Goal: Task Accomplishment & Management: Complete application form

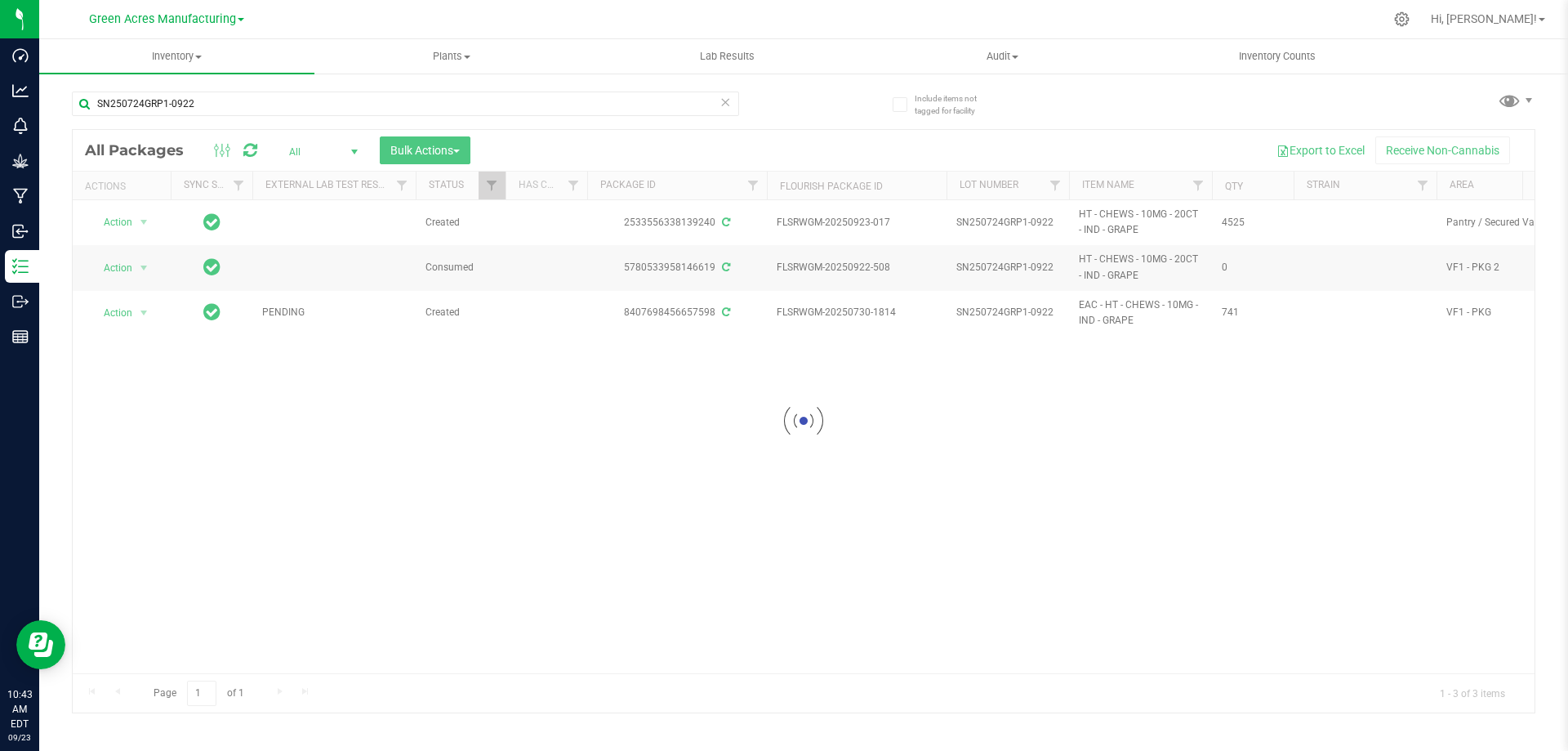
click at [1190, 412] on div at bounding box center [804, 420] width 1462 height 582
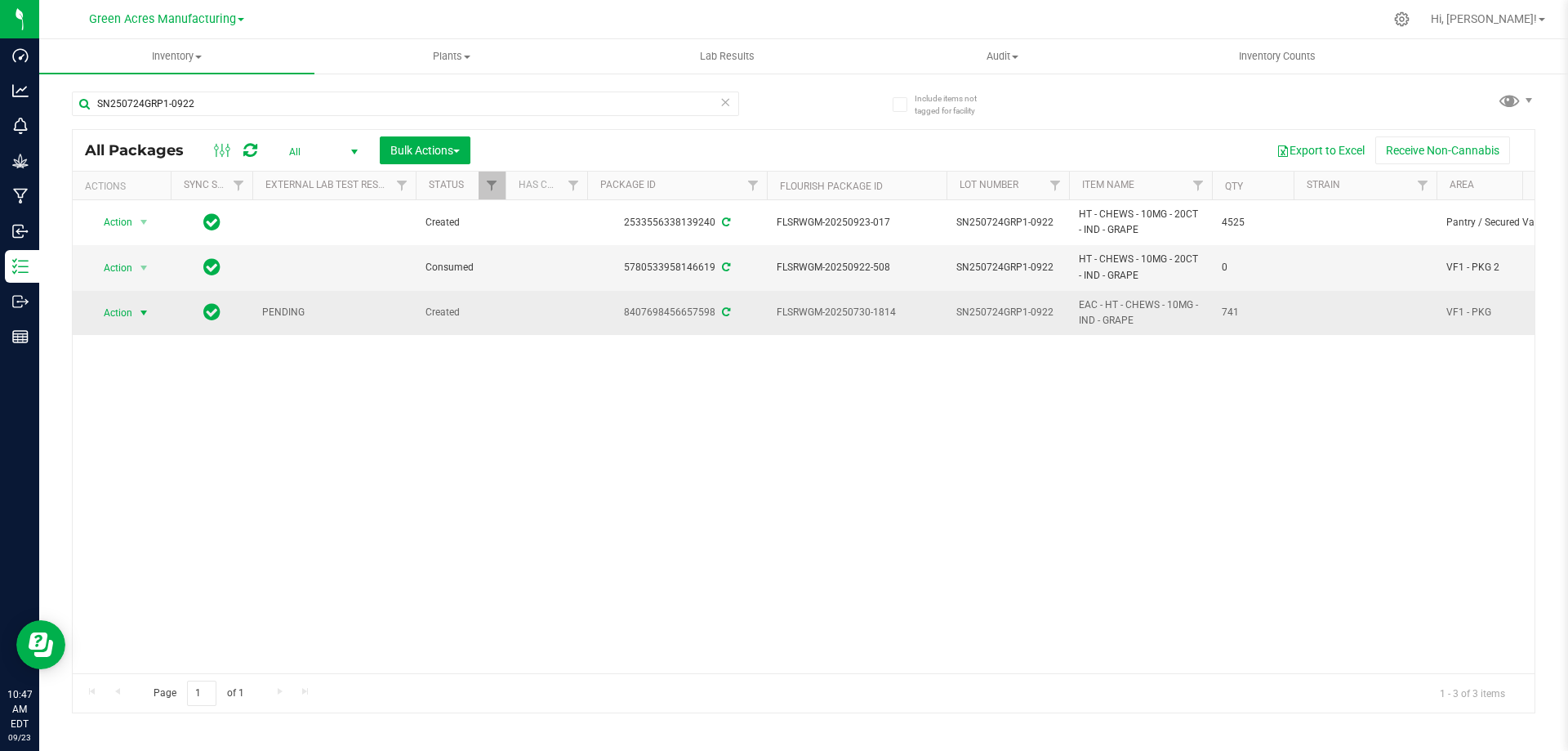
click at [140, 319] on span "select" at bounding box center [144, 313] width 13 height 13
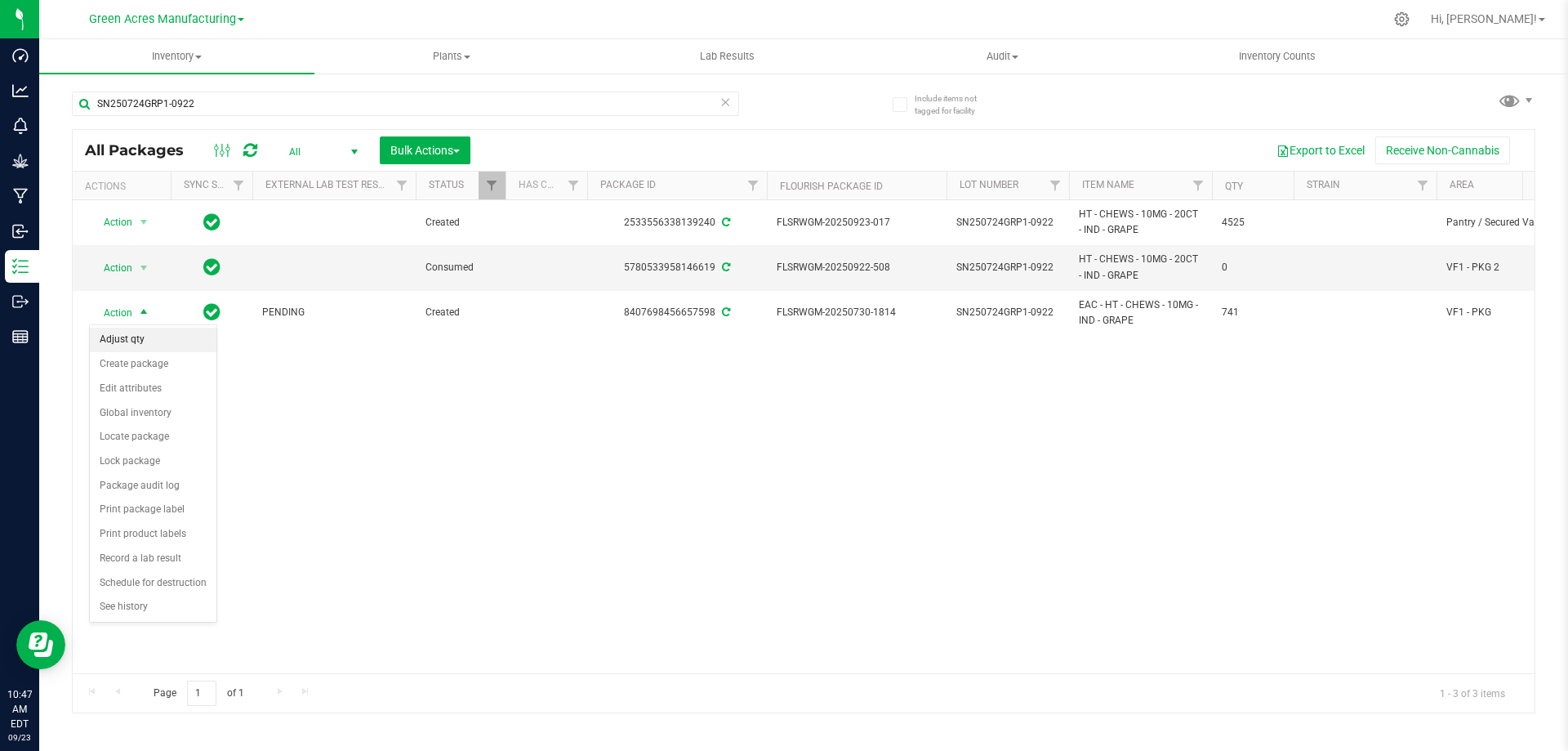
click at [138, 337] on li "Adjust qty" at bounding box center [153, 339] width 127 height 24
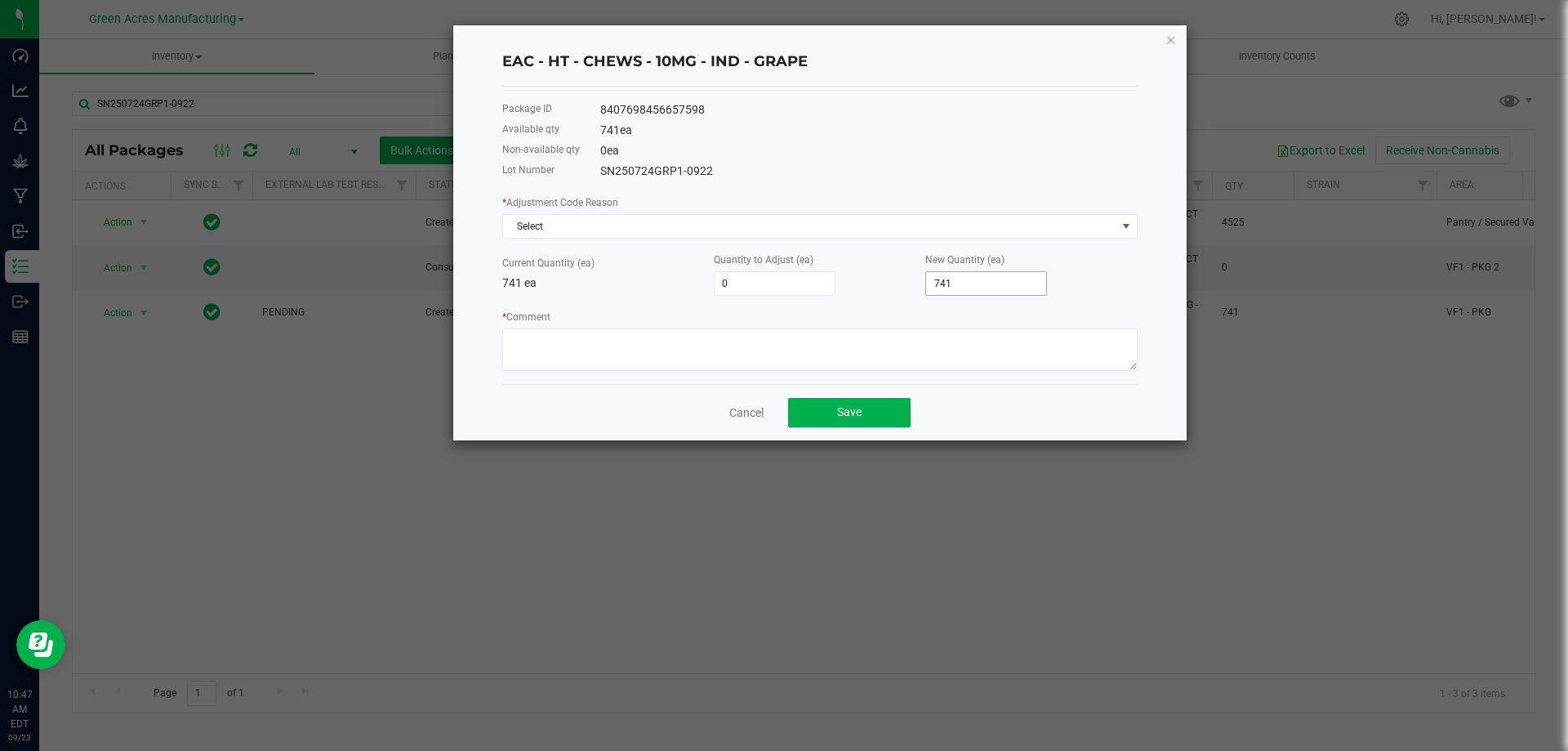
click at [965, 293] on input "741" at bounding box center [985, 282] width 120 height 22
type input "-732"
type input "9"
type input "-650"
type input "91"
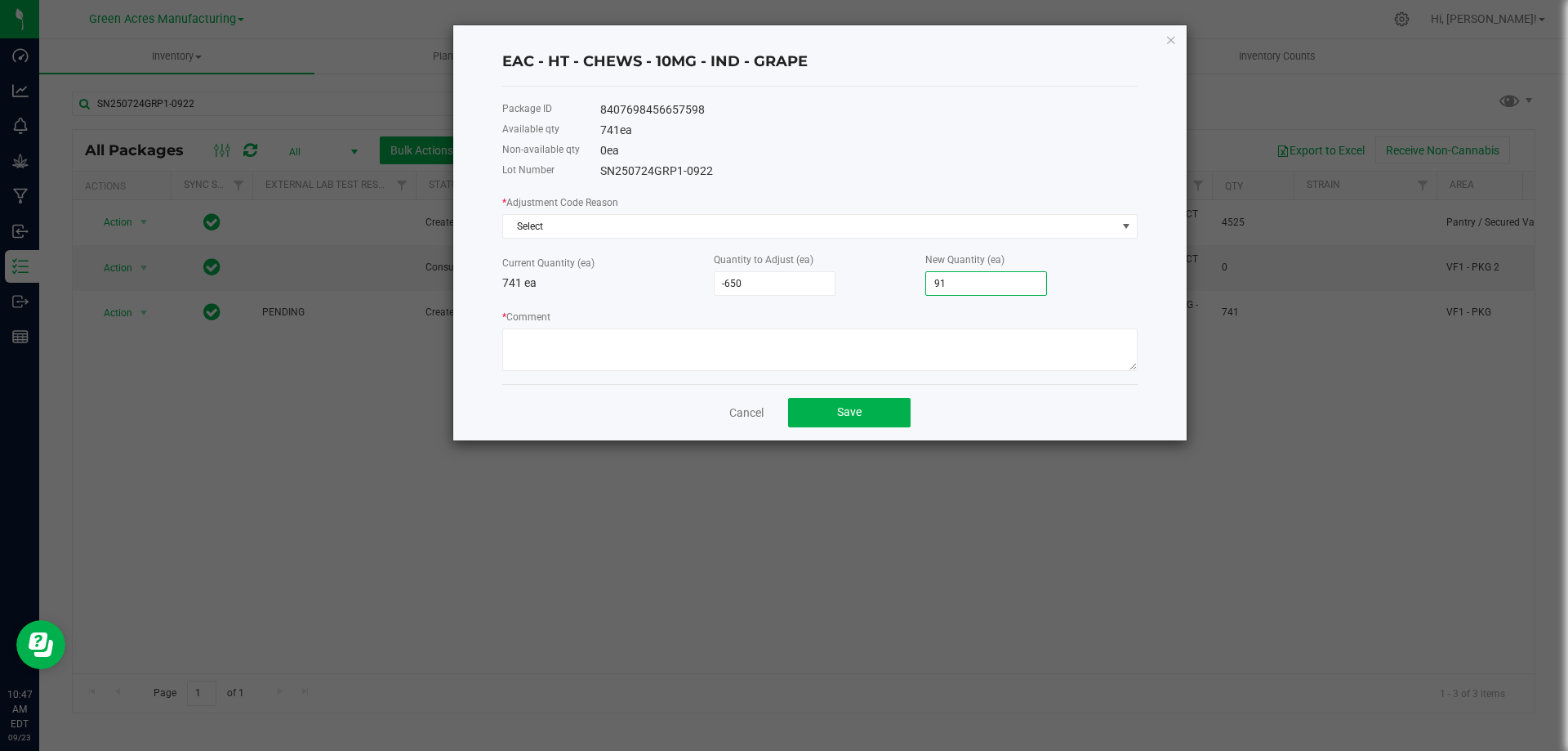
type input "176"
type input "917"
type input "8,429"
type input "9170"
type input "90,960"
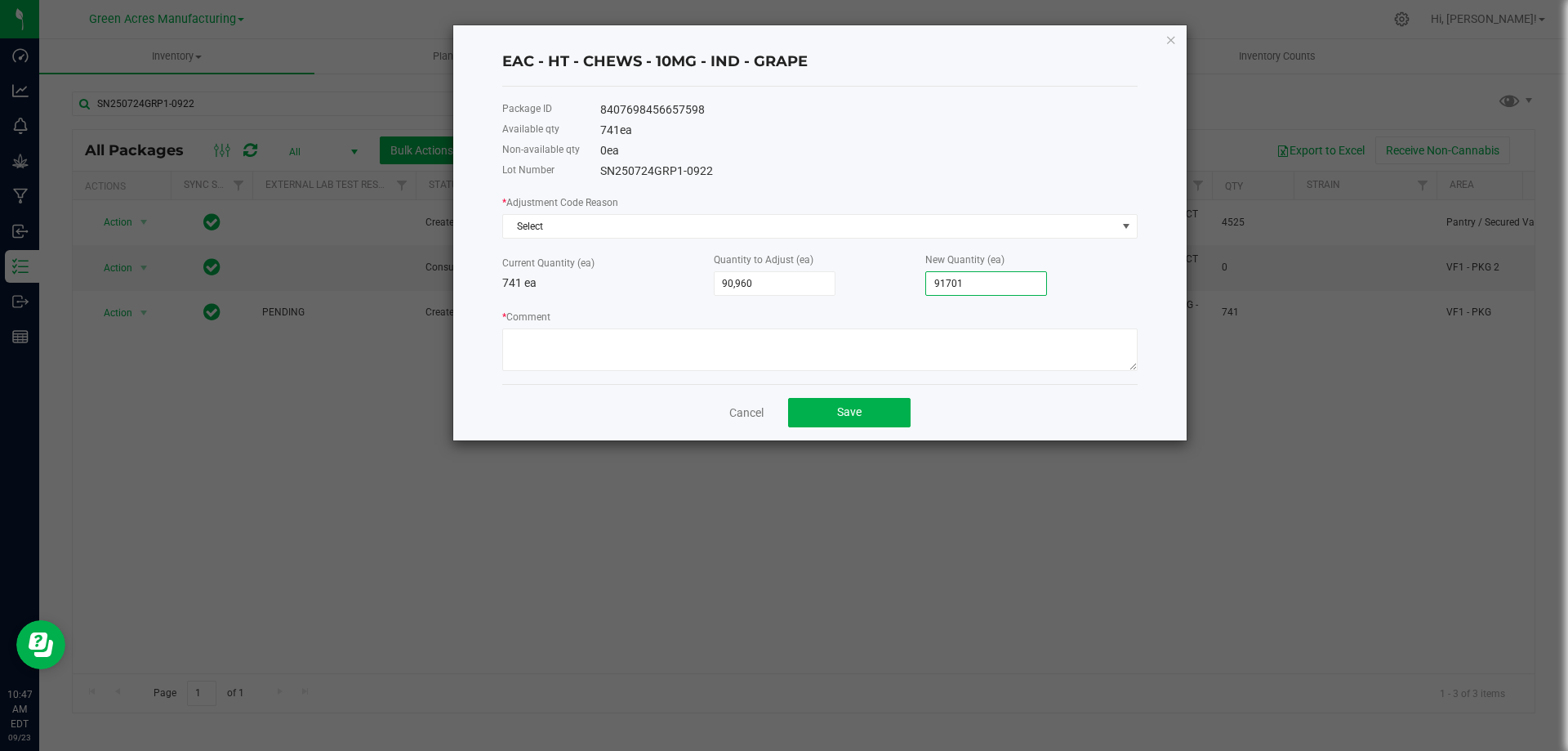
type input "91,701"
click at [886, 301] on div "* Adjustment Code Reason Select Current Quantity (ea) 741 ea Quantity to Adjust…" at bounding box center [819, 282] width 636 height 177
click at [713, 361] on textarea "* Comment" at bounding box center [819, 349] width 636 height 42
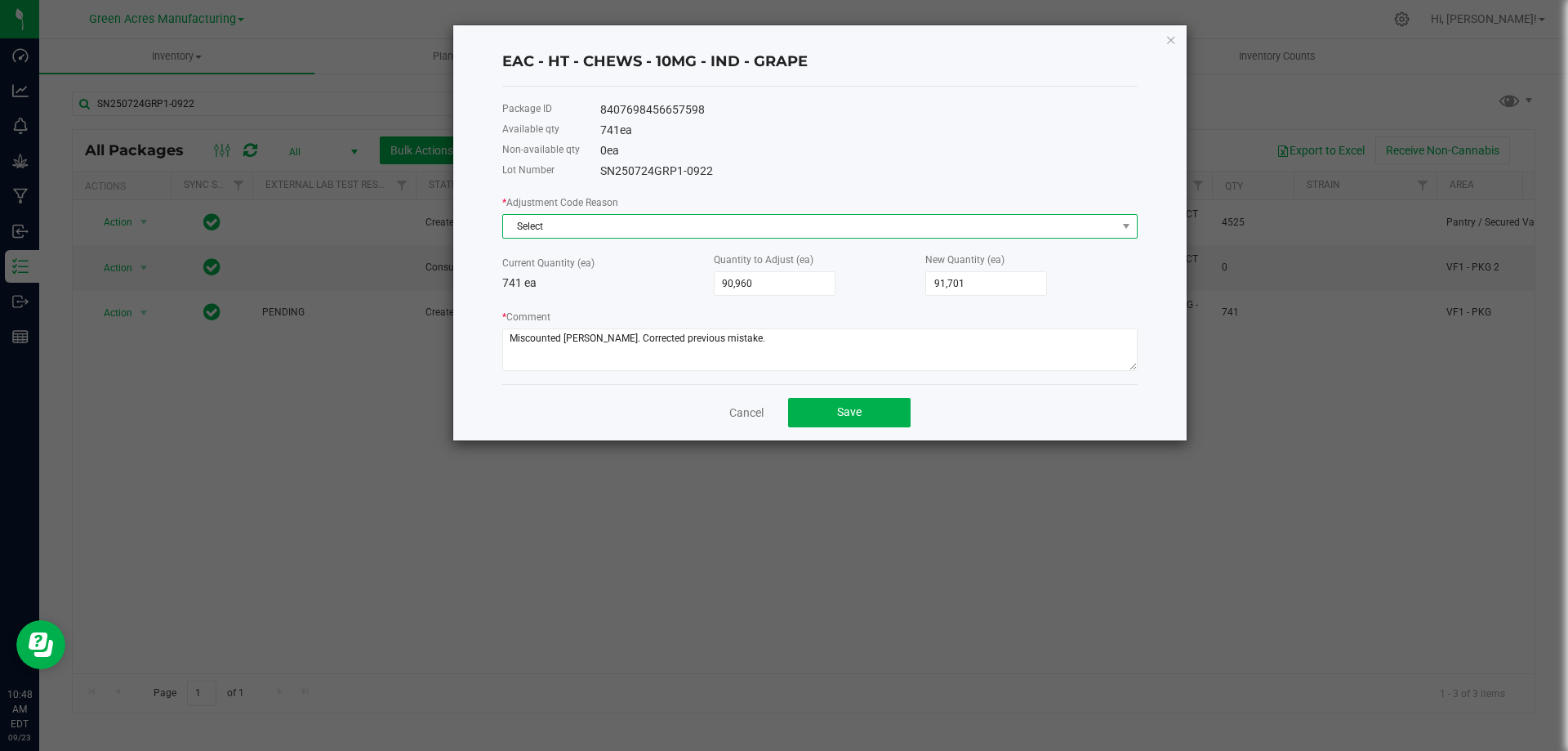
click at [677, 235] on span "Select" at bounding box center [809, 226] width 613 height 22
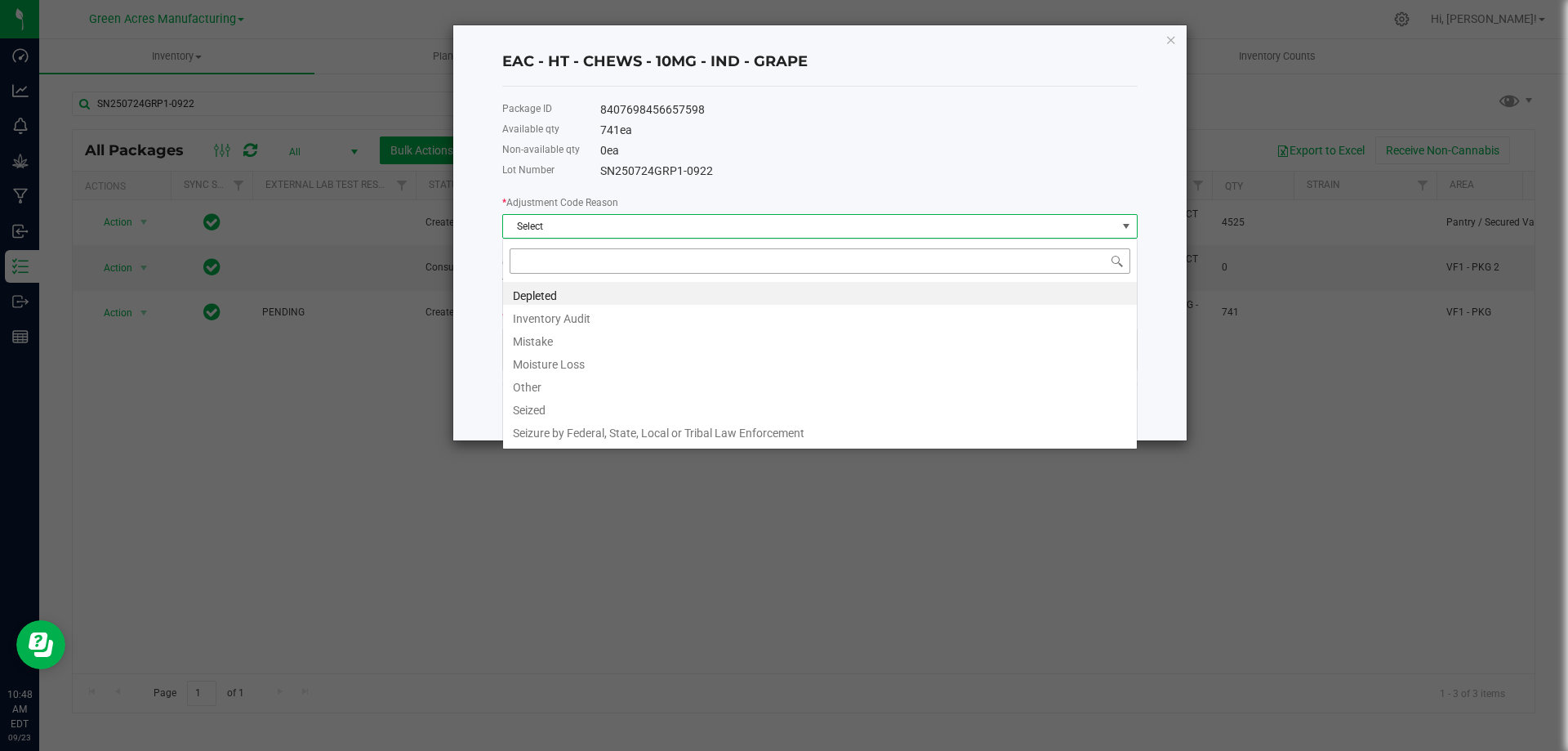
scroll to position [24, 636]
click at [584, 346] on li "Mistake" at bounding box center [819, 338] width 634 height 22
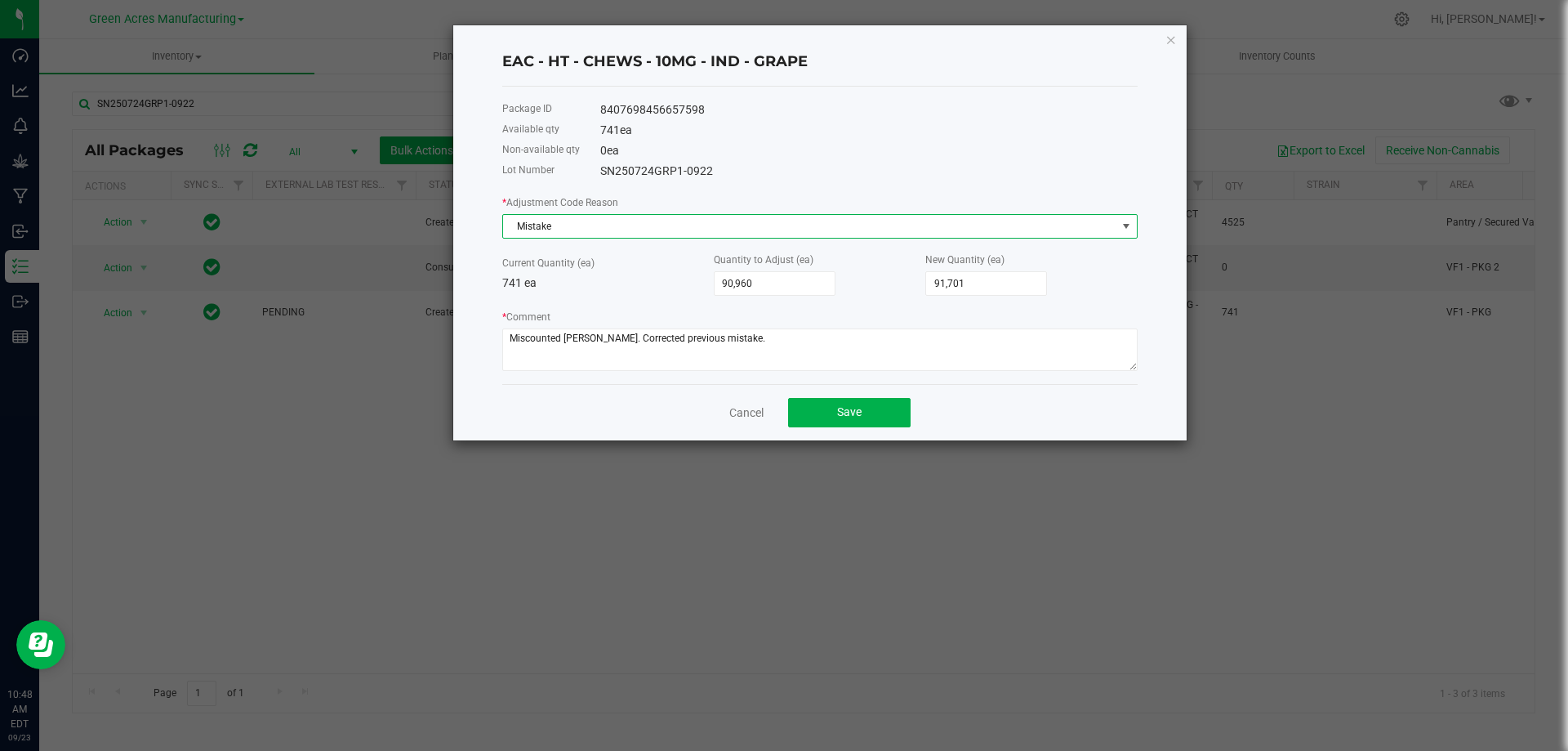
click at [651, 417] on div "Cancel Save" at bounding box center [819, 412] width 636 height 57
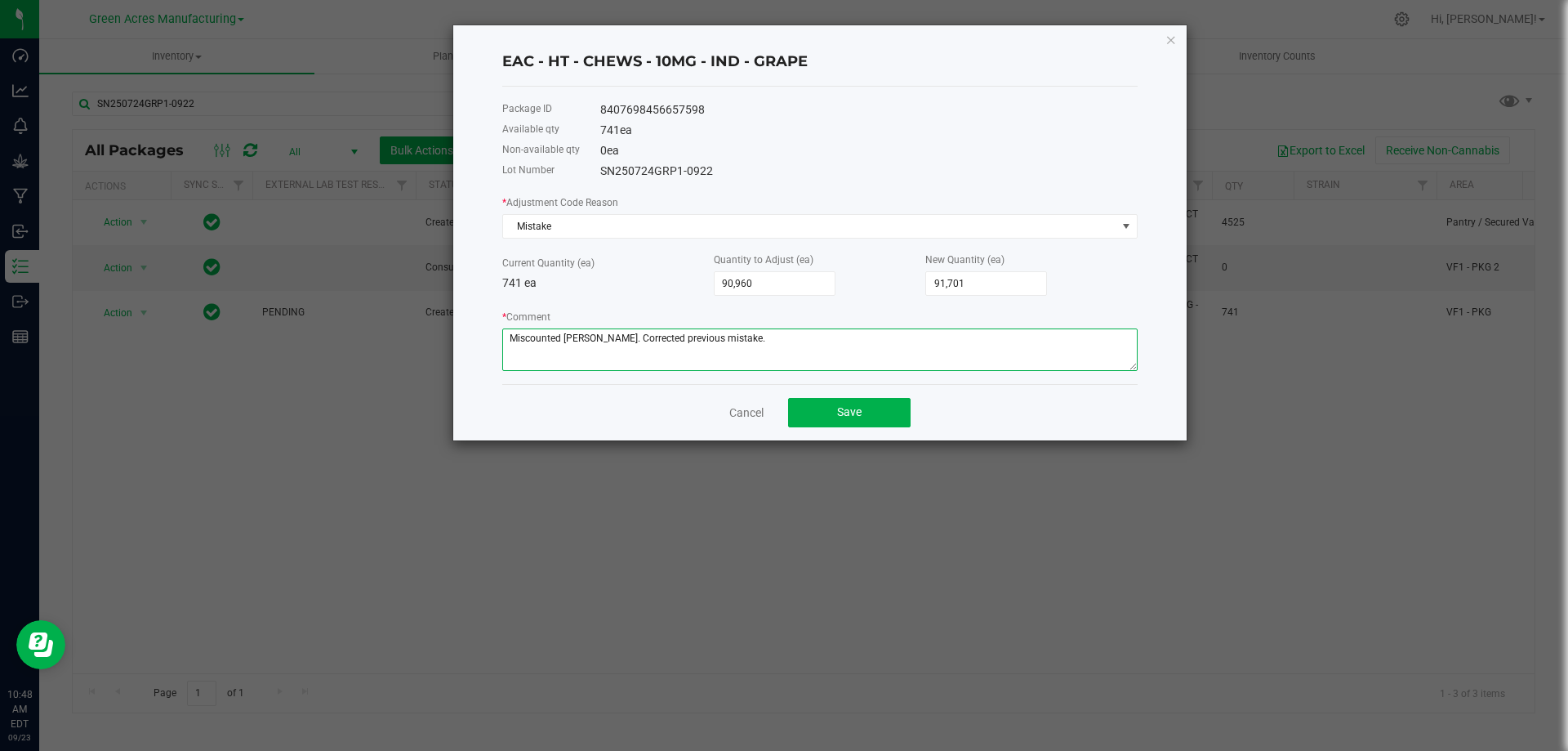
click at [772, 337] on textarea "* Comment" at bounding box center [819, 349] width 636 height 42
type textarea "Miscounted eaches. Corrected previous mistake."
click at [859, 414] on span "Save" at bounding box center [849, 411] width 24 height 13
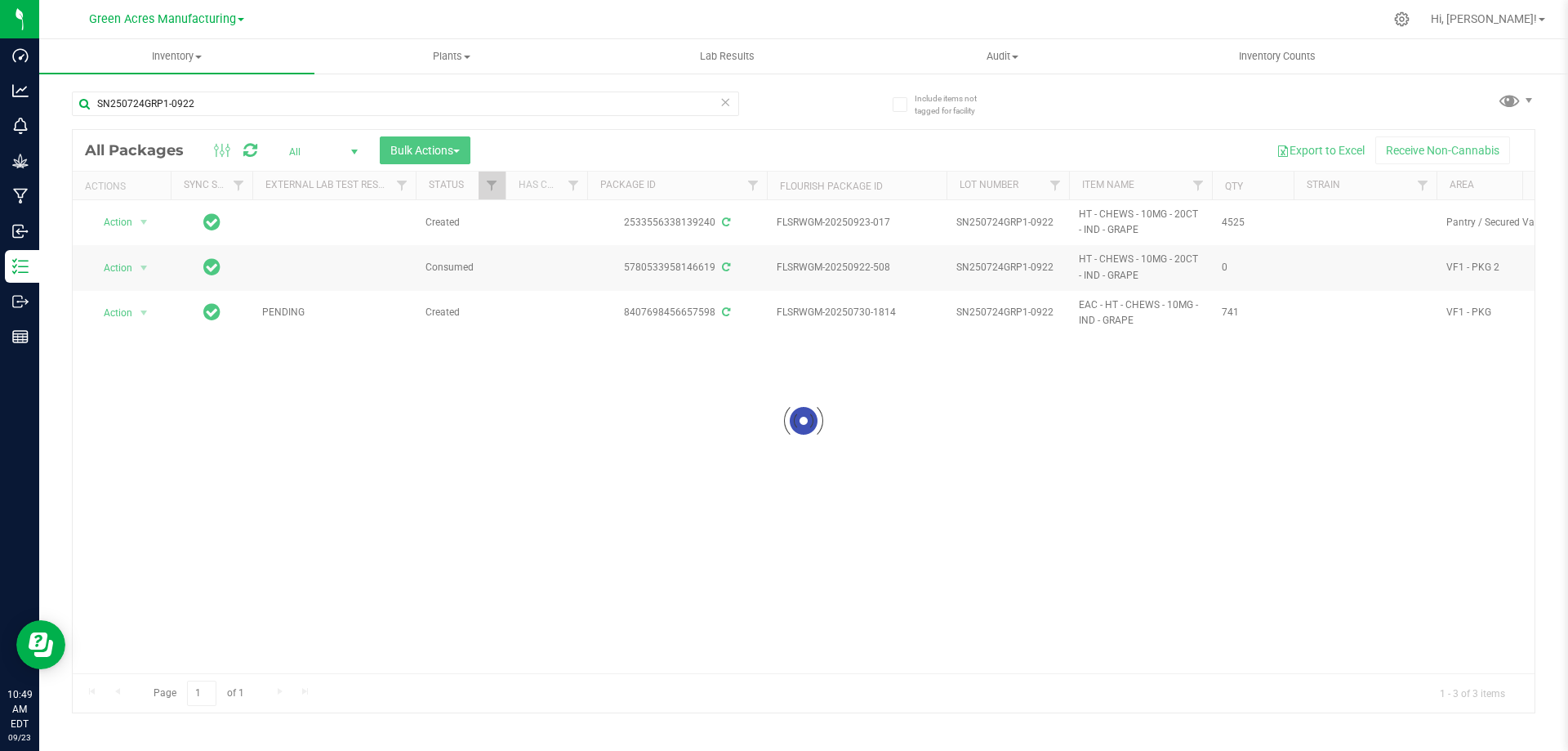
click at [922, 363] on div at bounding box center [804, 420] width 1462 height 582
click at [459, 408] on div at bounding box center [804, 420] width 1462 height 582
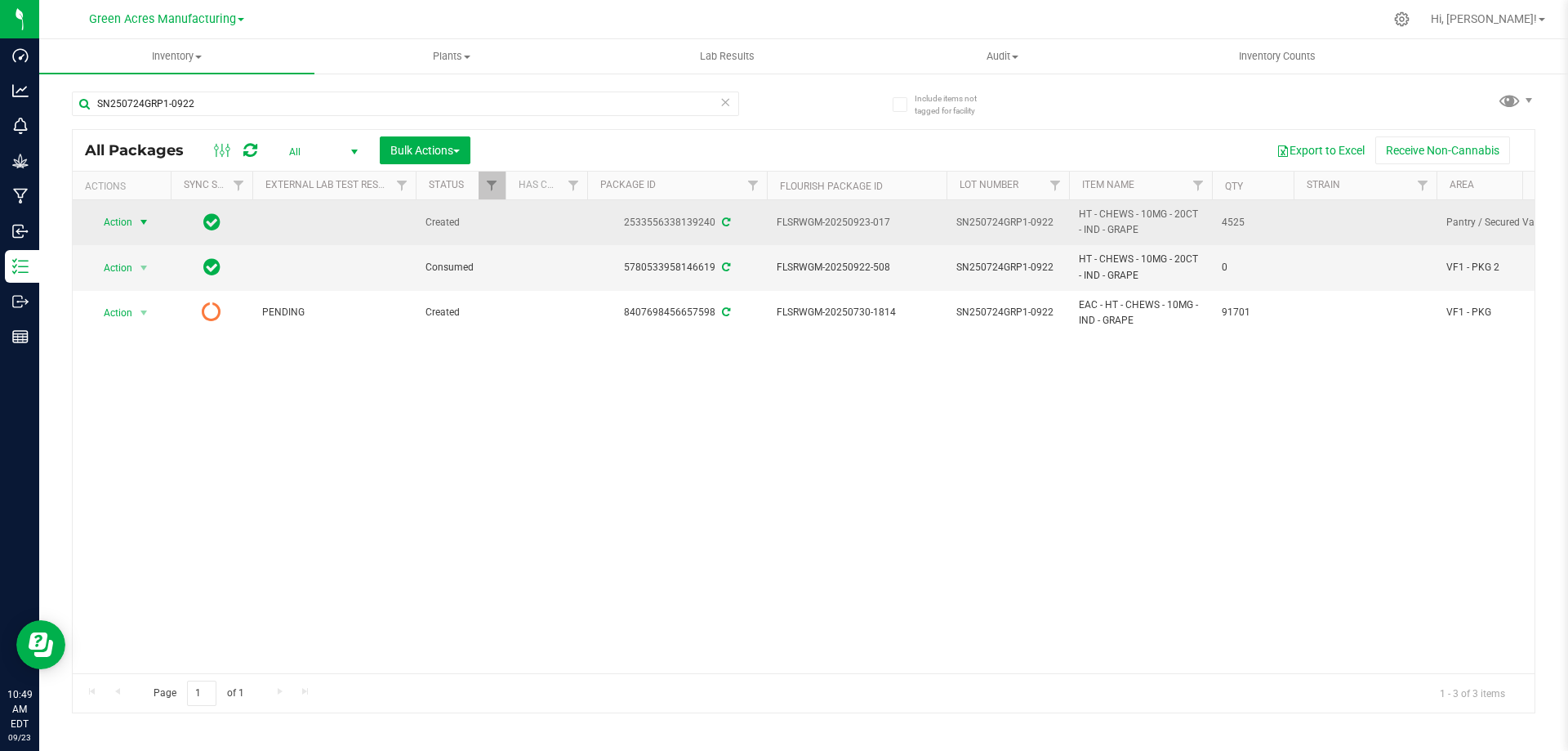
click at [129, 219] on span "Action" at bounding box center [111, 221] width 44 height 22
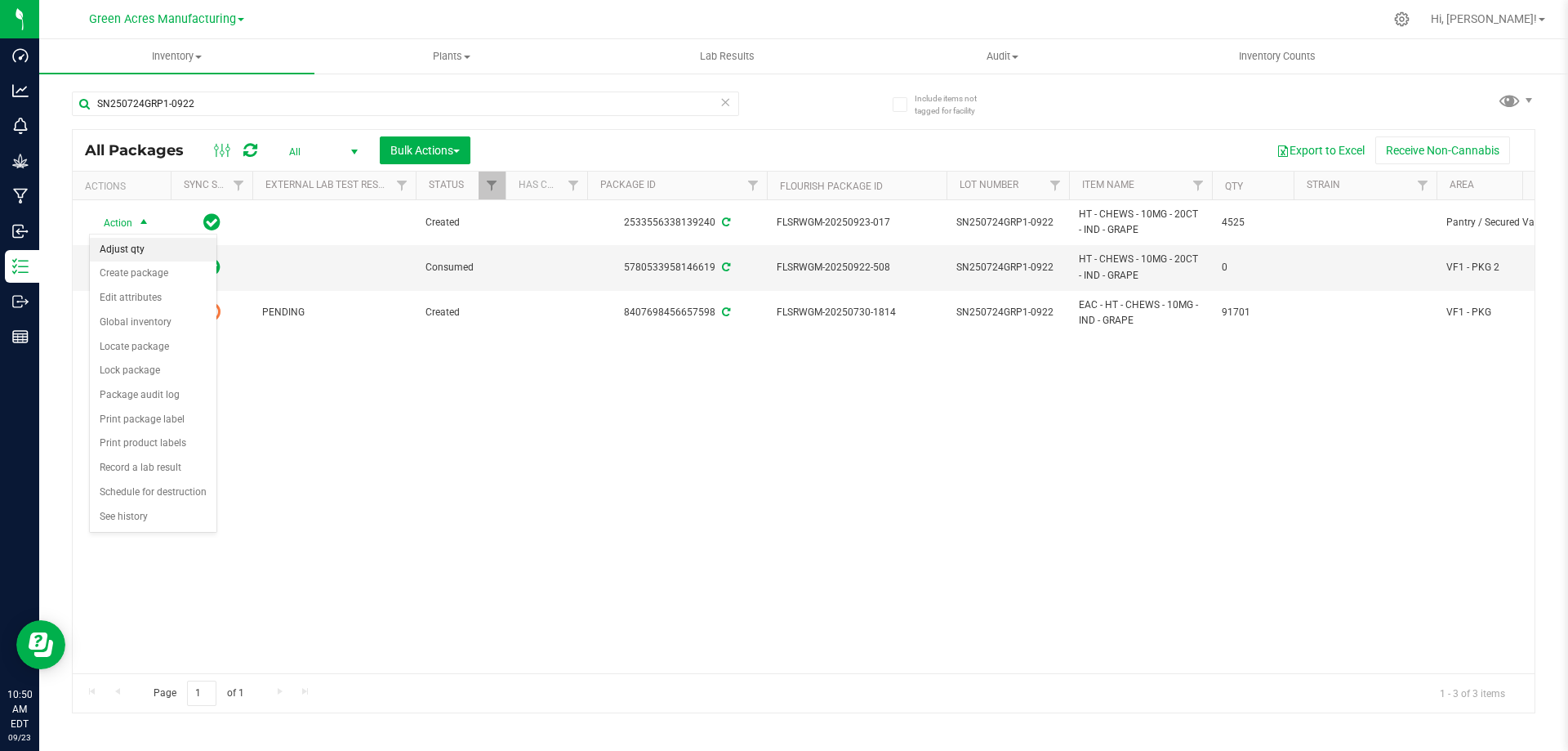
click at [146, 251] on li "Adjust qty" at bounding box center [153, 249] width 127 height 24
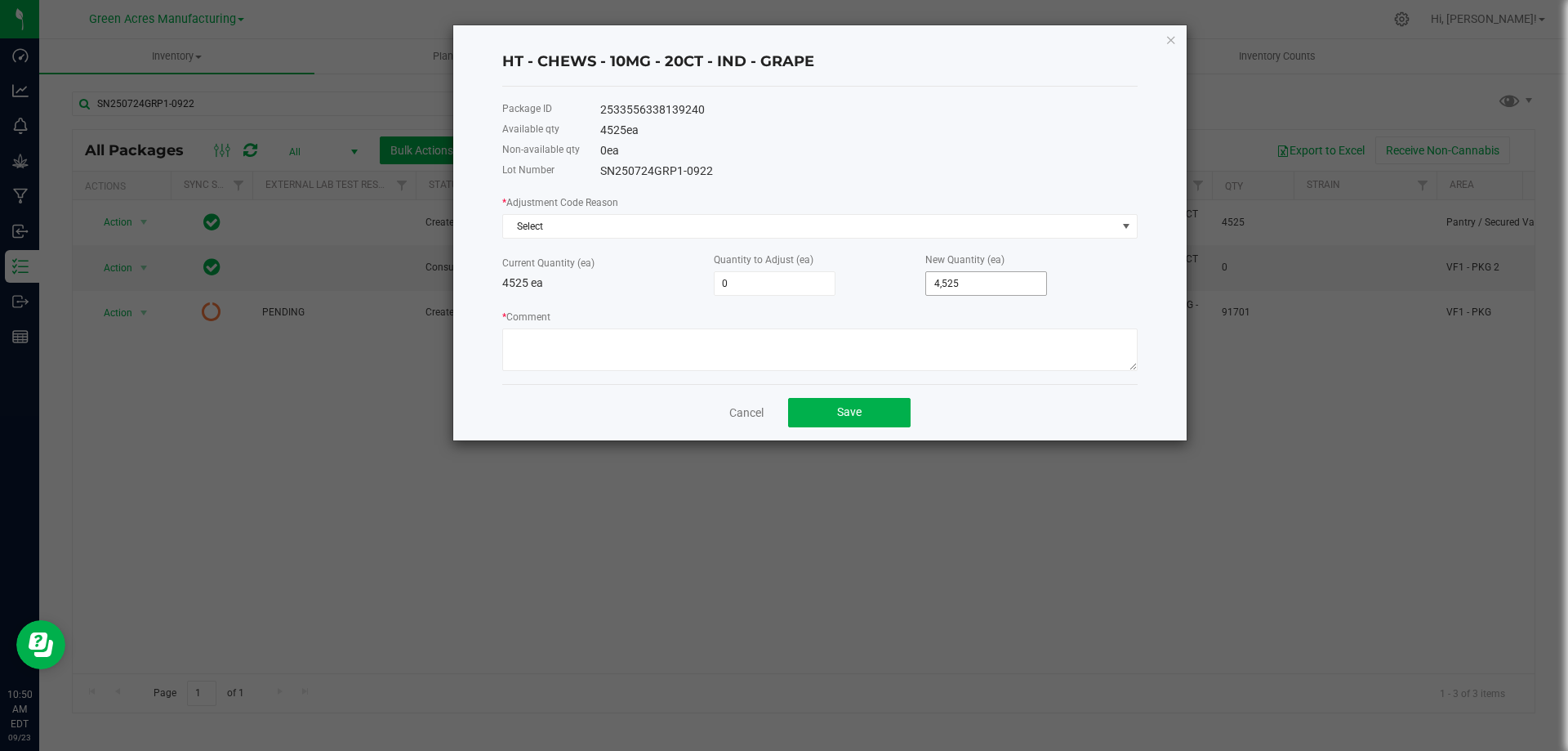
type input "4525"
click at [944, 279] on input "4525" at bounding box center [985, 282] width 120 height 22
type input "-4,525"
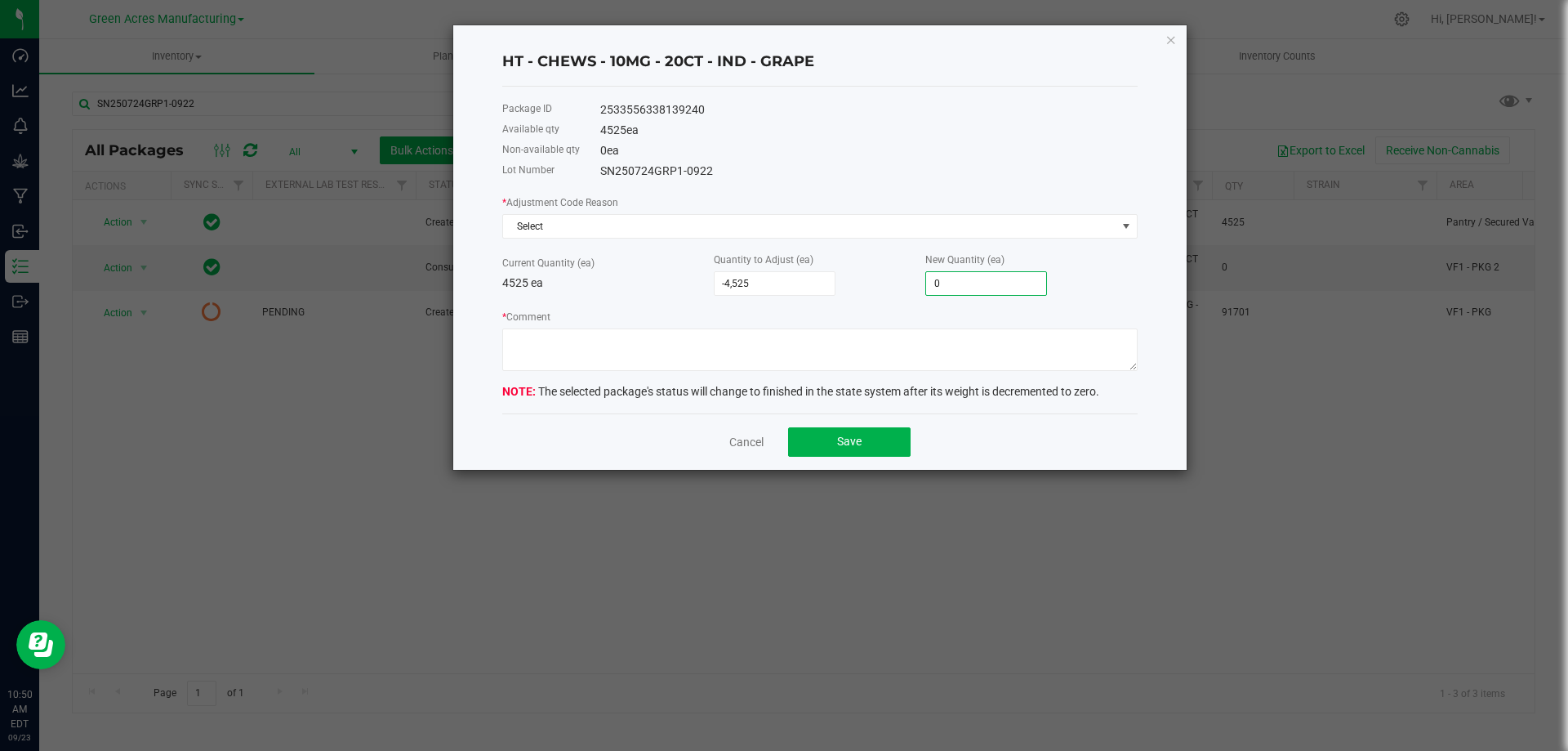
type input "0"
click at [734, 308] on div "* Comment" at bounding box center [819, 339] width 636 height 63
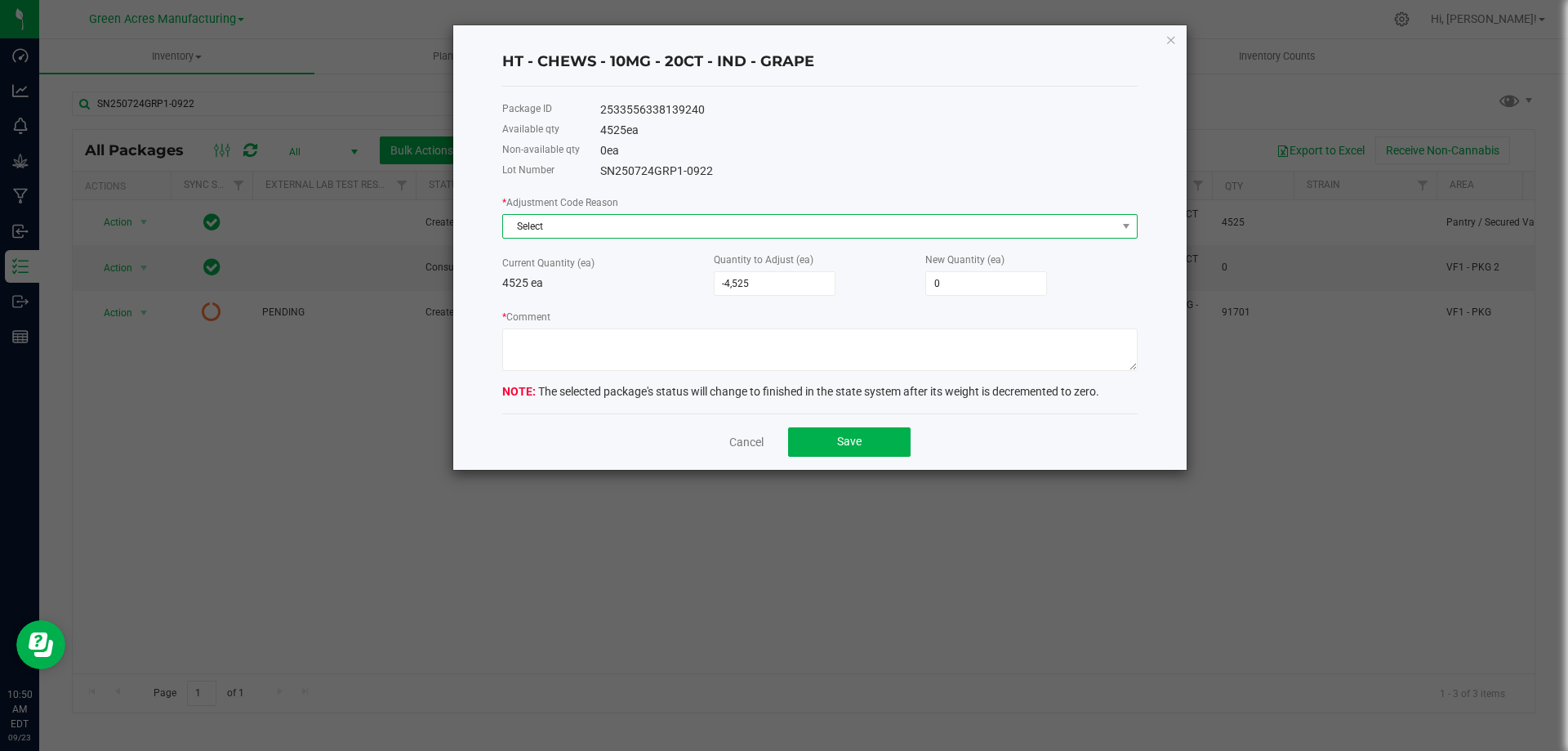
click at [659, 230] on span "Select" at bounding box center [809, 226] width 613 height 22
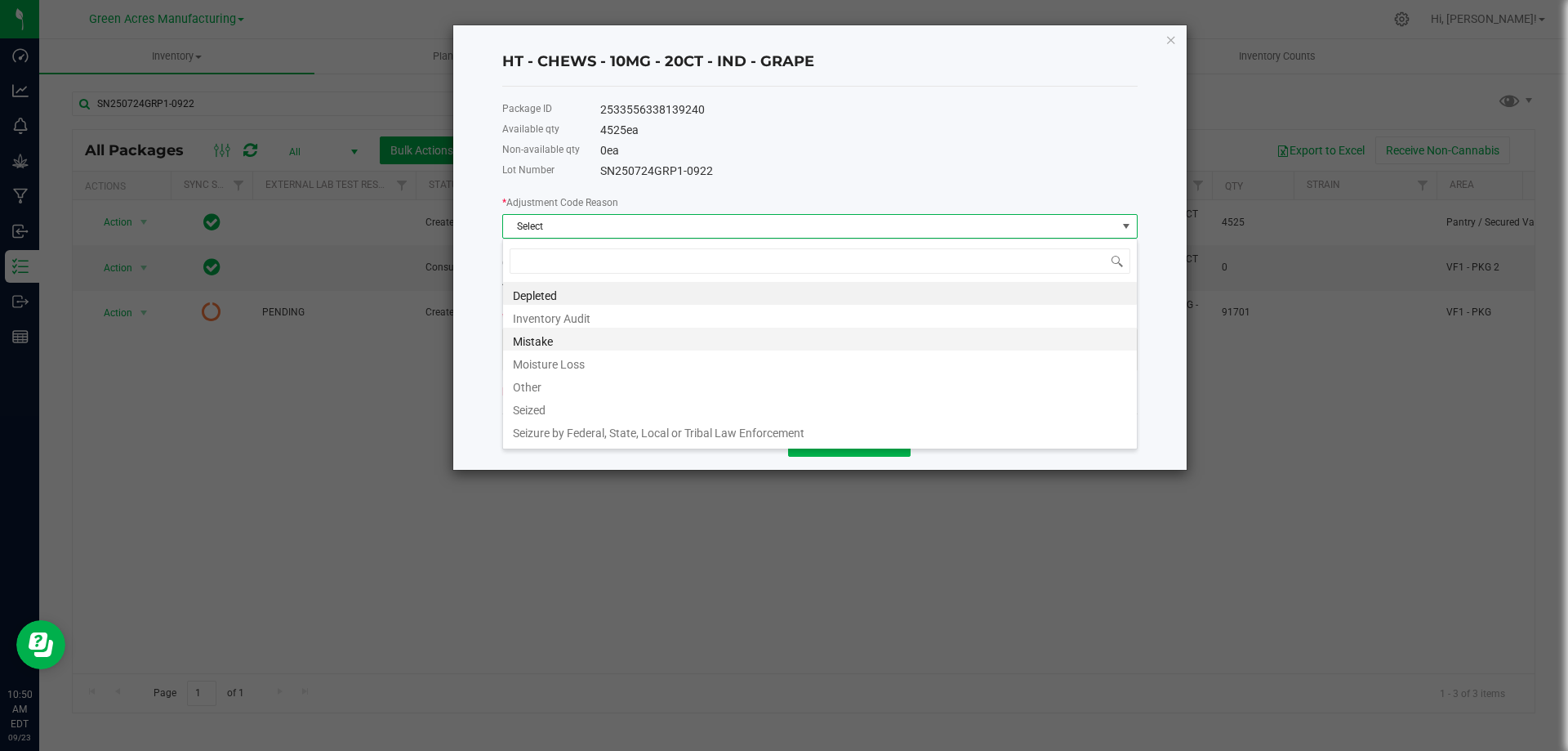
click at [565, 342] on li "Mistake" at bounding box center [819, 338] width 634 height 22
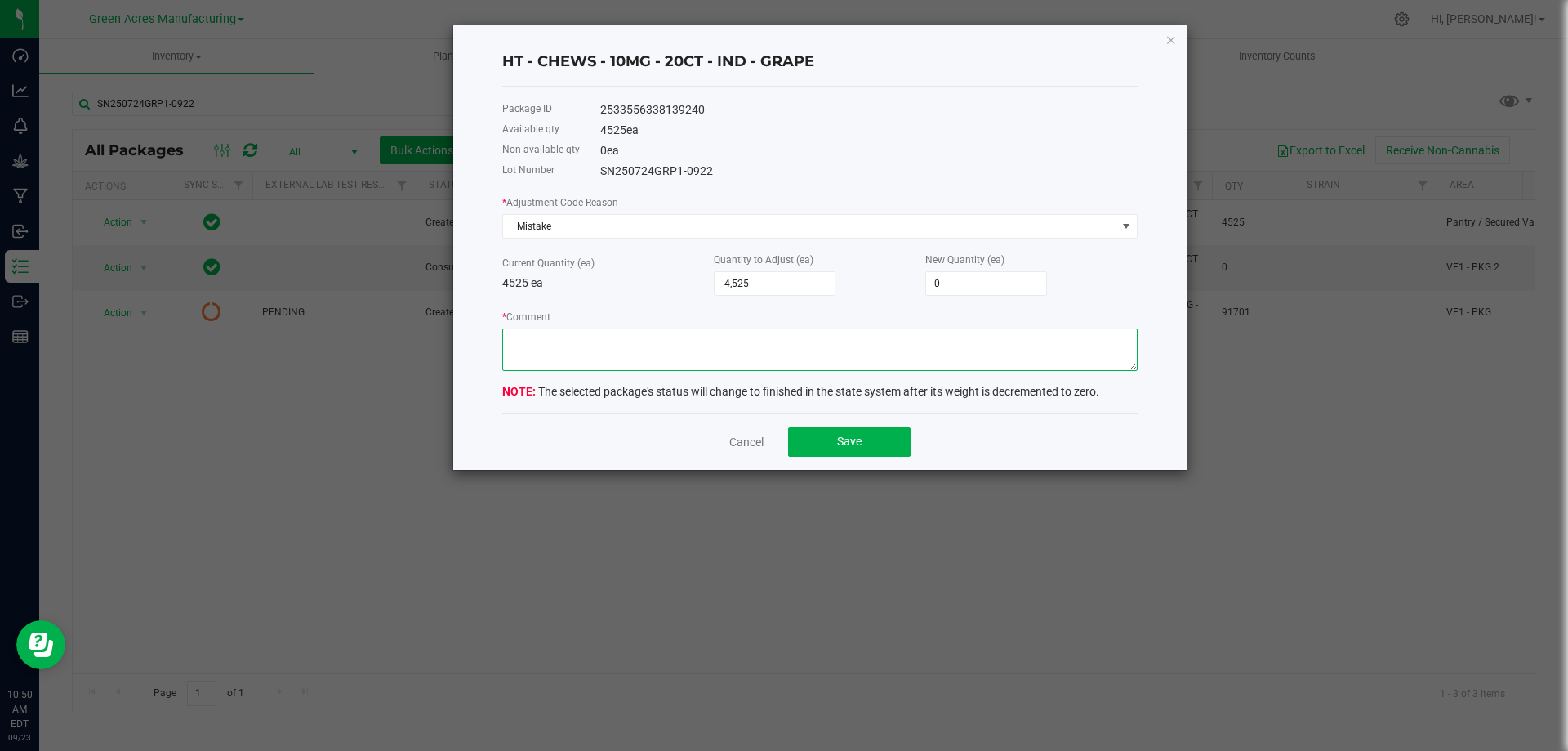
click at [576, 342] on textarea "* Comment" at bounding box center [819, 349] width 636 height 42
type textarea "Miscounted unit number. Added eaches back to source to create new package label."
click at [846, 440] on span "Save" at bounding box center [849, 441] width 24 height 13
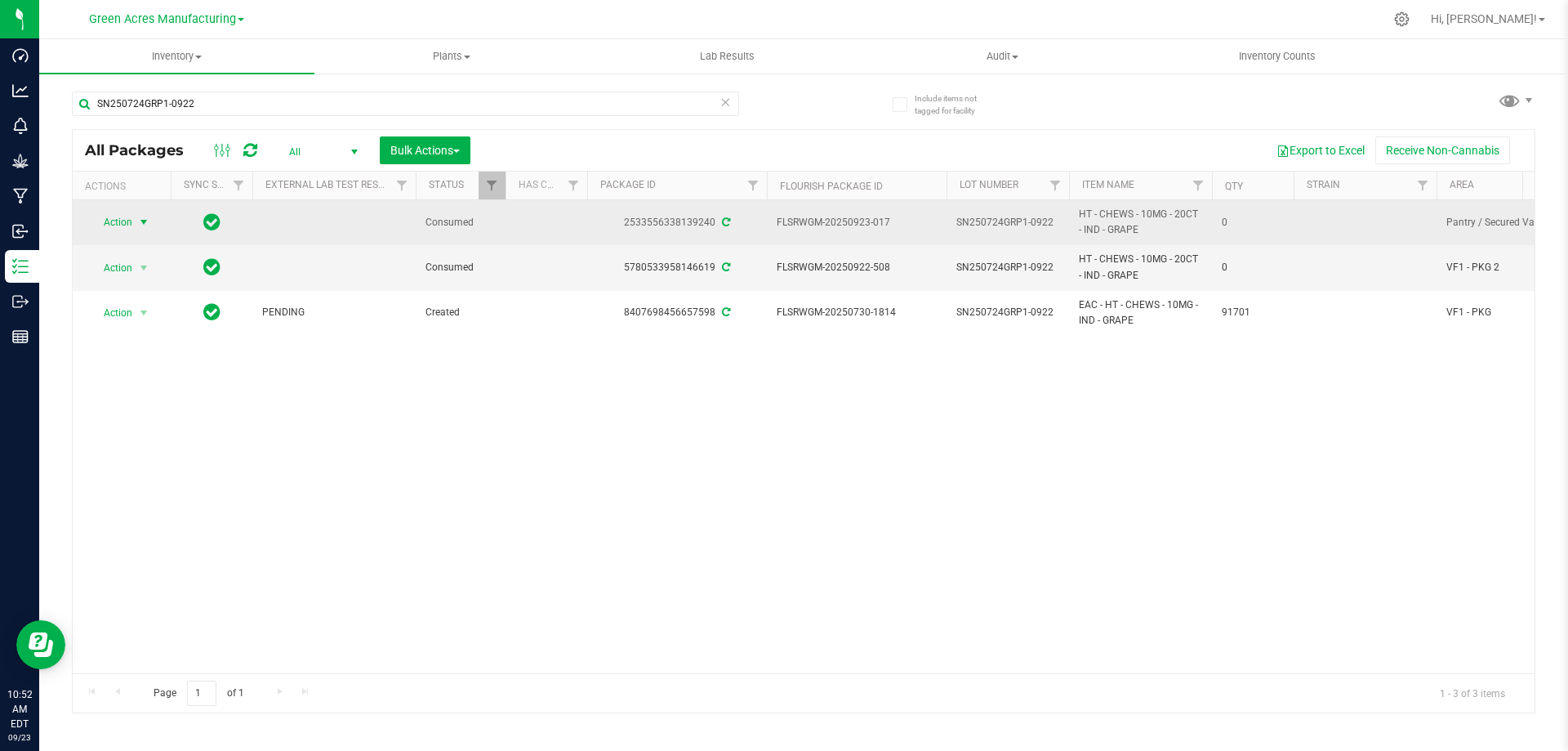
click at [122, 229] on span "Action" at bounding box center [111, 221] width 44 height 22
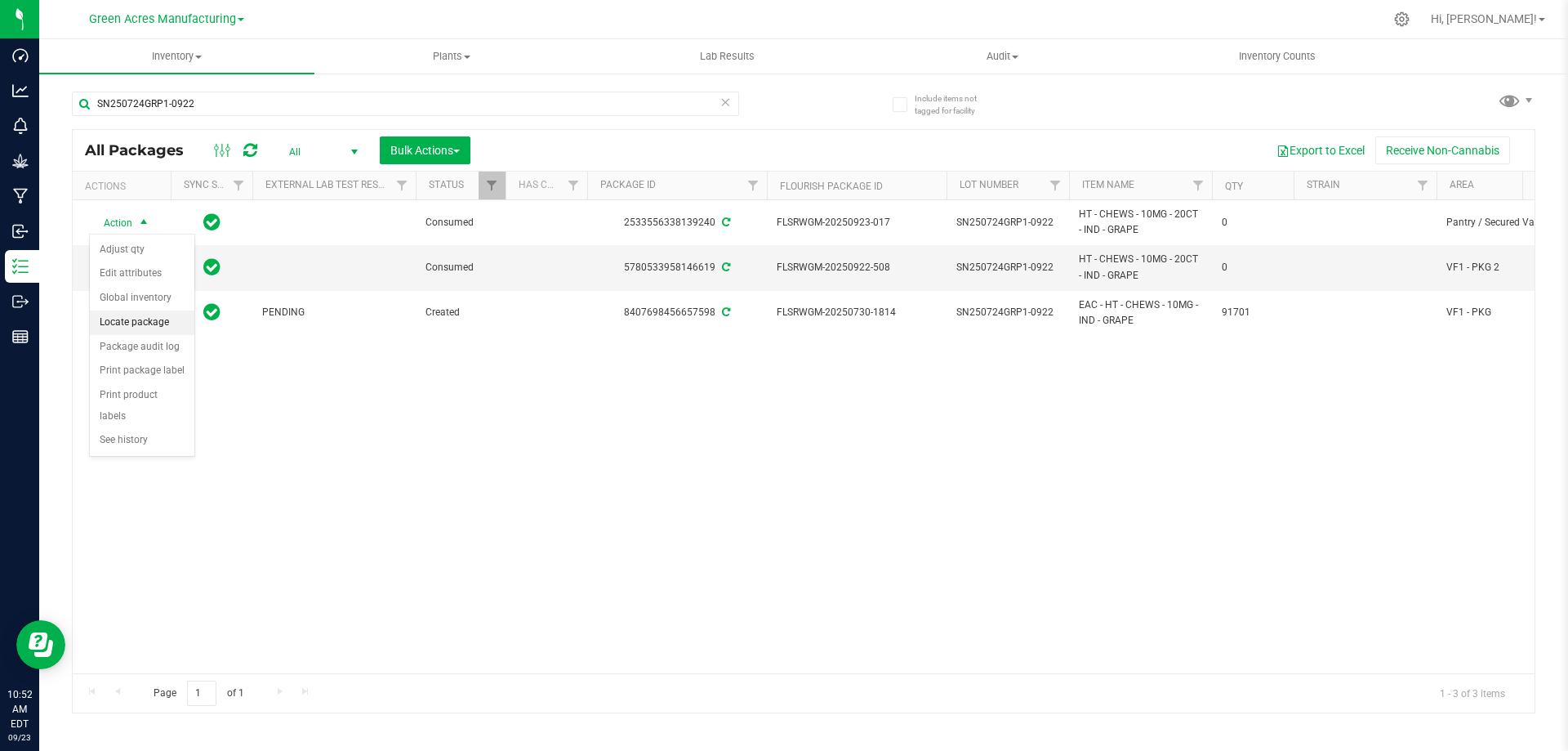
click at [156, 314] on li "Locate package" at bounding box center [142, 322] width 104 height 24
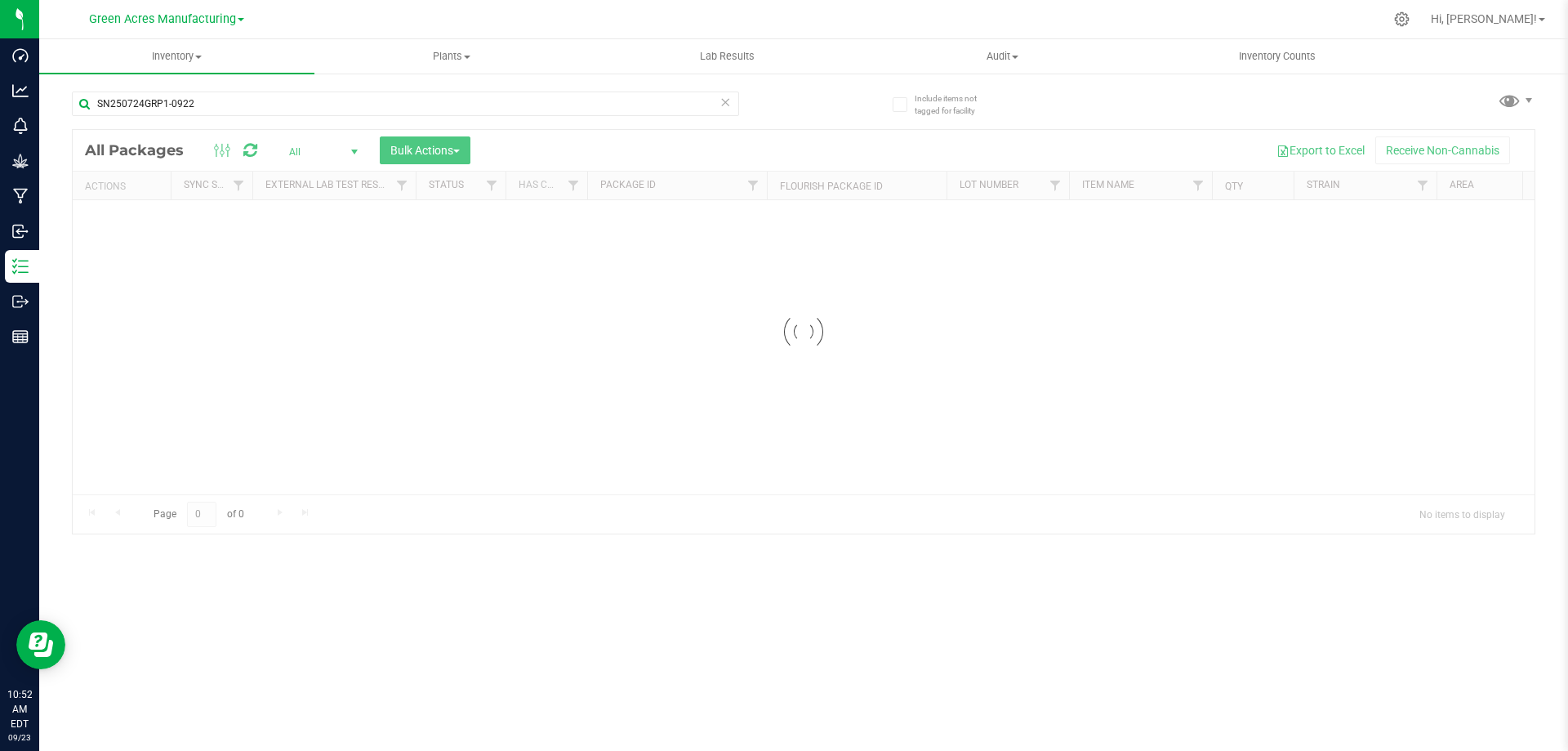
click at [840, 145] on div at bounding box center [804, 331] width 1462 height 404
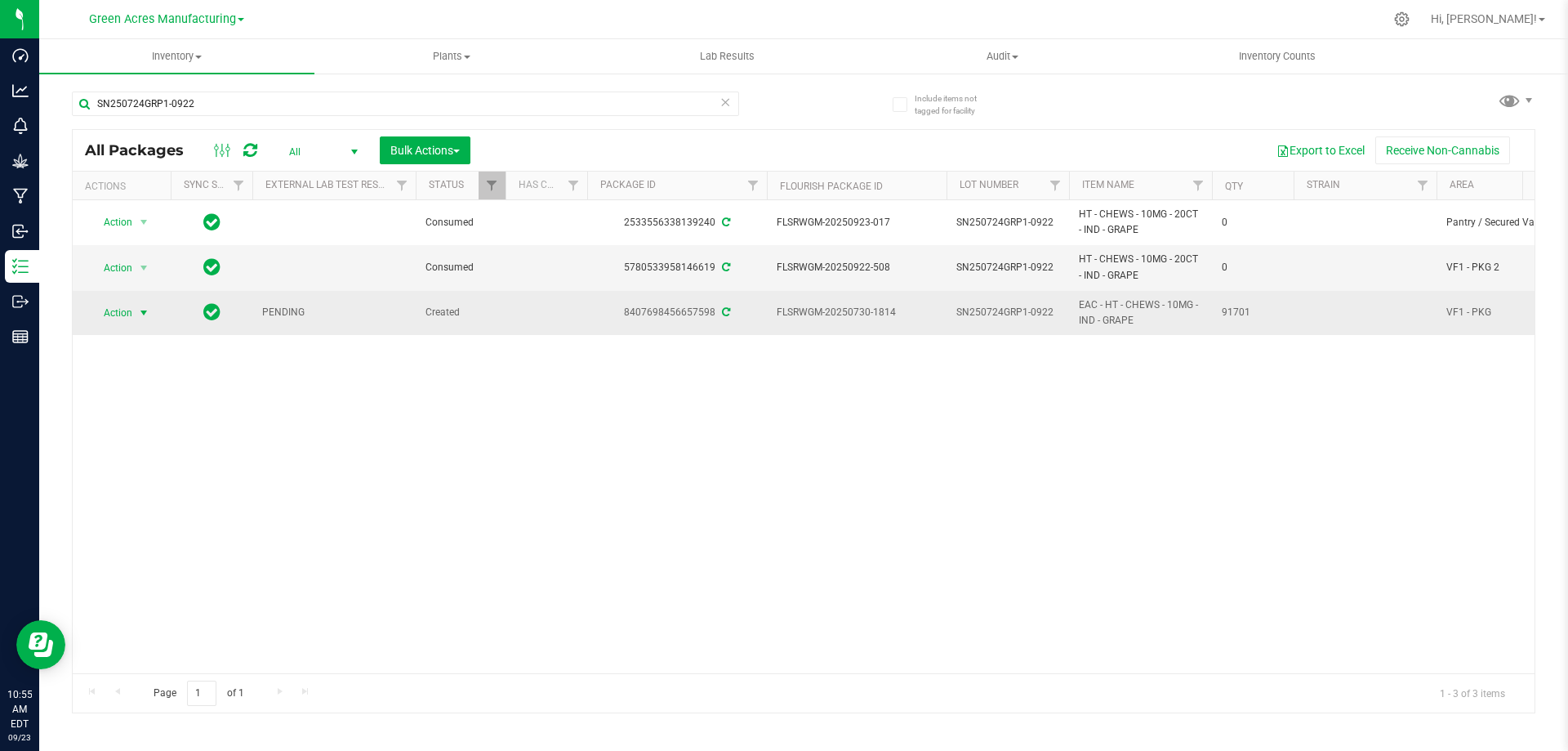
click at [126, 316] on span "Action" at bounding box center [111, 312] width 44 height 22
click at [140, 313] on span "select" at bounding box center [144, 313] width 13 height 13
click at [139, 315] on span "select" at bounding box center [144, 313] width 13 height 13
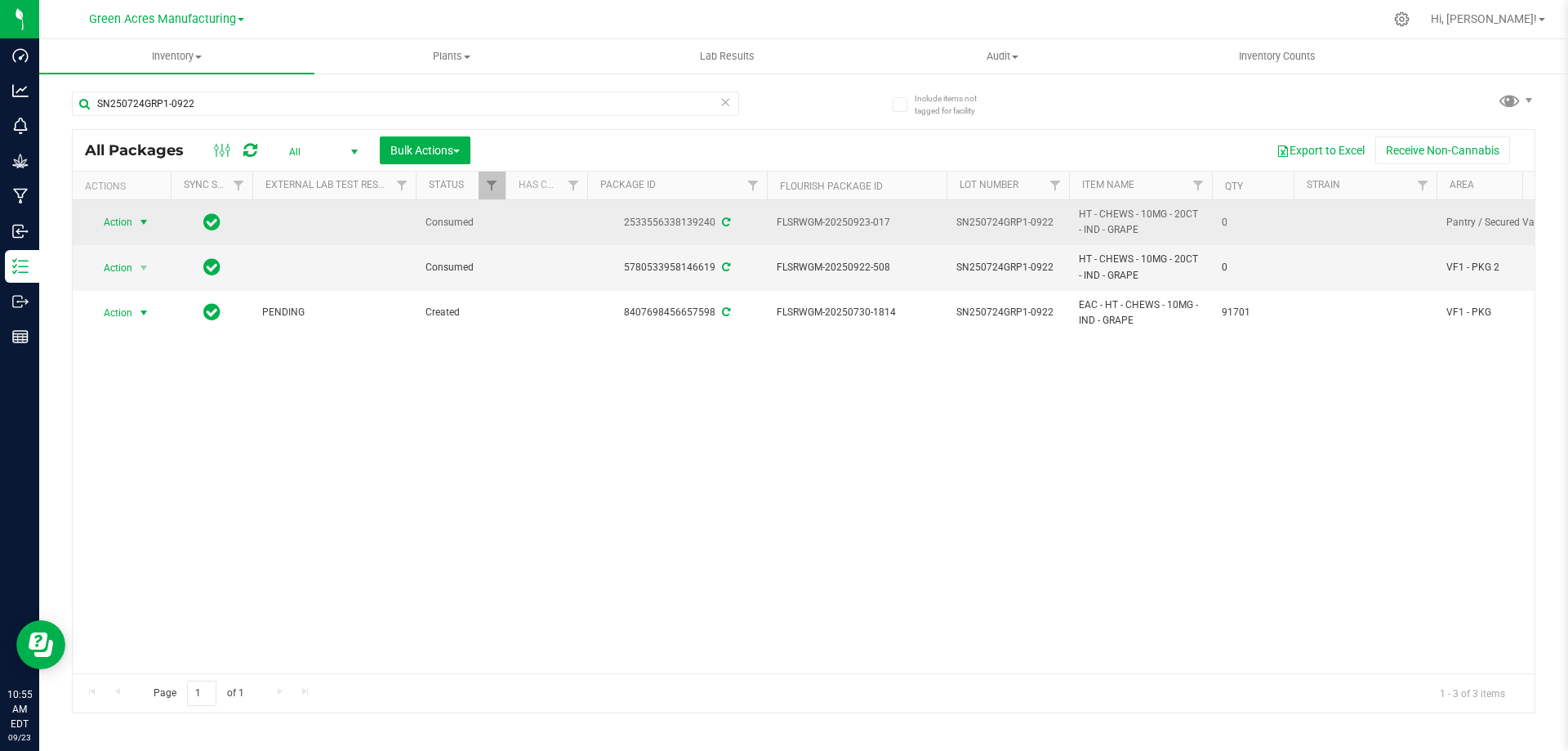
click at [147, 228] on span "select" at bounding box center [144, 222] width 13 height 13
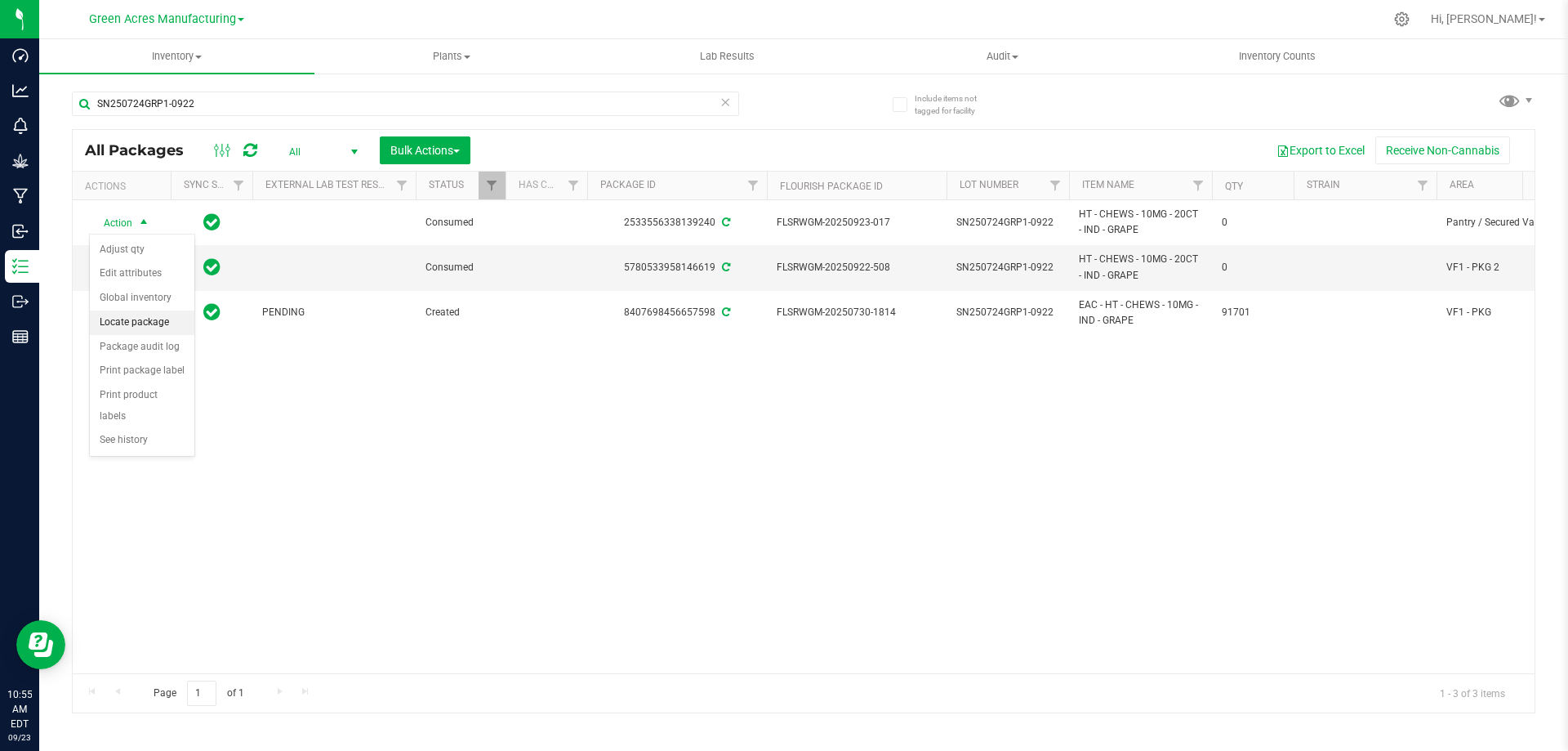
click at [152, 317] on li "Locate package" at bounding box center [142, 322] width 104 height 24
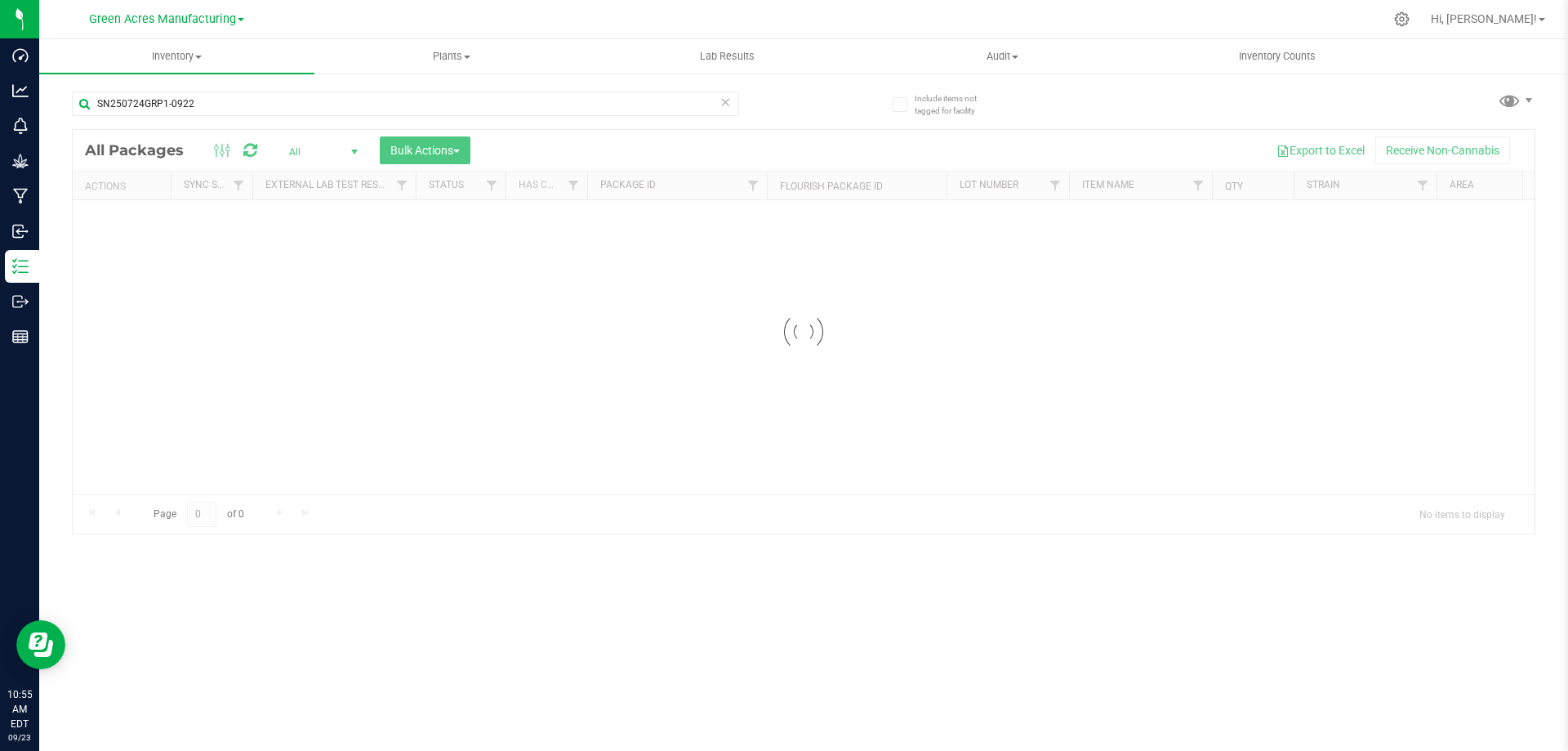
click at [632, 140] on div at bounding box center [804, 331] width 1462 height 404
click at [187, 59] on span "Inventory" at bounding box center [177, 56] width 275 height 14
click at [148, 200] on span "From bill of materials" at bounding box center [113, 196] width 147 height 13
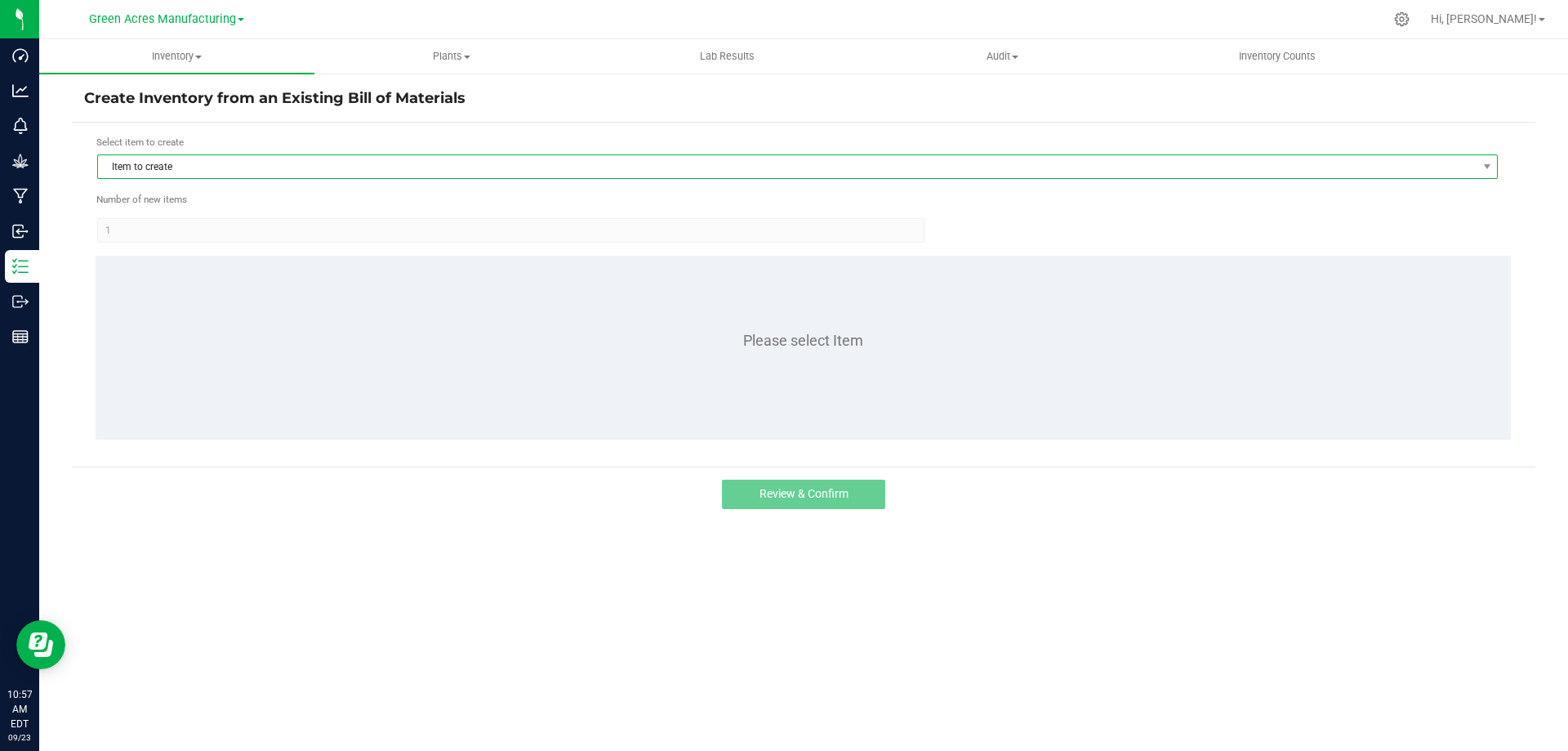
click at [366, 171] on span "Item to create" at bounding box center [787, 166] width 1378 height 22
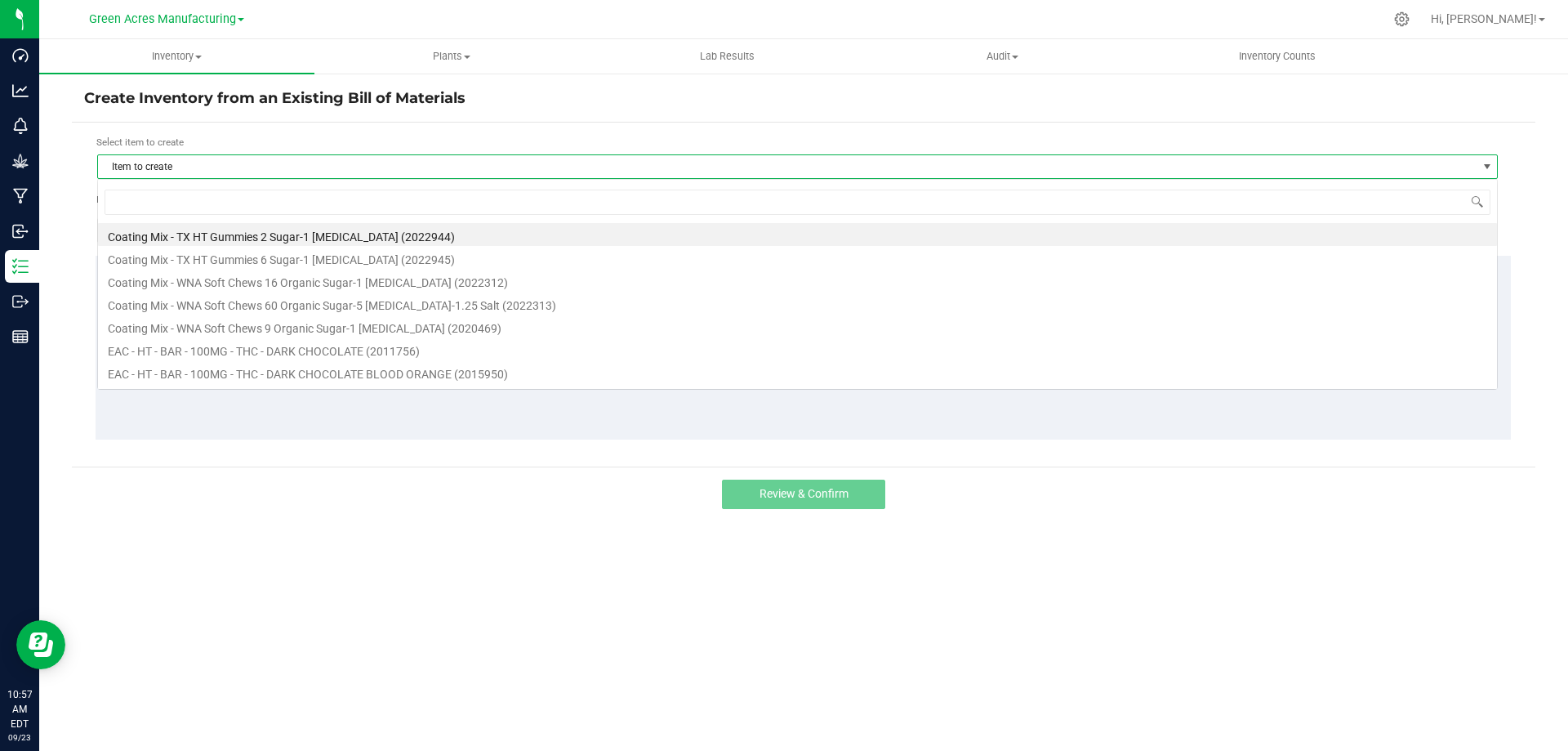
scroll to position [24, 1400]
type input "grape"
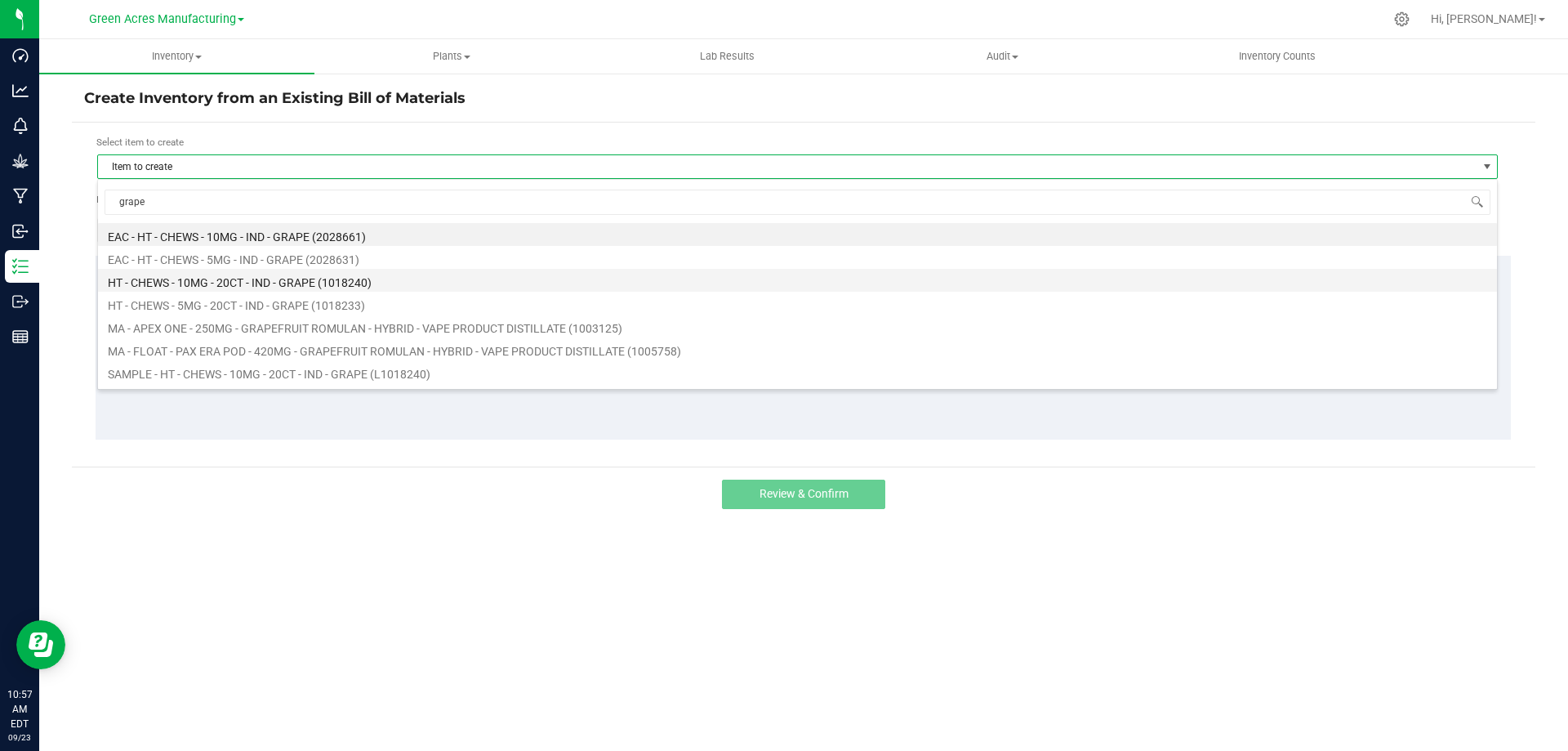
click at [332, 281] on li "HT - CHEWS - 10MG - 20CT - IND - GRAPE (1018240)" at bounding box center [797, 280] width 1399 height 22
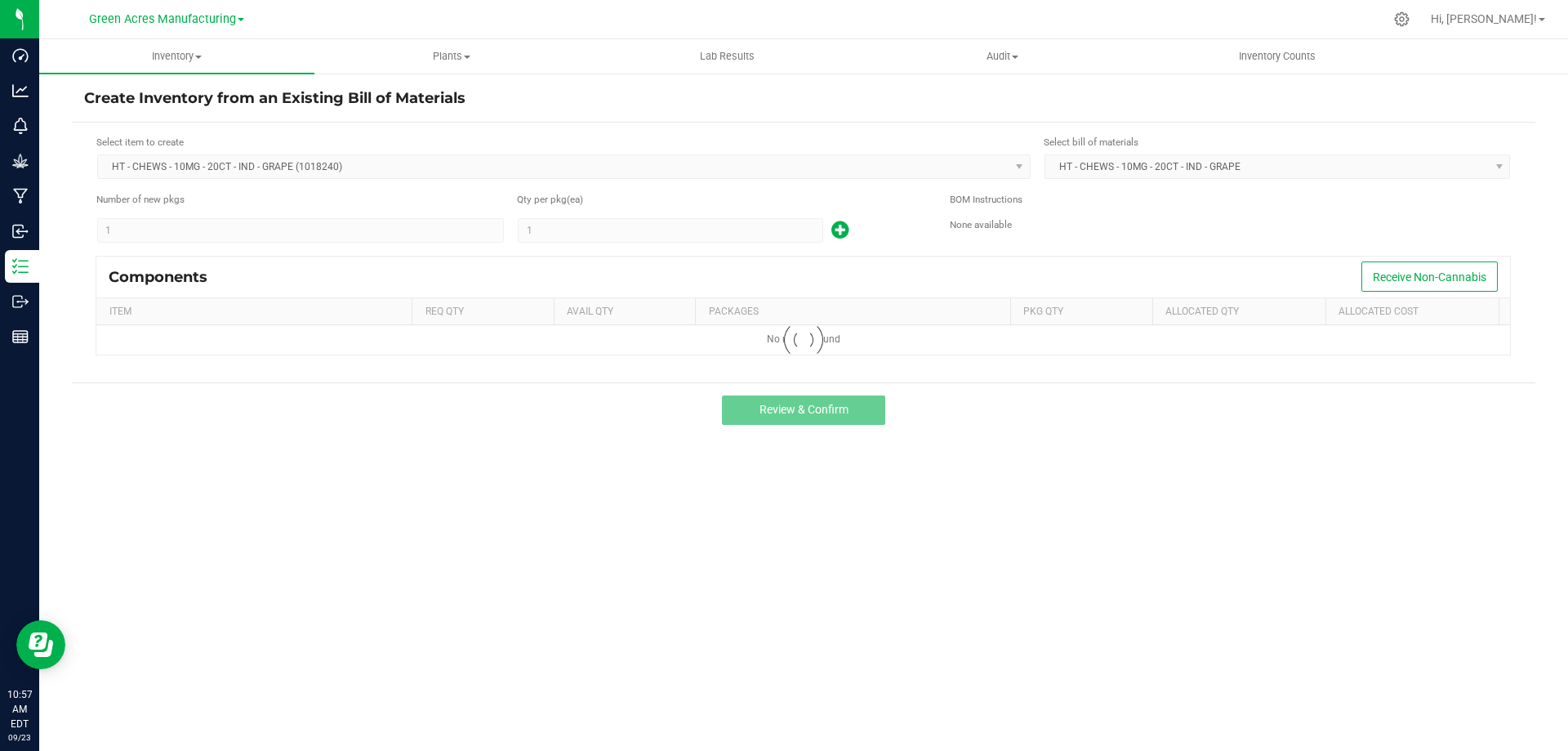
click at [579, 235] on kendo-numerictextbox "1" at bounding box center [671, 229] width 306 height 24
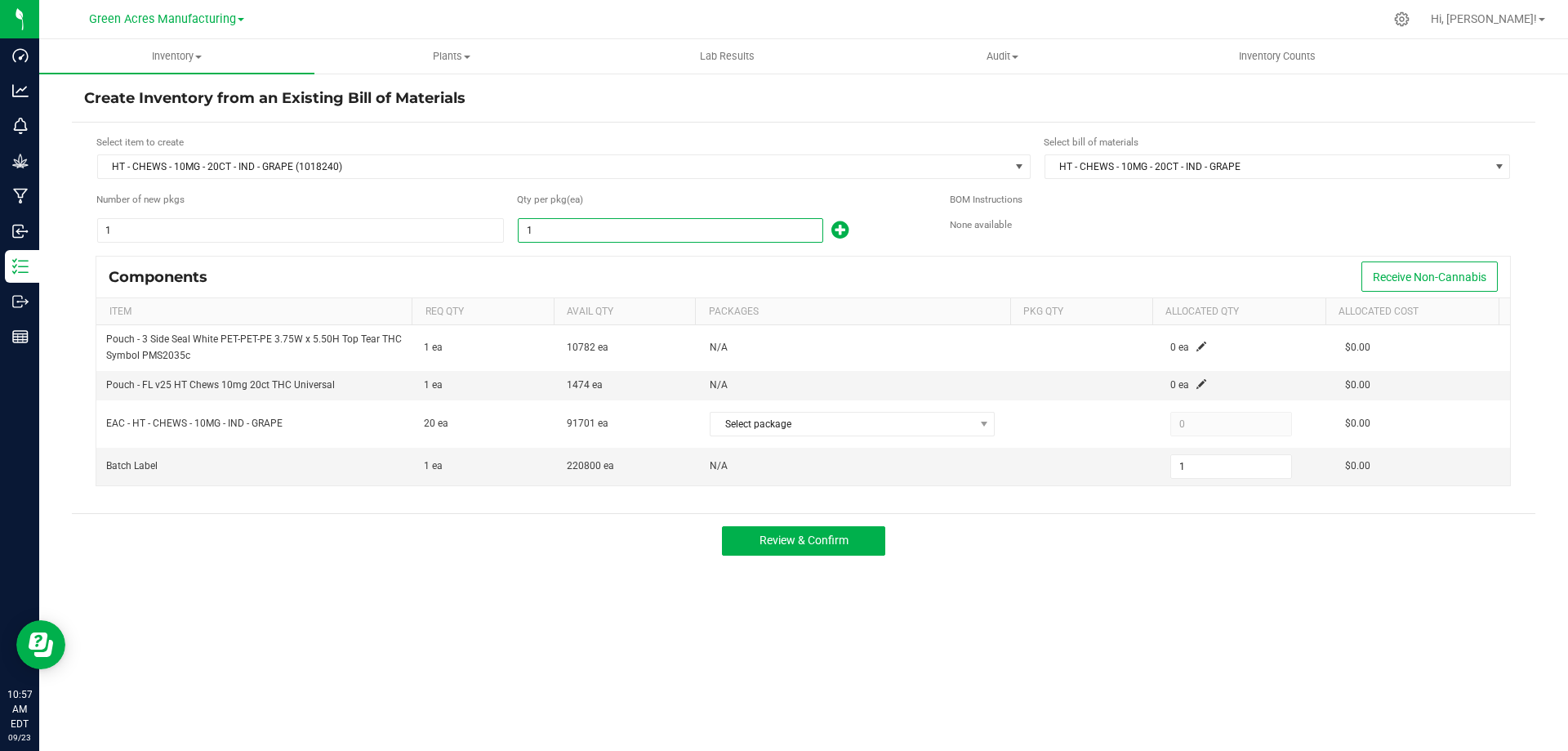
click at [582, 228] on input "1" at bounding box center [671, 229] width 304 height 22
type input "4"
type input "45"
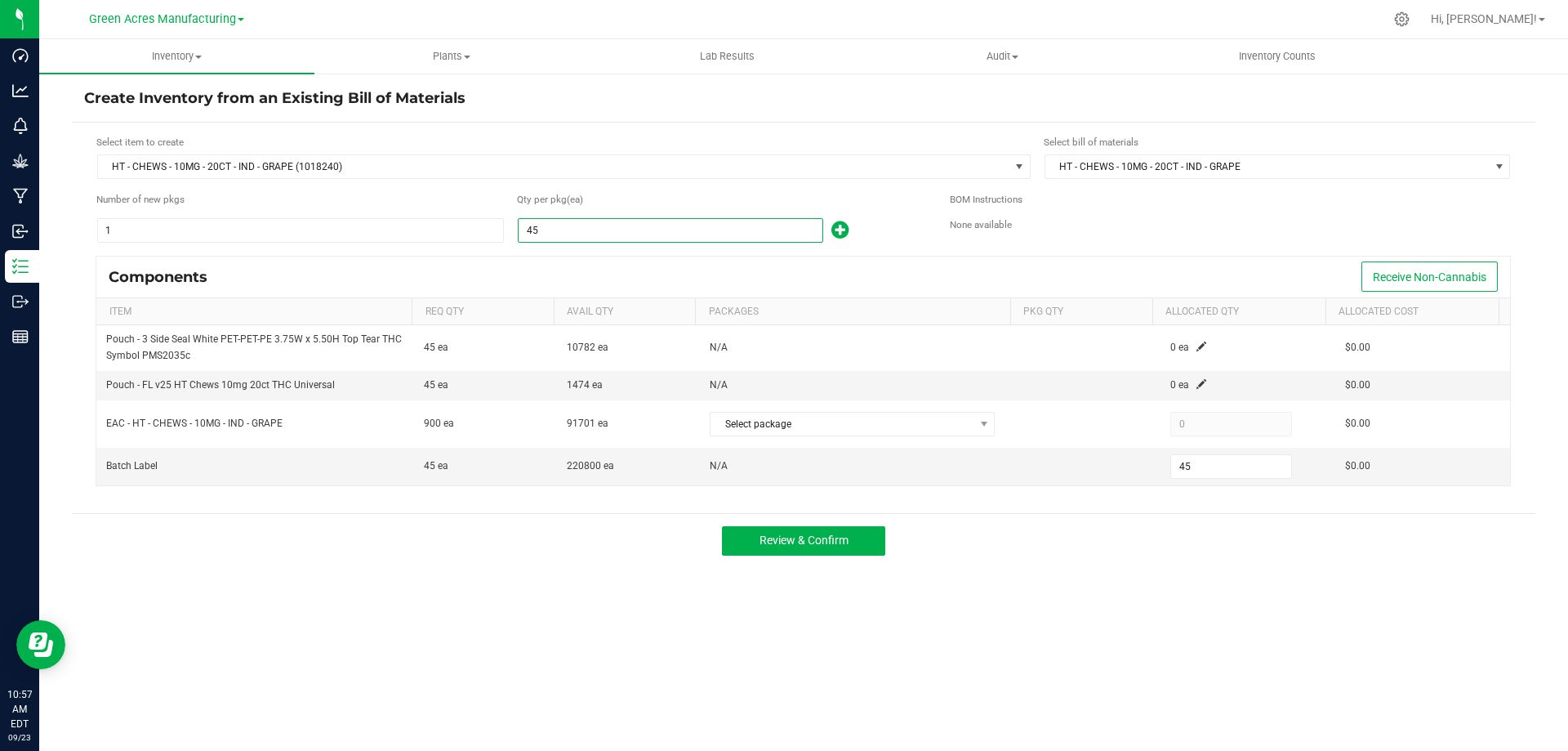
type input "454"
type input "4548"
type input "4,548"
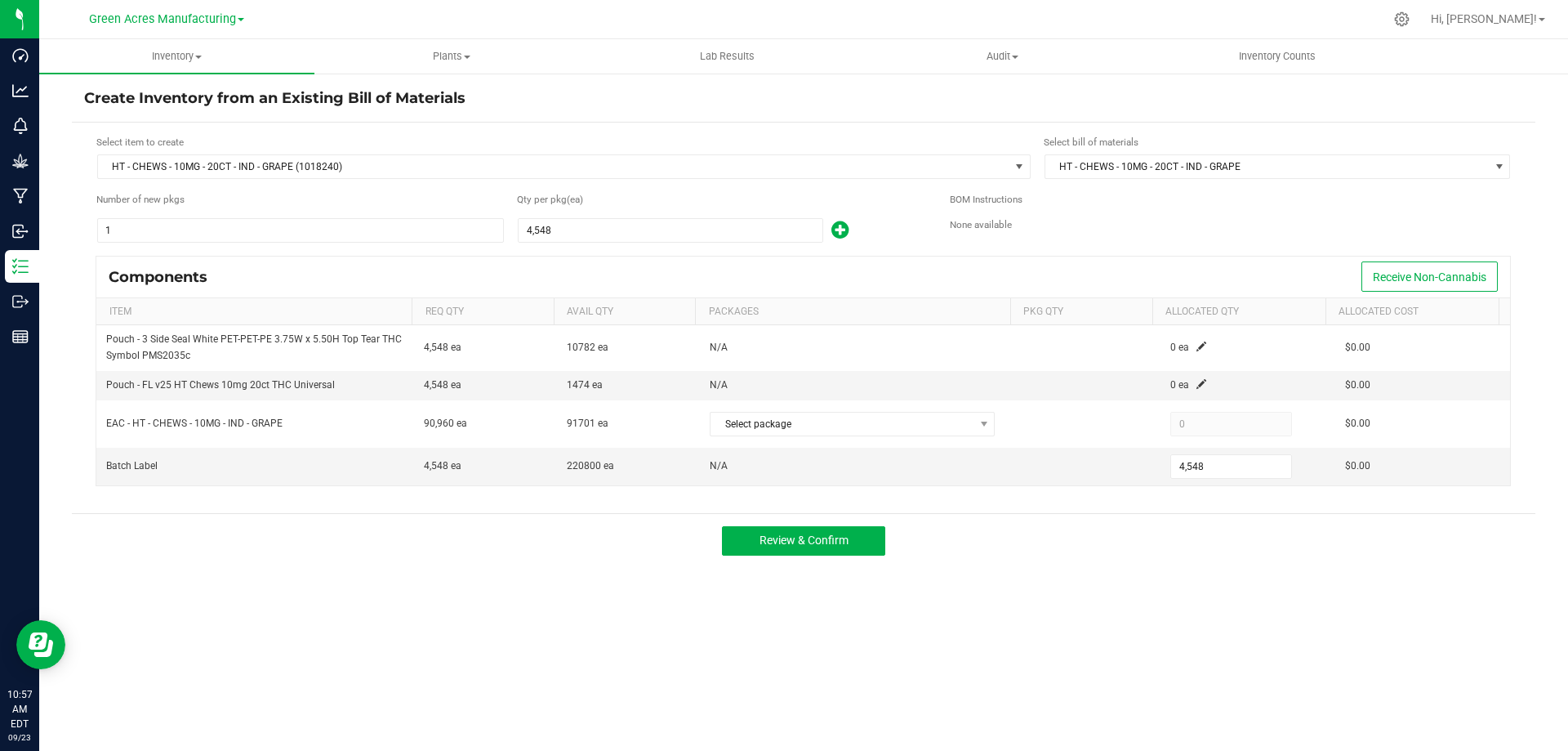
click at [673, 277] on div "Components Receive Non-Cannabis" at bounding box center [803, 276] width 1413 height 40
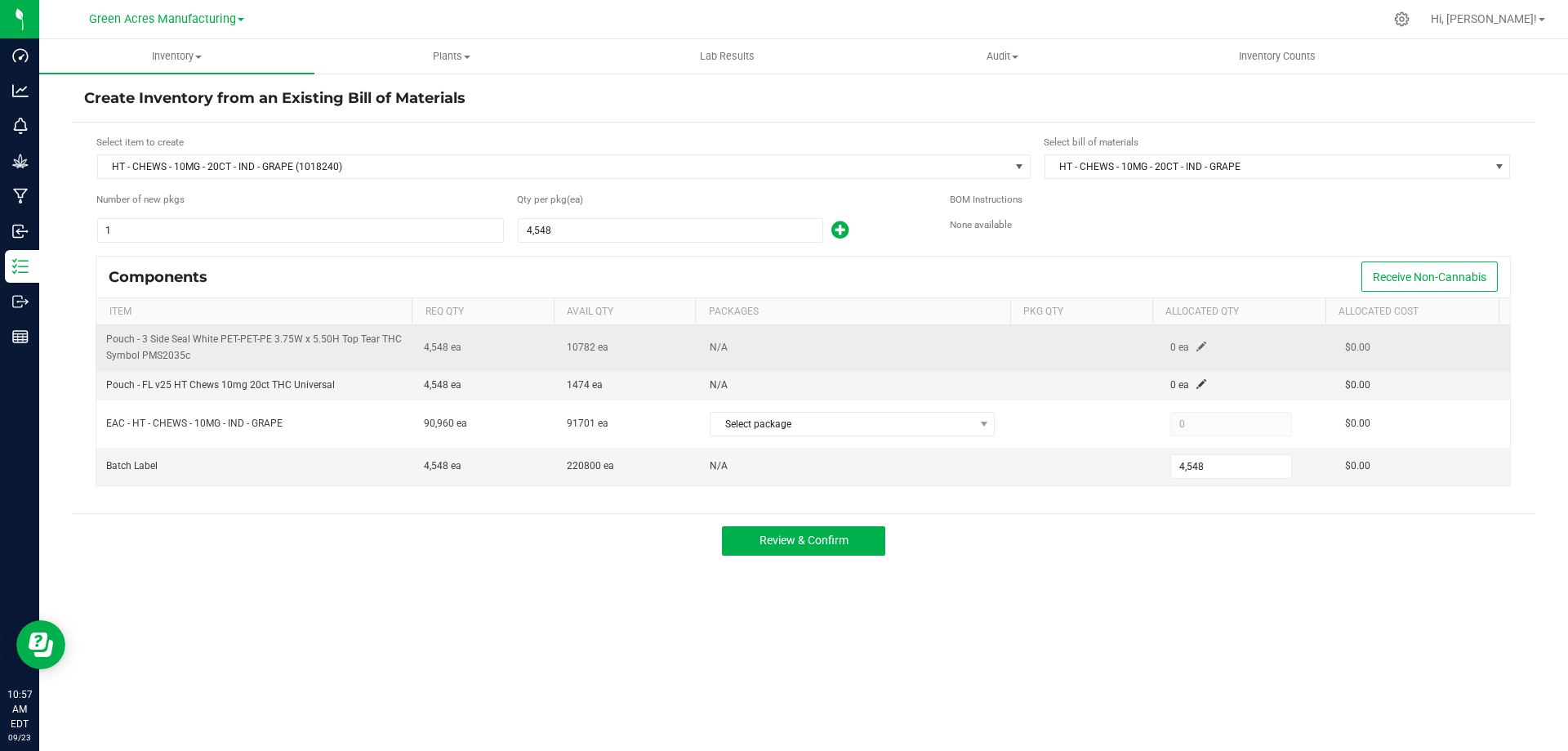
click at [1196, 345] on span at bounding box center [1200, 346] width 10 height 10
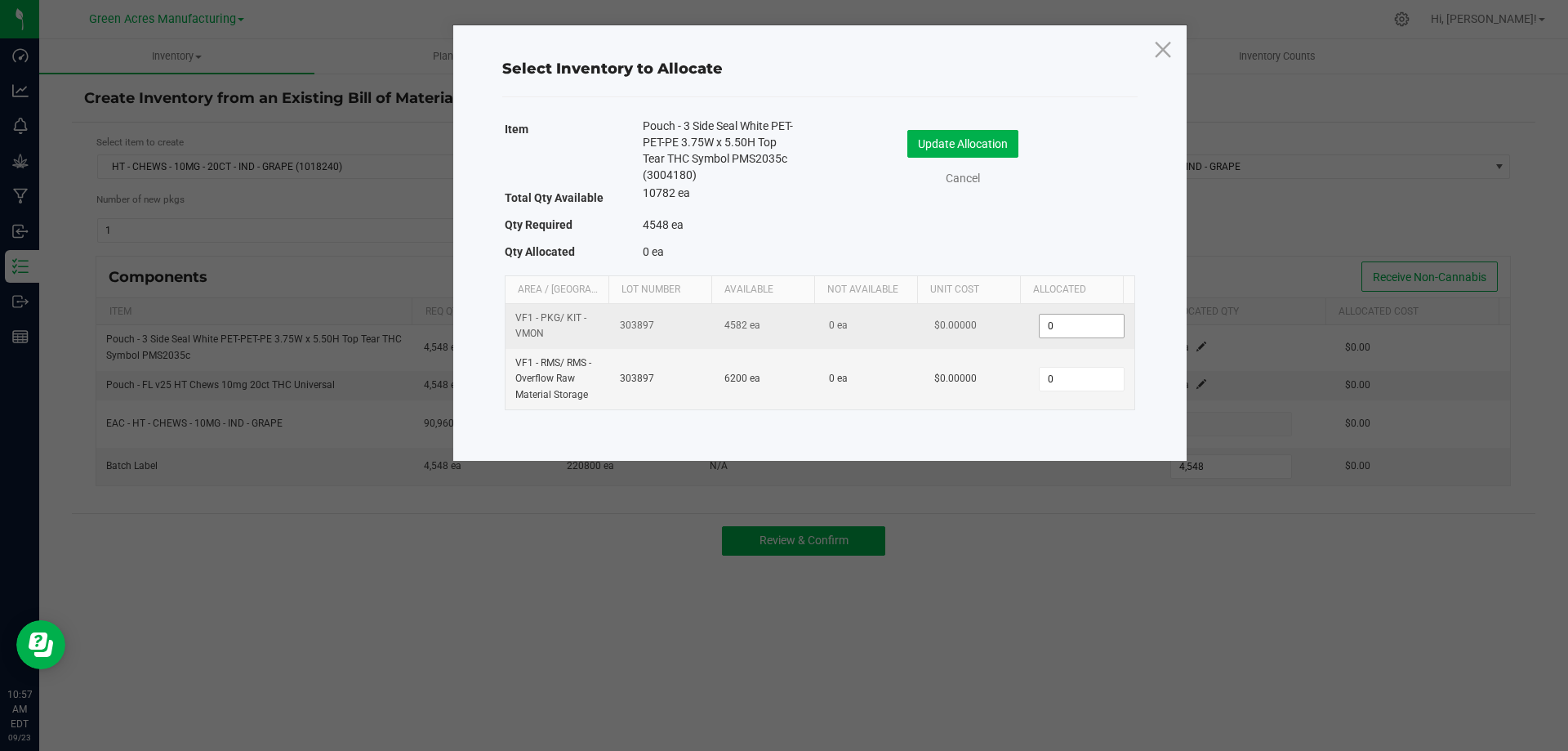
click at [1070, 325] on input "0" at bounding box center [1081, 326] width 84 height 22
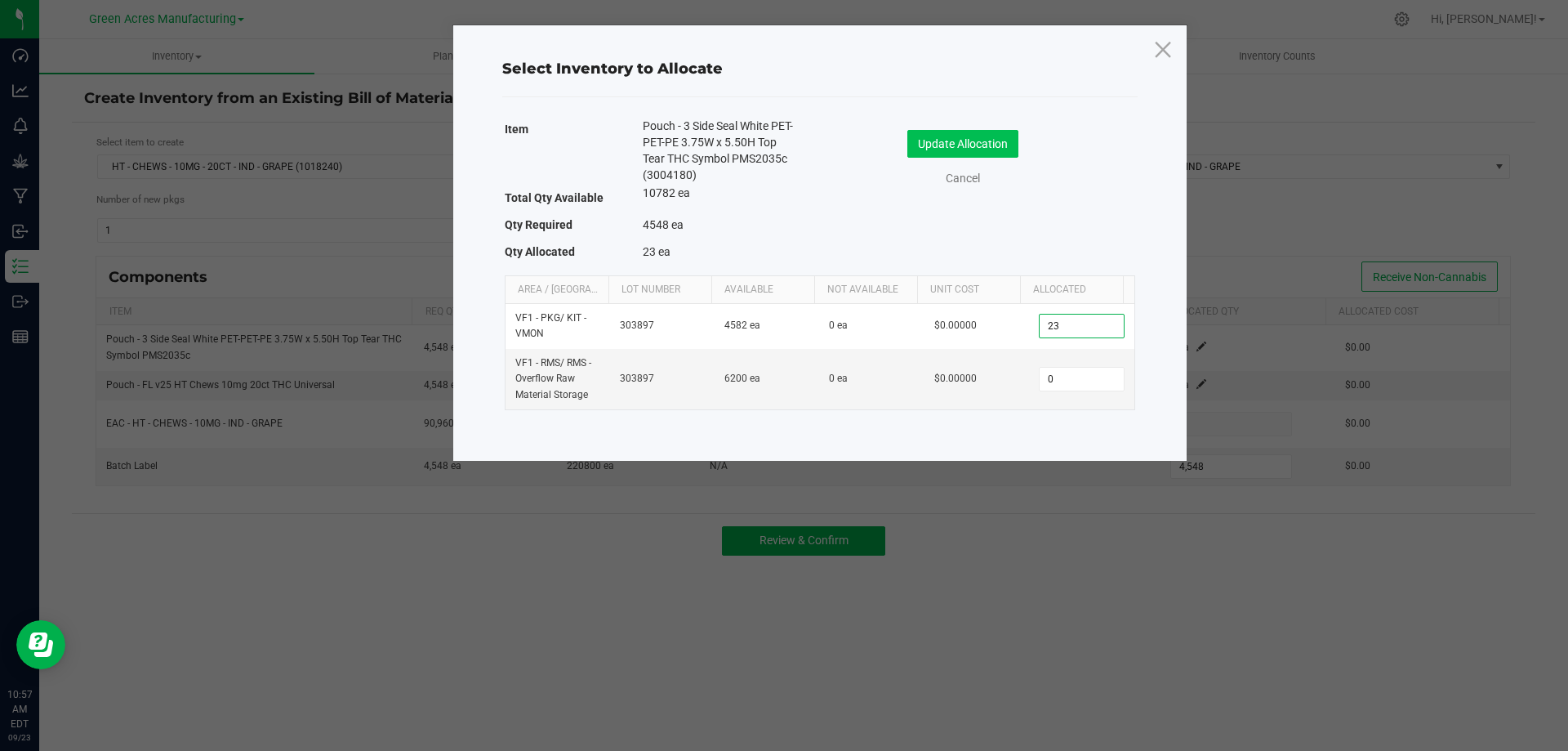
type input "23"
click at [964, 145] on button "Update Allocation" at bounding box center [963, 143] width 111 height 28
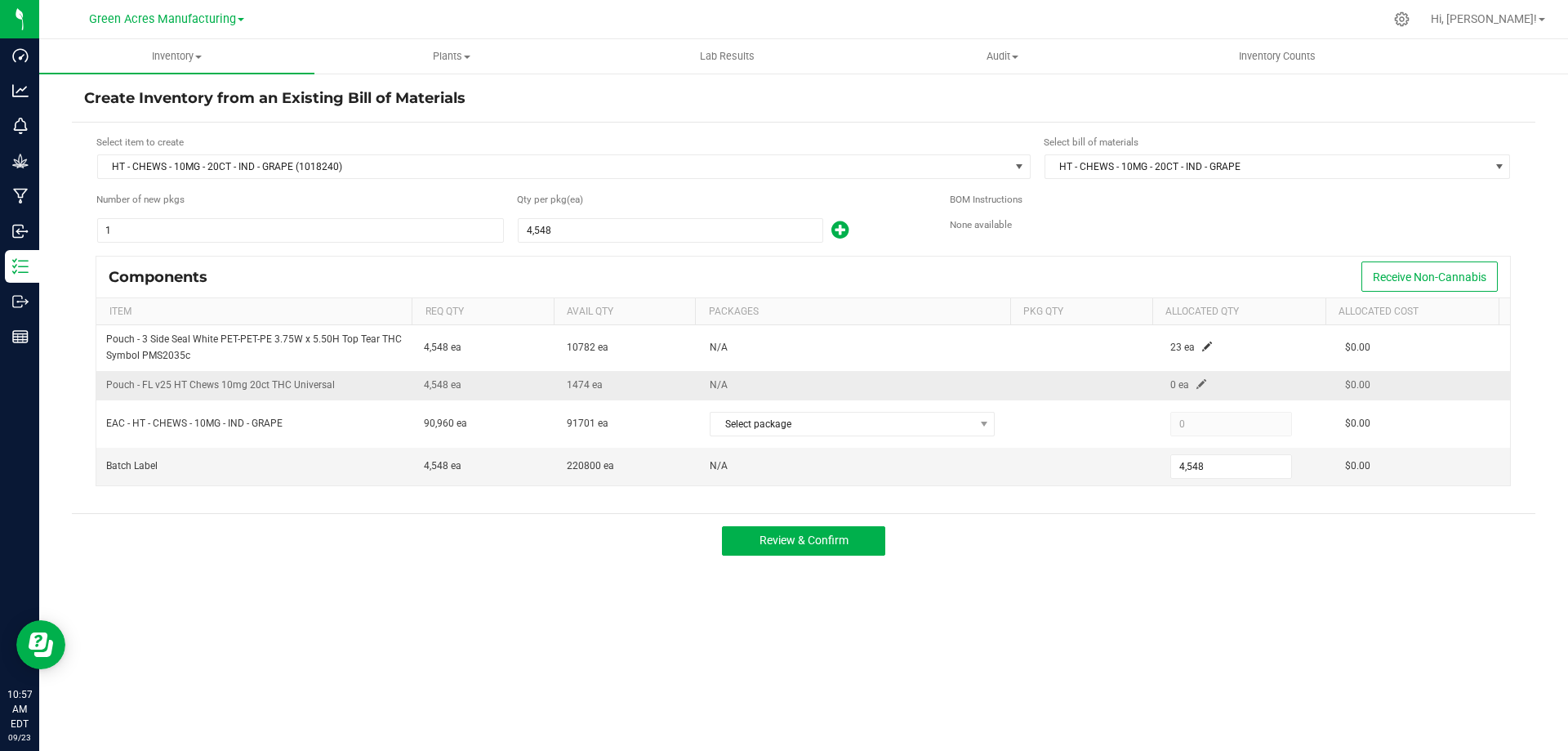
click at [1196, 380] on span at bounding box center [1200, 383] width 10 height 10
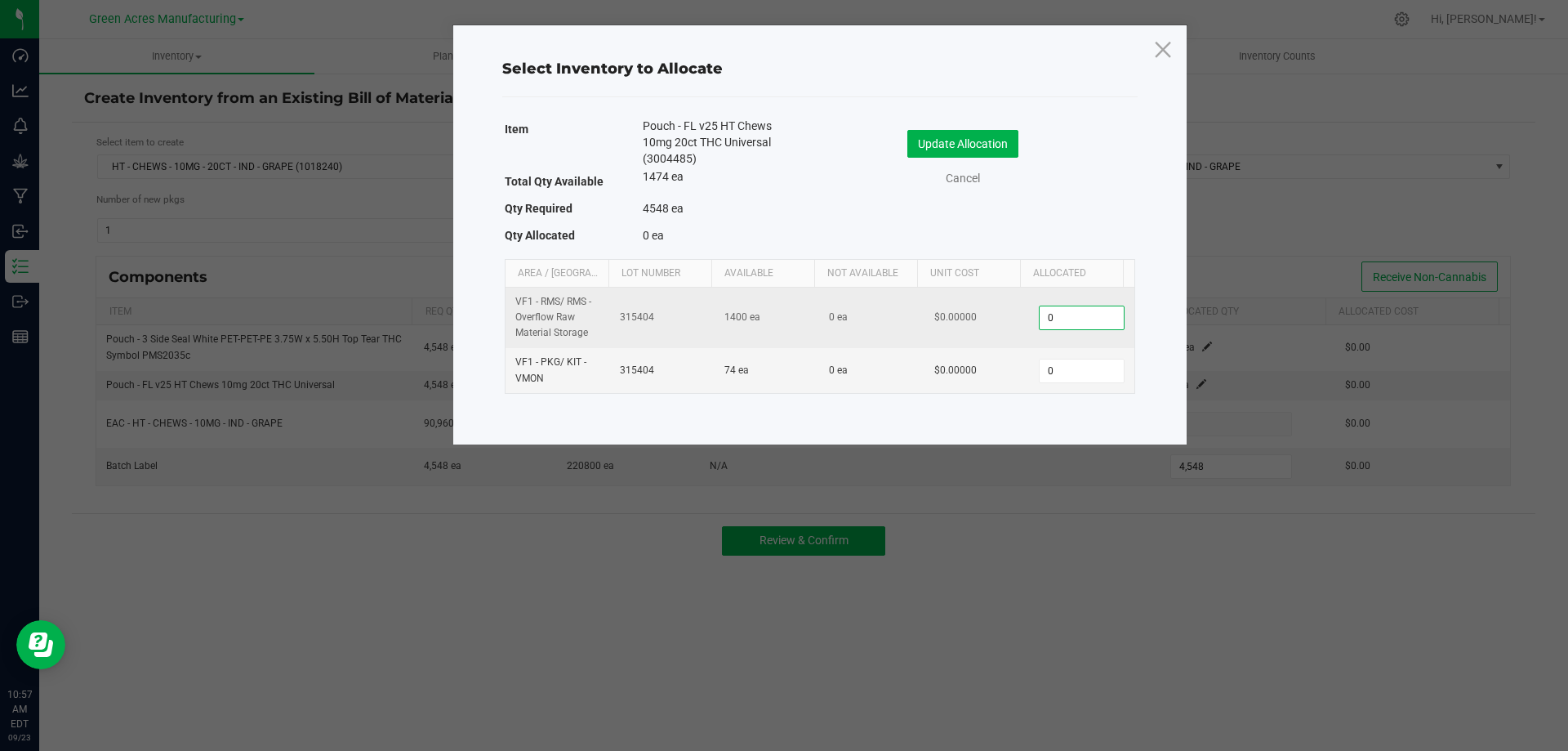
click at [1055, 313] on input "0" at bounding box center [1081, 317] width 84 height 22
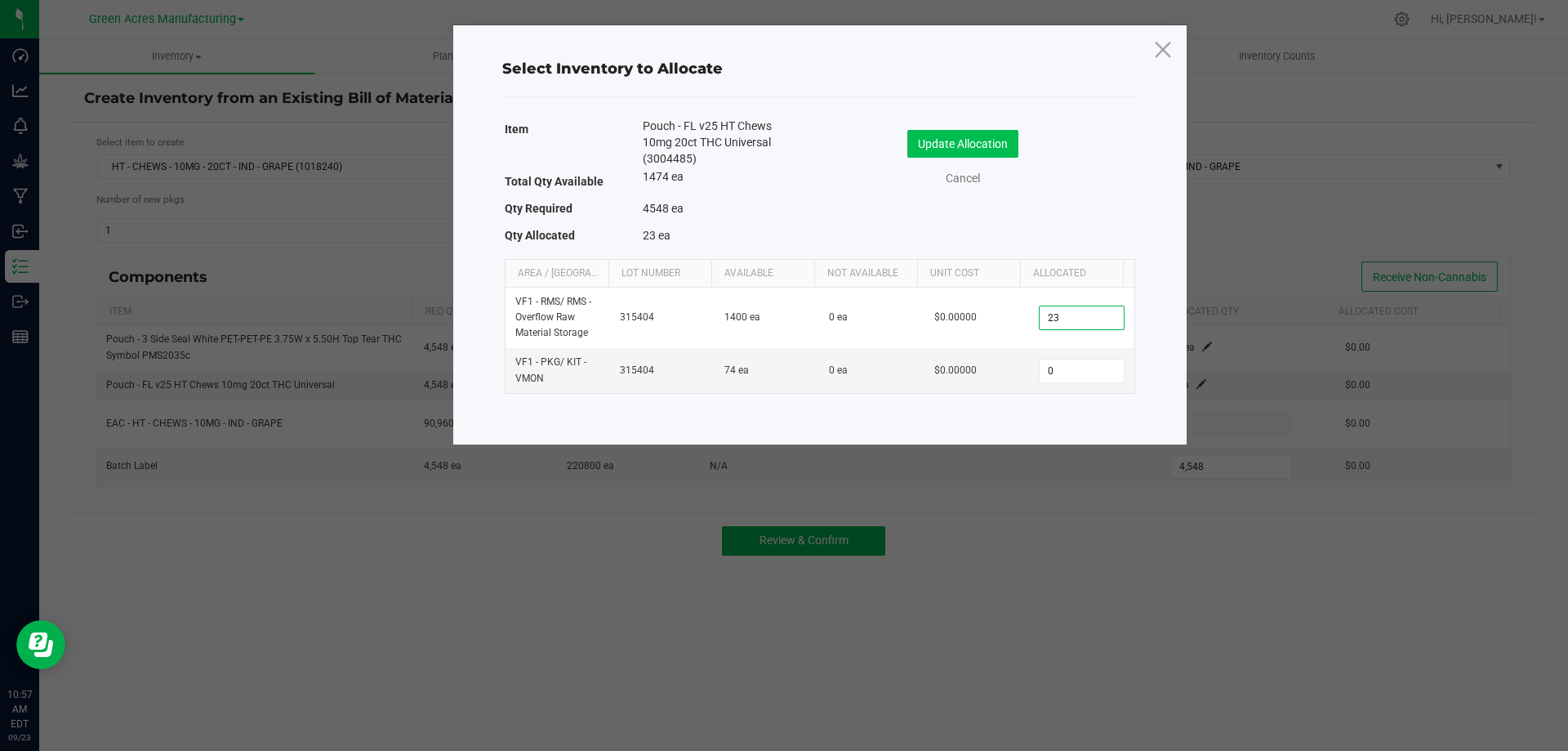
type input "23"
click at [973, 139] on button "Update Allocation" at bounding box center [963, 143] width 111 height 28
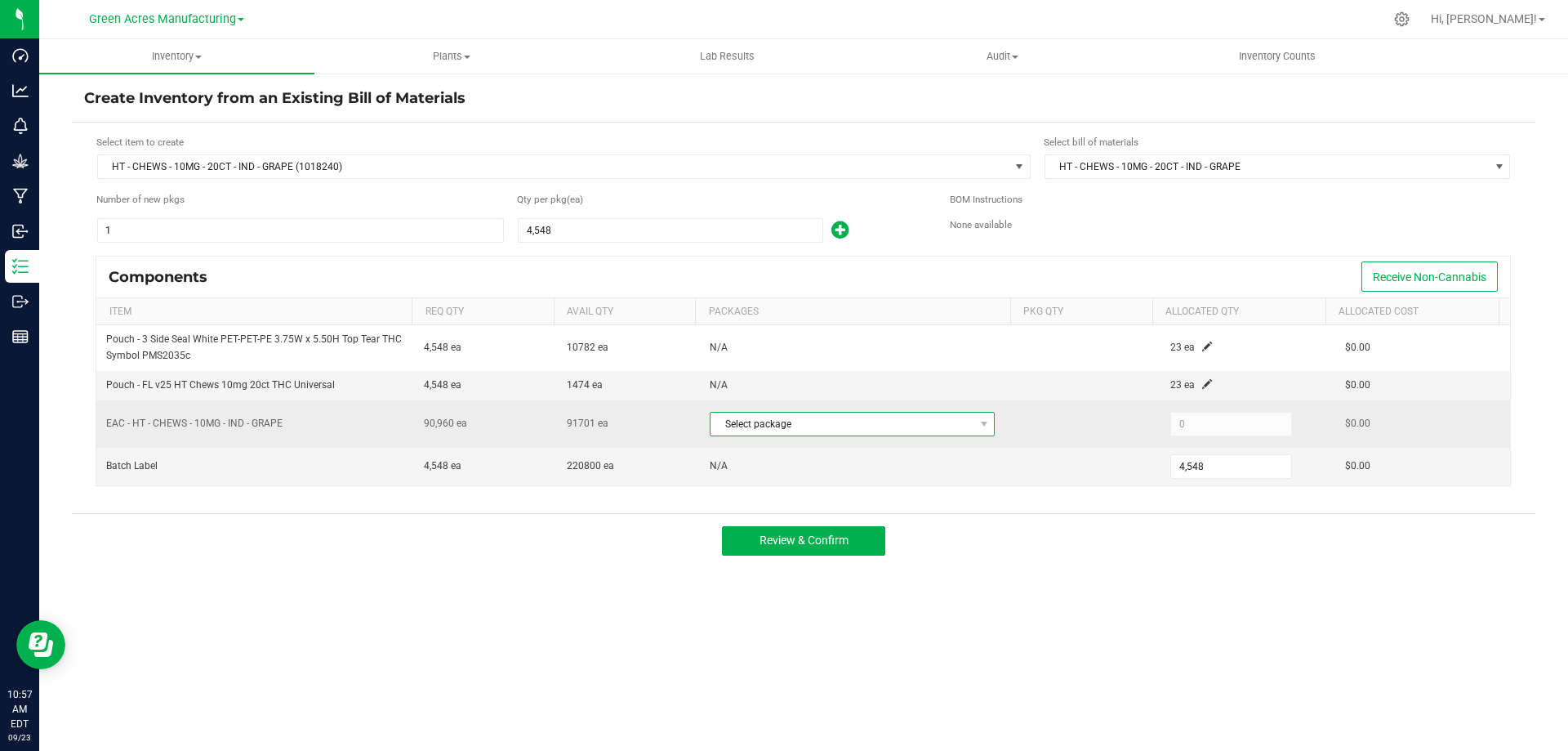
click at [937, 420] on span "Select package" at bounding box center [842, 424] width 263 height 22
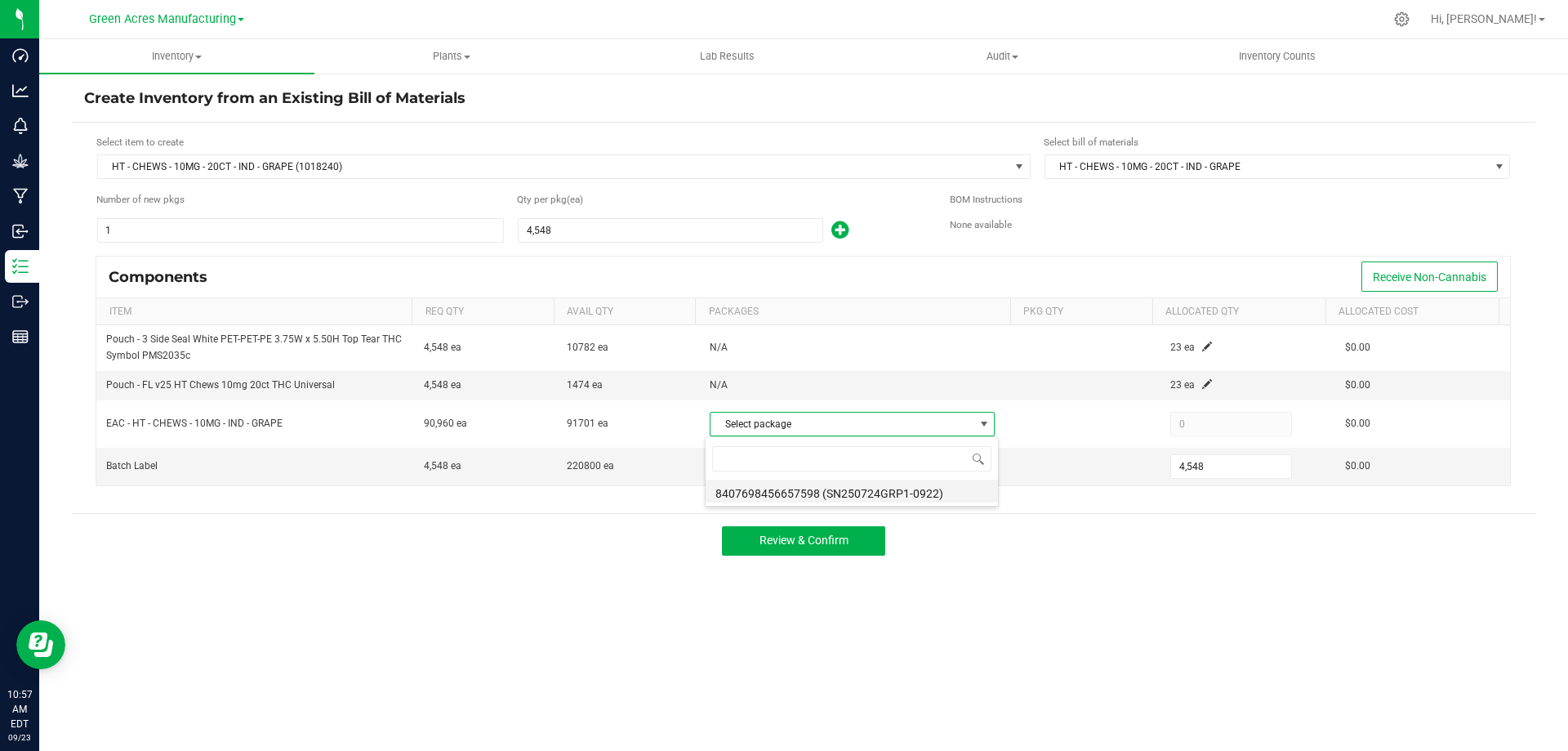
click at [923, 493] on li "8407698456657598 (SN250724GRP1-0922)" at bounding box center [851, 490] width 292 height 22
type input "90,960"
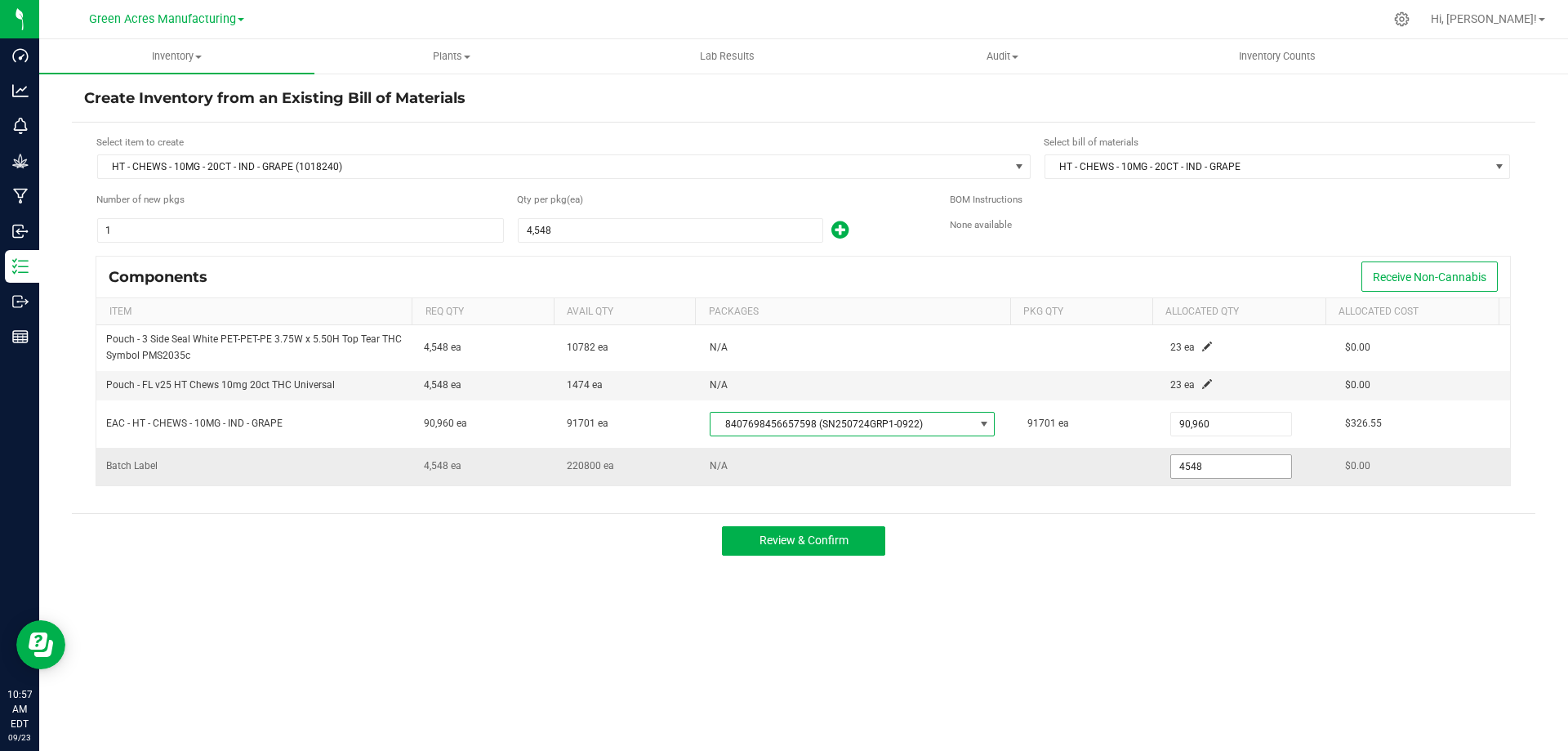
click at [1205, 475] on input "4548" at bounding box center [1230, 466] width 120 height 22
type input "23"
drag, startPoint x: 1231, startPoint y: 531, endPoint x: 1221, endPoint y: 534, distance: 10.4
click at [1231, 532] on div "Review & Confirm" at bounding box center [803, 540] width 1463 height 55
click at [786, 538] on span "Review & Confirm" at bounding box center [804, 540] width 89 height 13
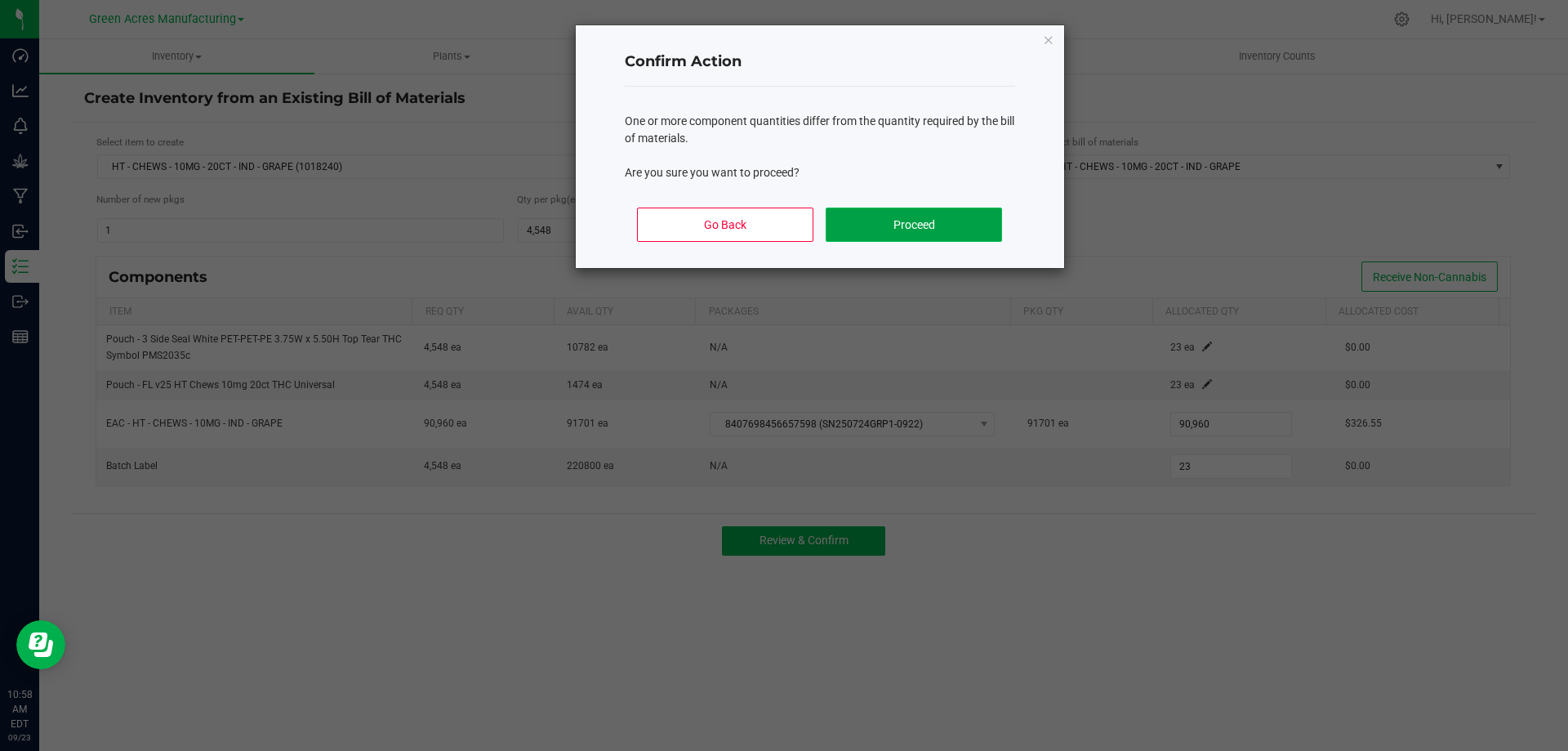
click at [901, 227] on button "Proceed" at bounding box center [913, 225] width 175 height 34
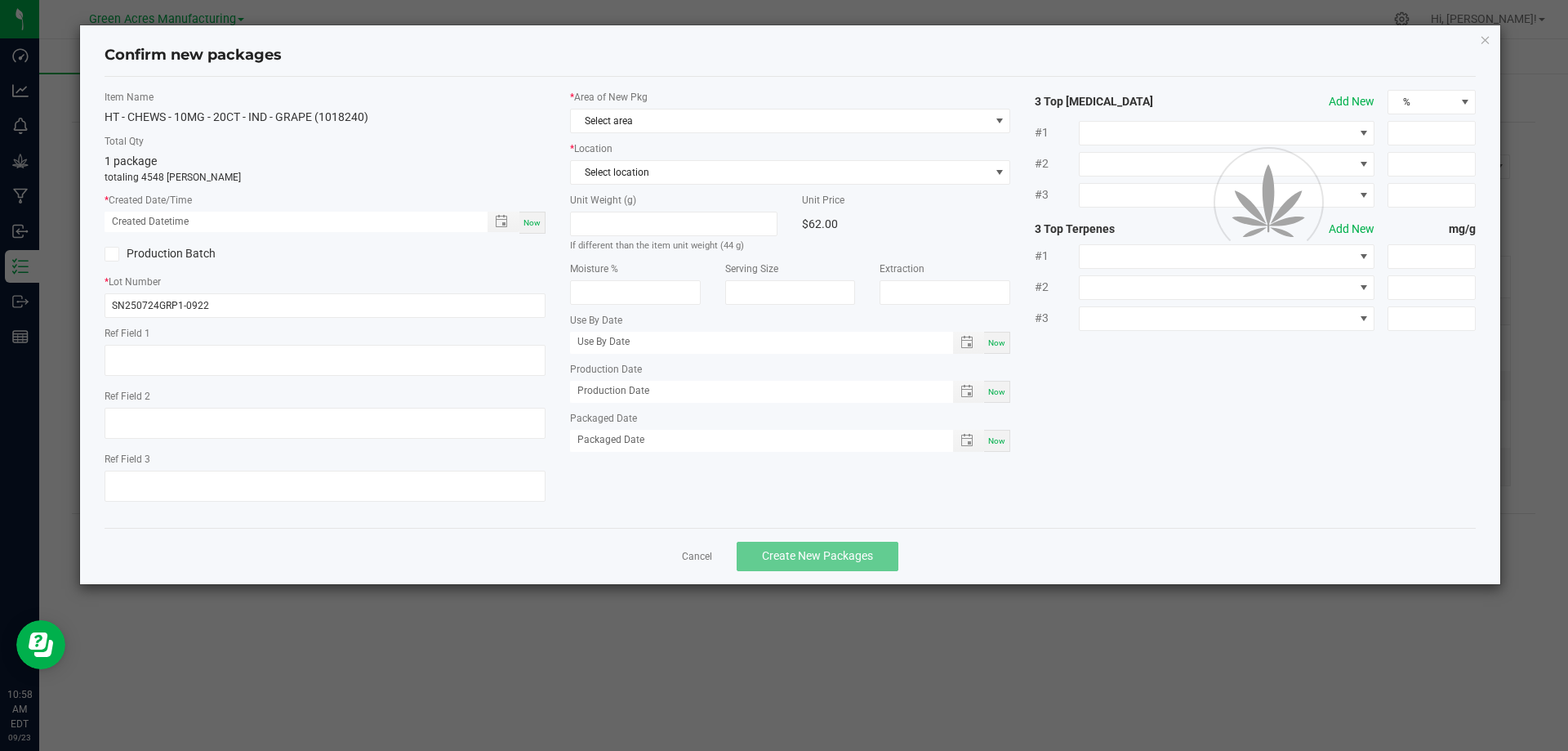
type input "02/03/2026"
click at [530, 224] on span "Now" at bounding box center [531, 222] width 17 height 9
type input "09/23/2025 10:58 AM"
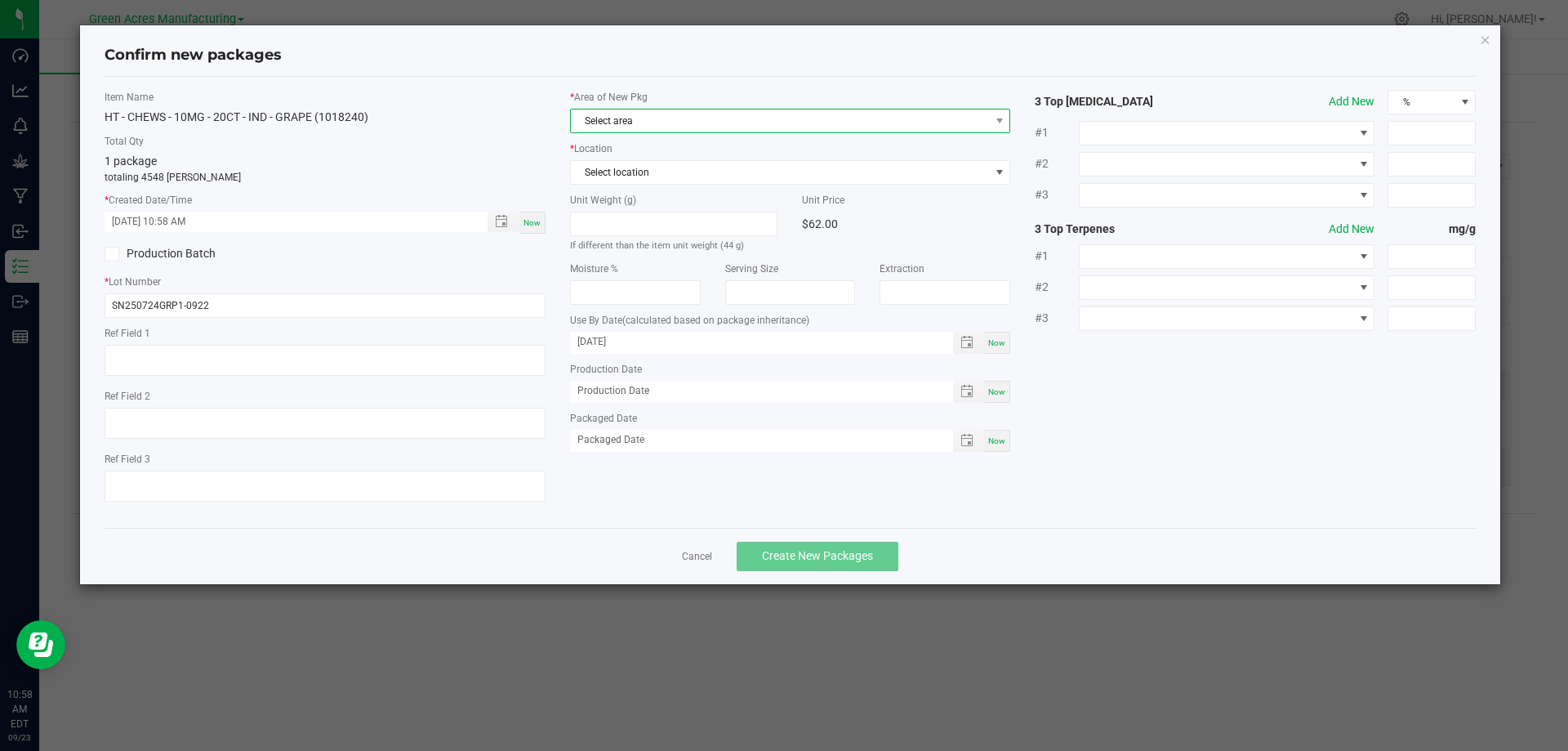
click at [666, 122] on span "Select area" at bounding box center [780, 121] width 419 height 22
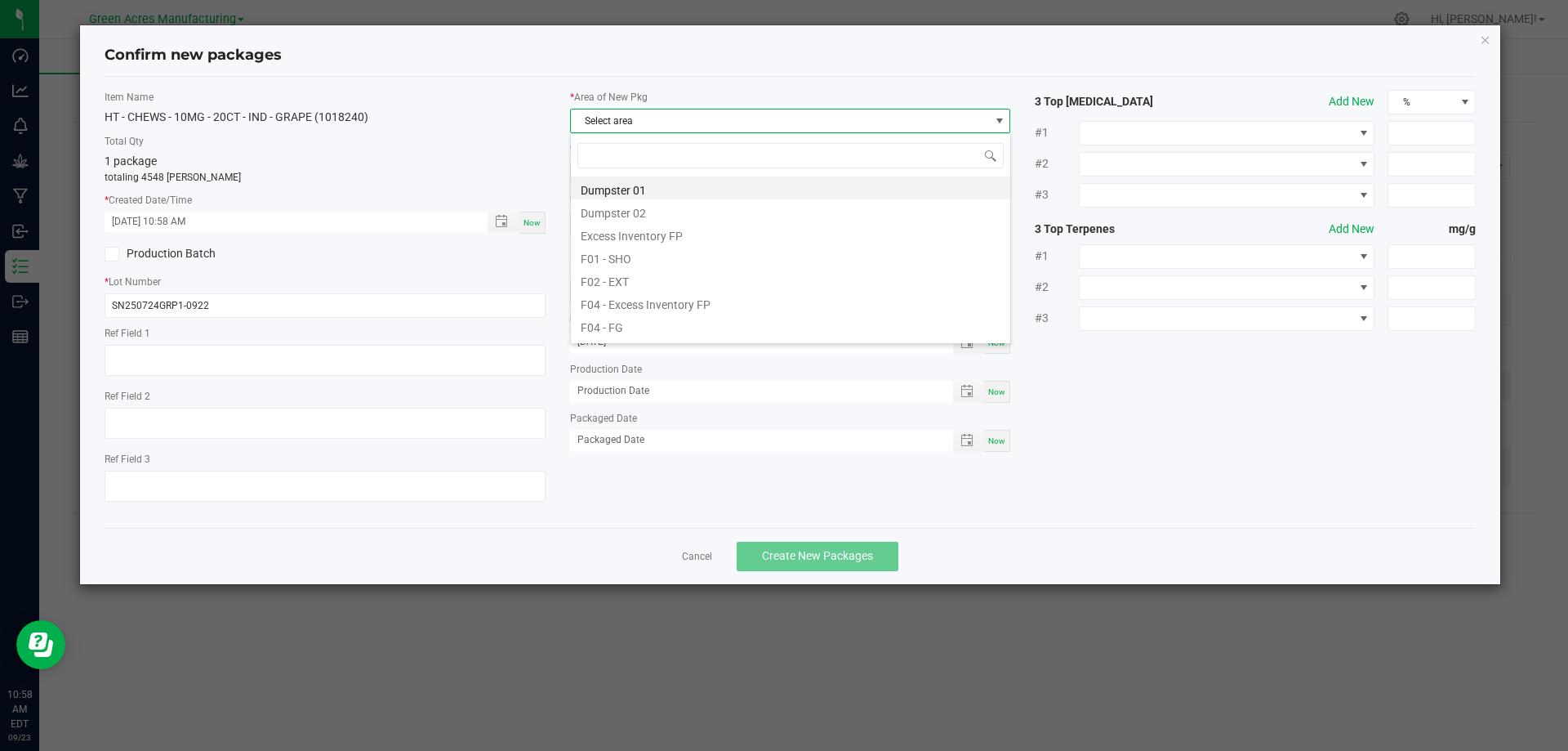
scroll to position [24, 441]
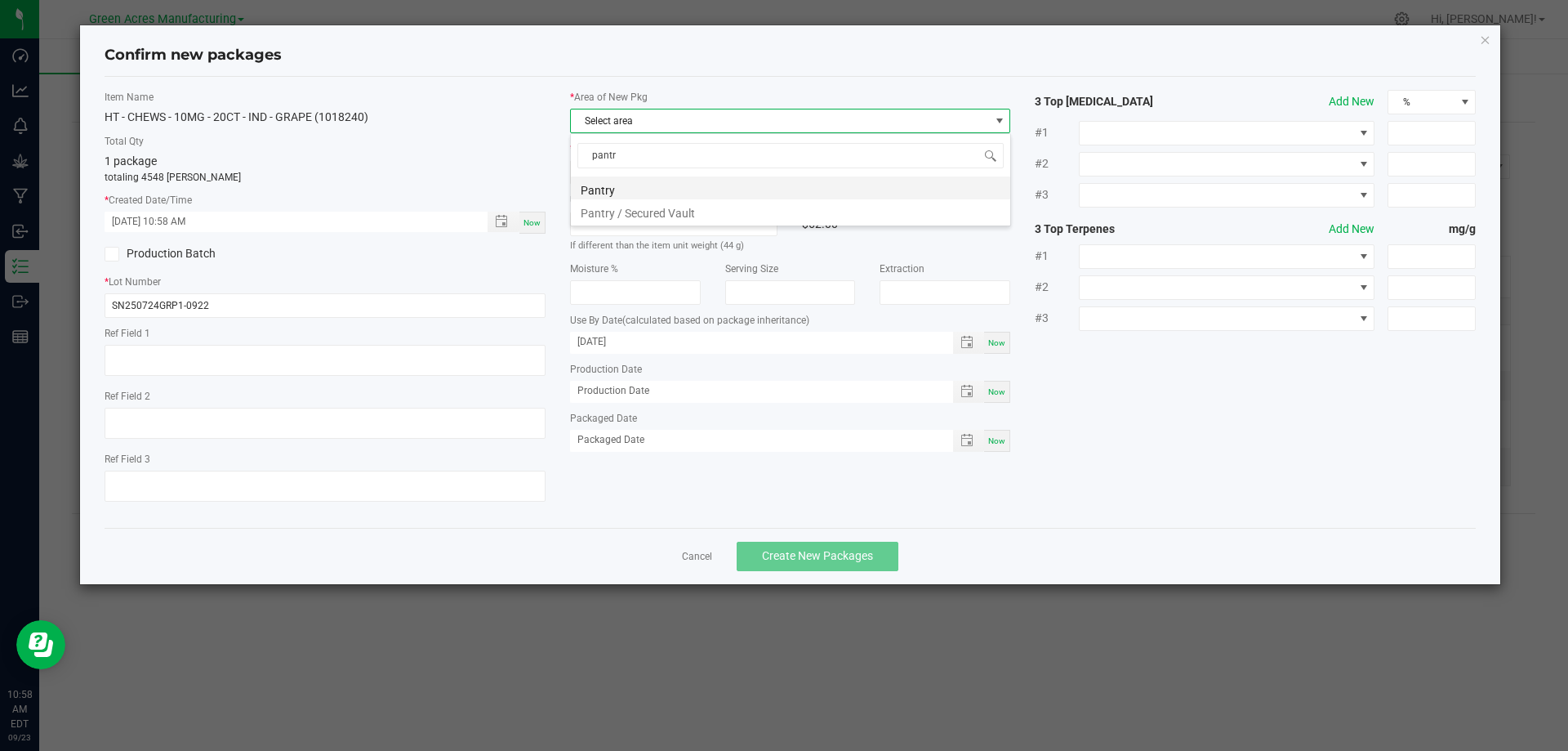
type input "pantry"
click at [697, 209] on li "Pantry / Secured Vault" at bounding box center [790, 210] width 440 height 22
click at [702, 174] on span "Select location" at bounding box center [780, 172] width 419 height 22
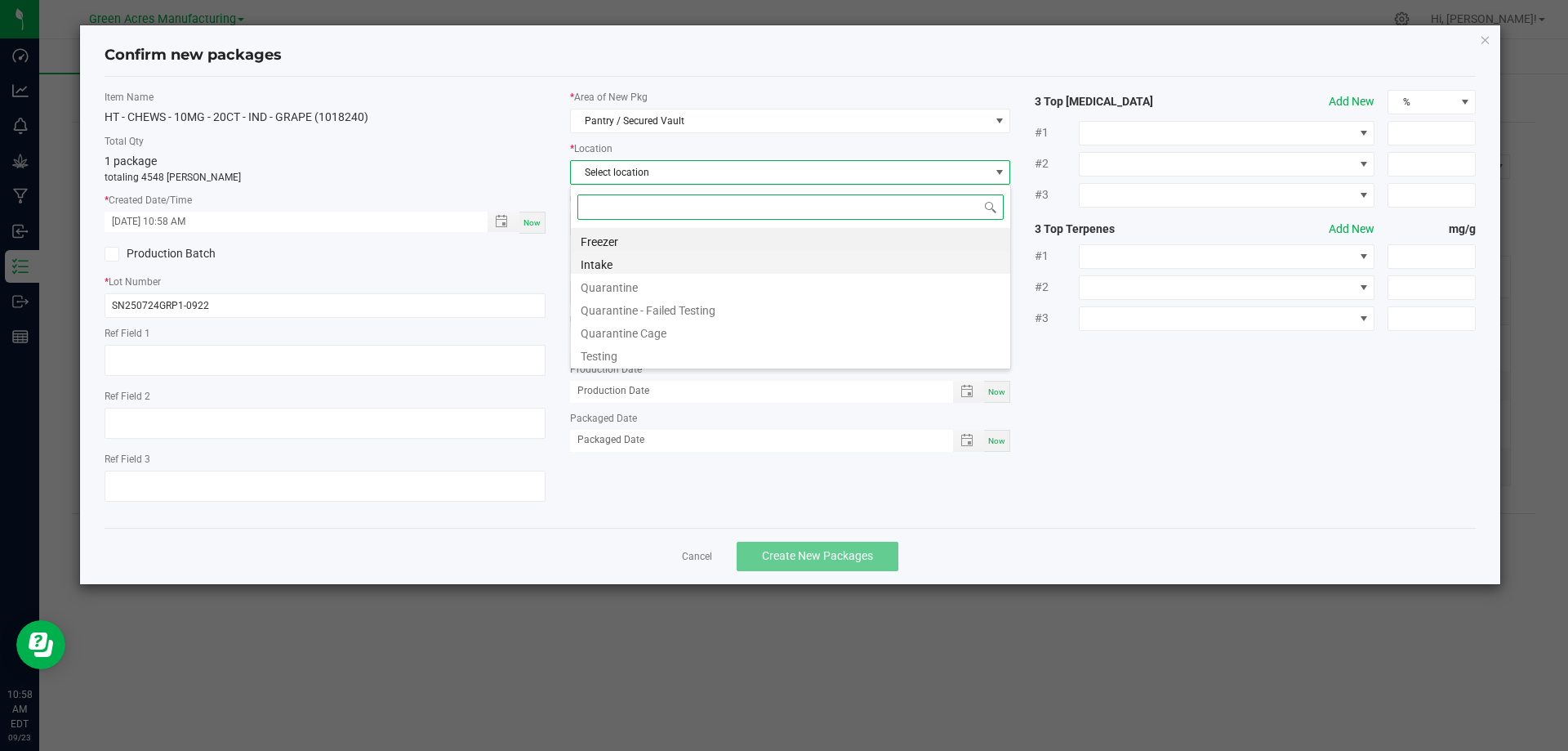
click at [656, 266] on li "Intake" at bounding box center [790, 262] width 440 height 22
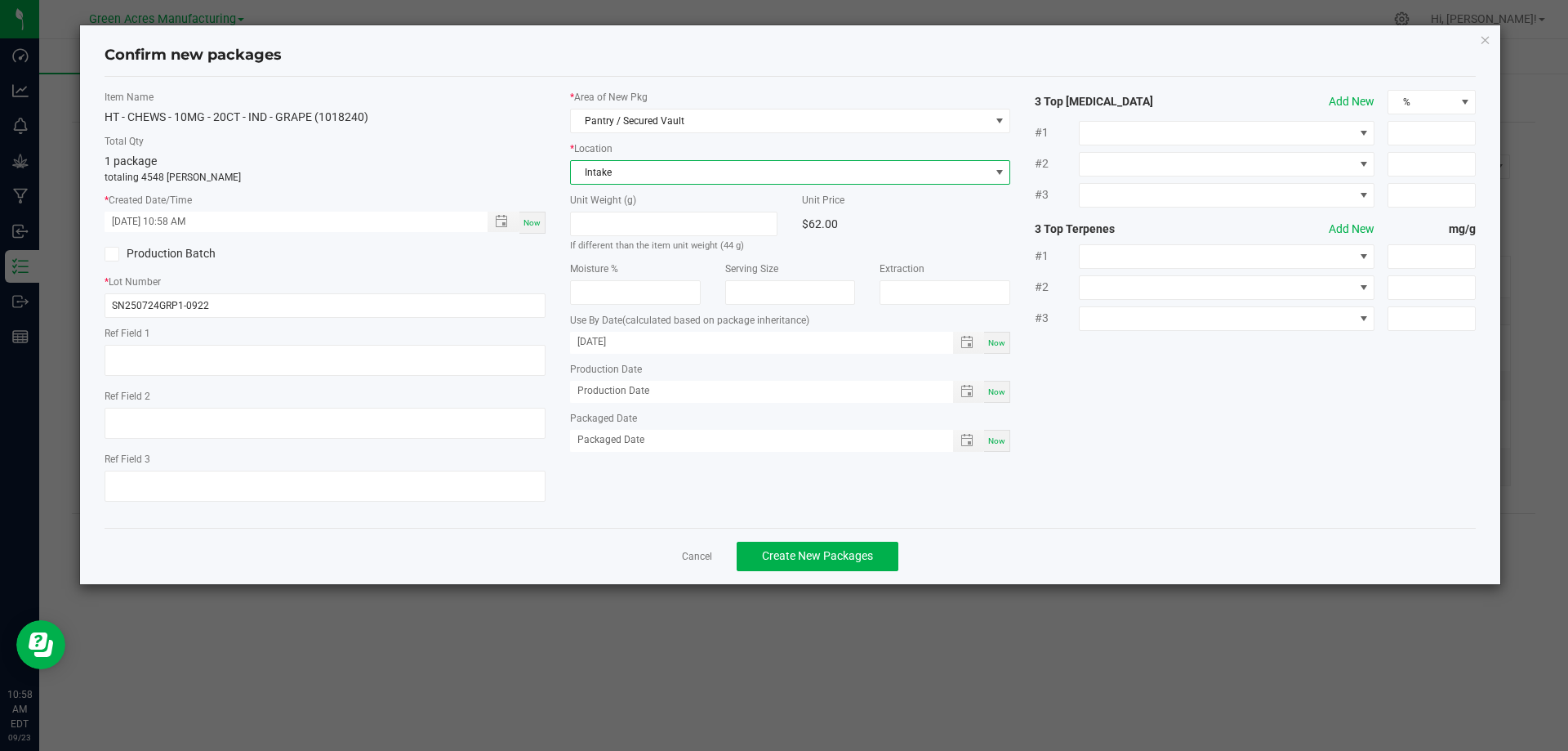
click at [530, 172] on p "totaling 4548 eaches" at bounding box center [325, 177] width 441 height 14
click at [540, 226] on div "Now" at bounding box center [532, 222] width 26 height 22
click at [531, 180] on p "totaling 4548 eaches" at bounding box center [325, 177] width 441 height 14
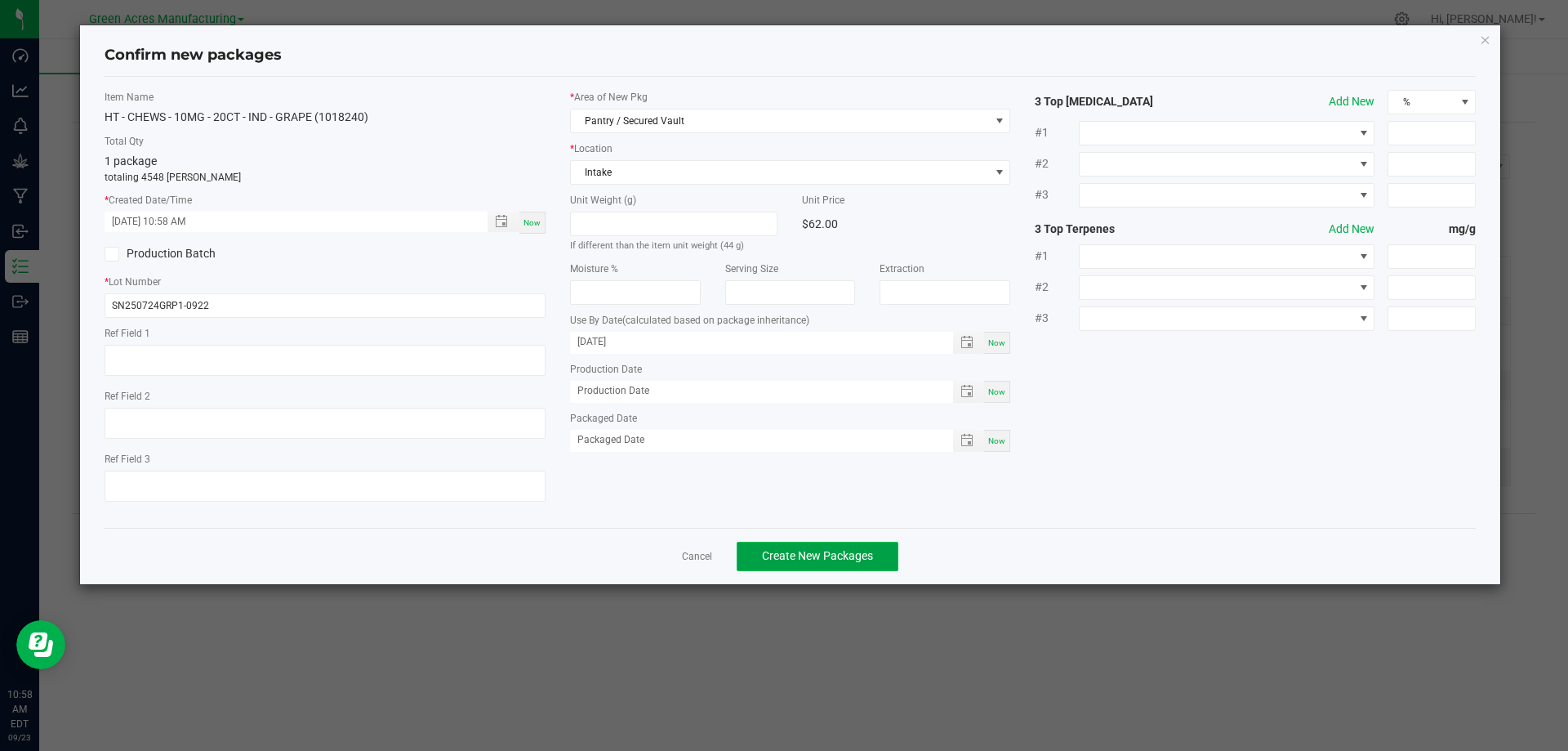
click at [861, 561] on span "Create New Packages" at bounding box center [817, 555] width 111 height 13
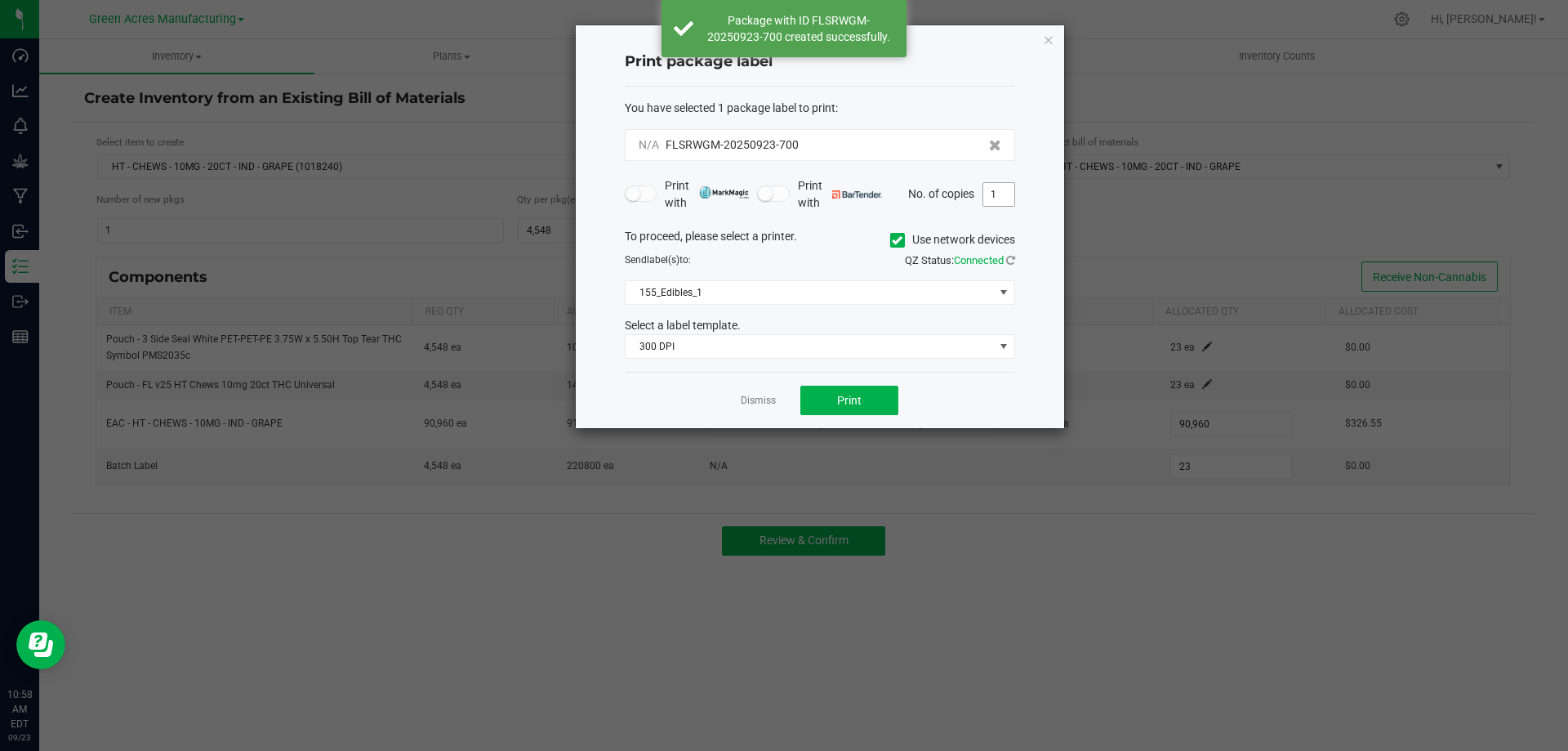
click at [1011, 194] on input "1" at bounding box center [998, 193] width 31 height 22
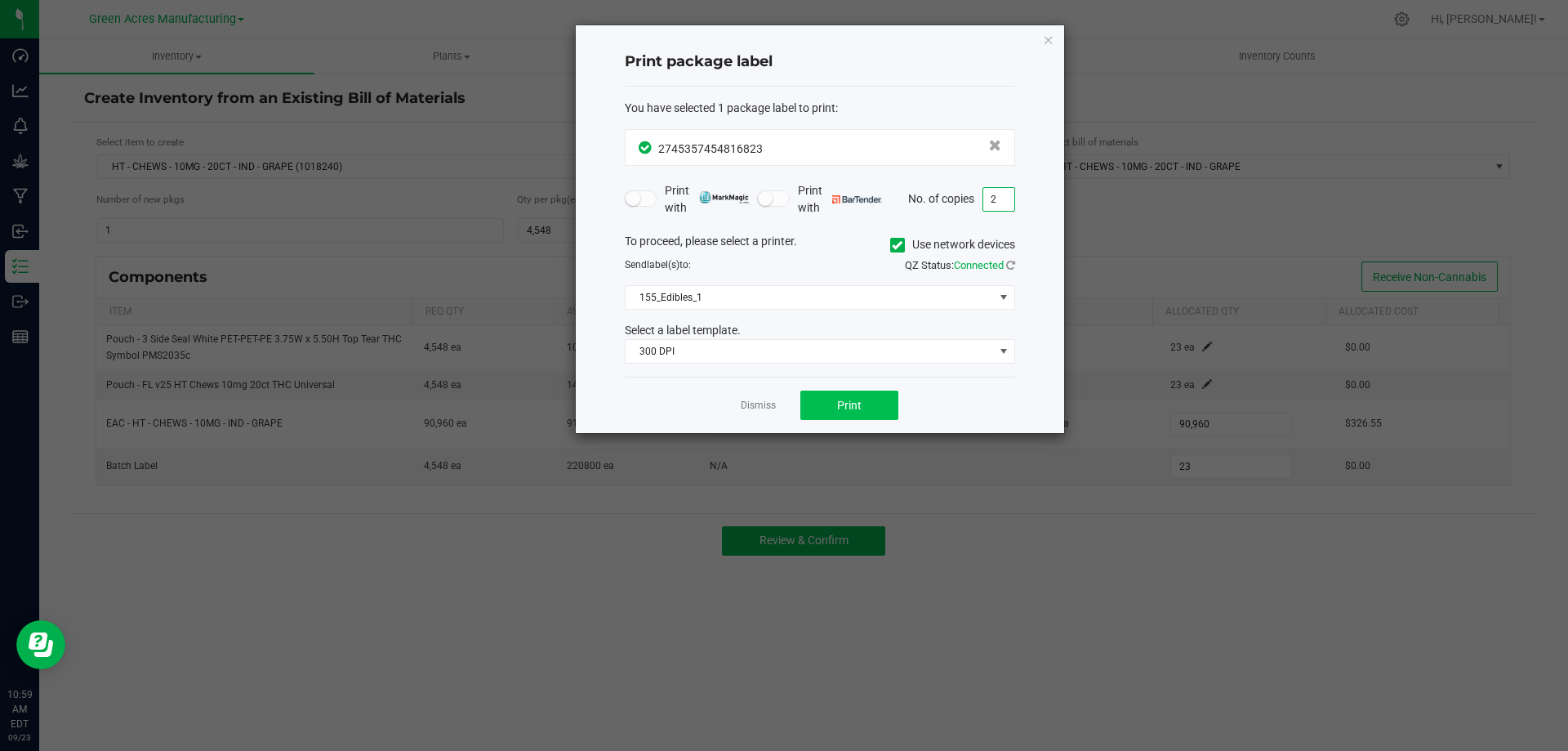
type input "2"
click at [873, 393] on button "Print" at bounding box center [849, 405] width 98 height 30
click at [867, 400] on button "Print" at bounding box center [849, 405] width 98 height 30
click at [771, 409] on link "Dismiss" at bounding box center [758, 405] width 35 height 13
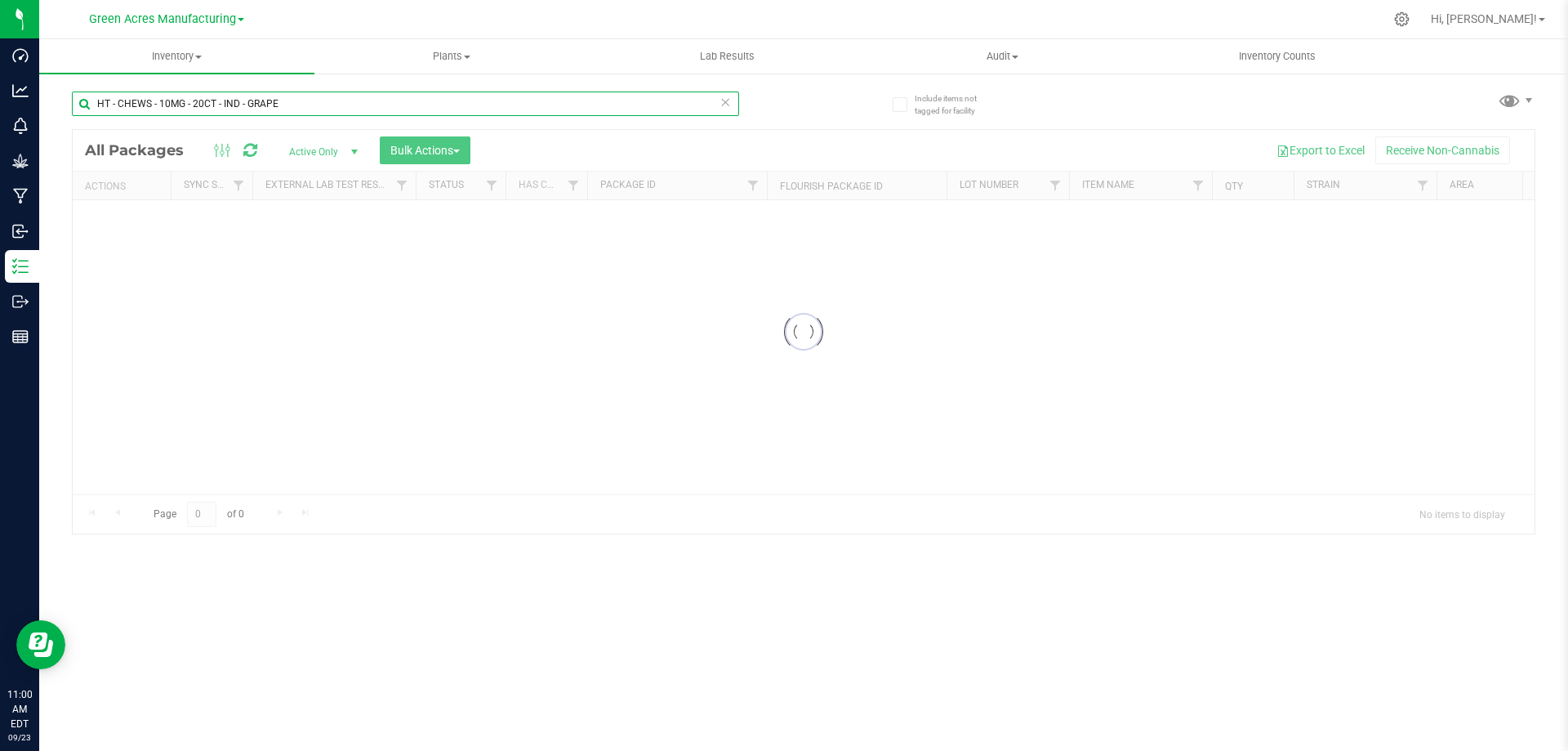
click at [467, 98] on input "HT - CHEWS - 10MG - 20CT - IND - GRAPE" at bounding box center [405, 103] width 667 height 24
click at [468, 98] on input "HT - CHEWS - 10MG - 20CT - IND - GRAPE" at bounding box center [405, 103] width 667 height 24
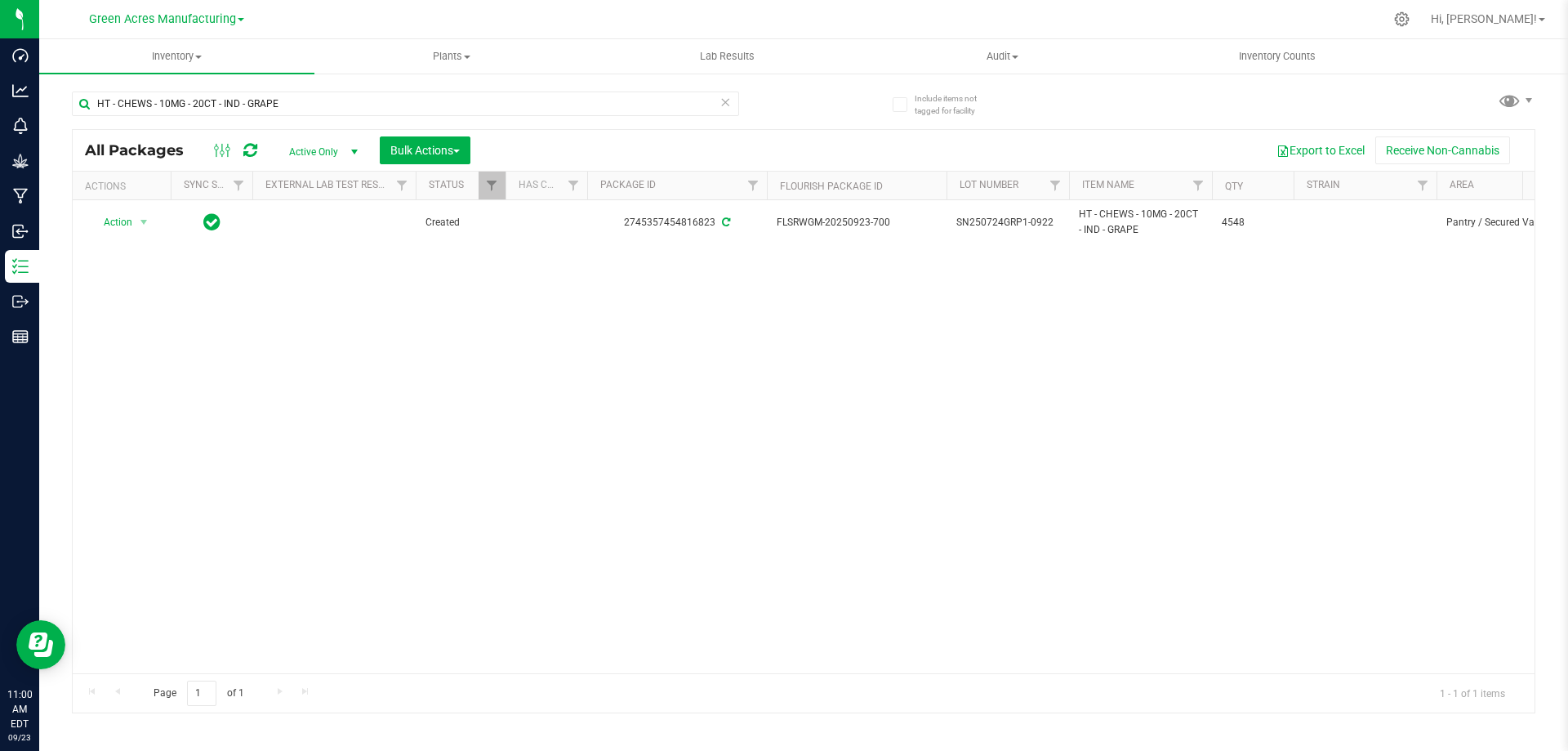
click at [785, 141] on div "Export to Excel Receive Non-Cannabis" at bounding box center [1002, 150] width 1039 height 28
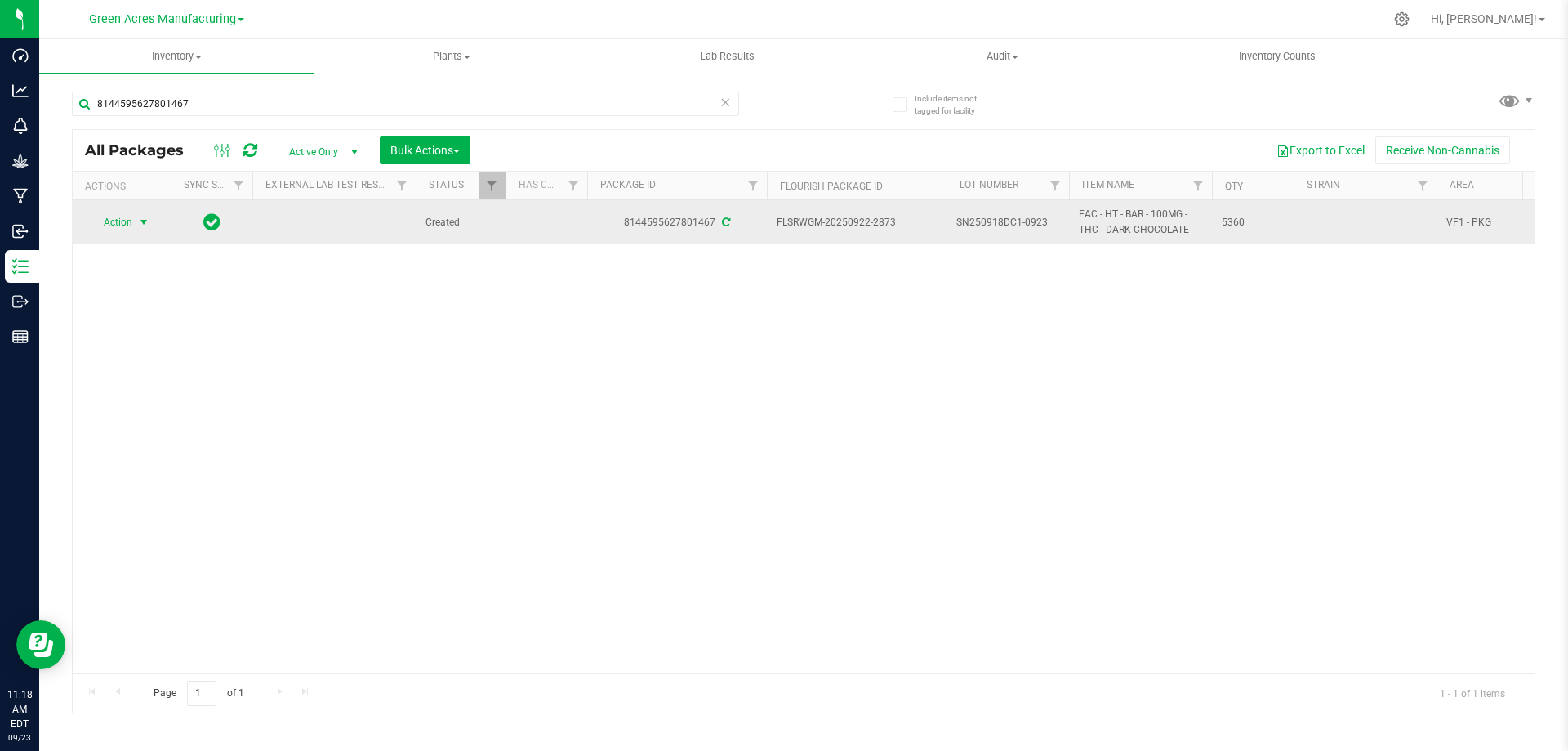
click at [134, 220] on span "select" at bounding box center [144, 221] width 21 height 22
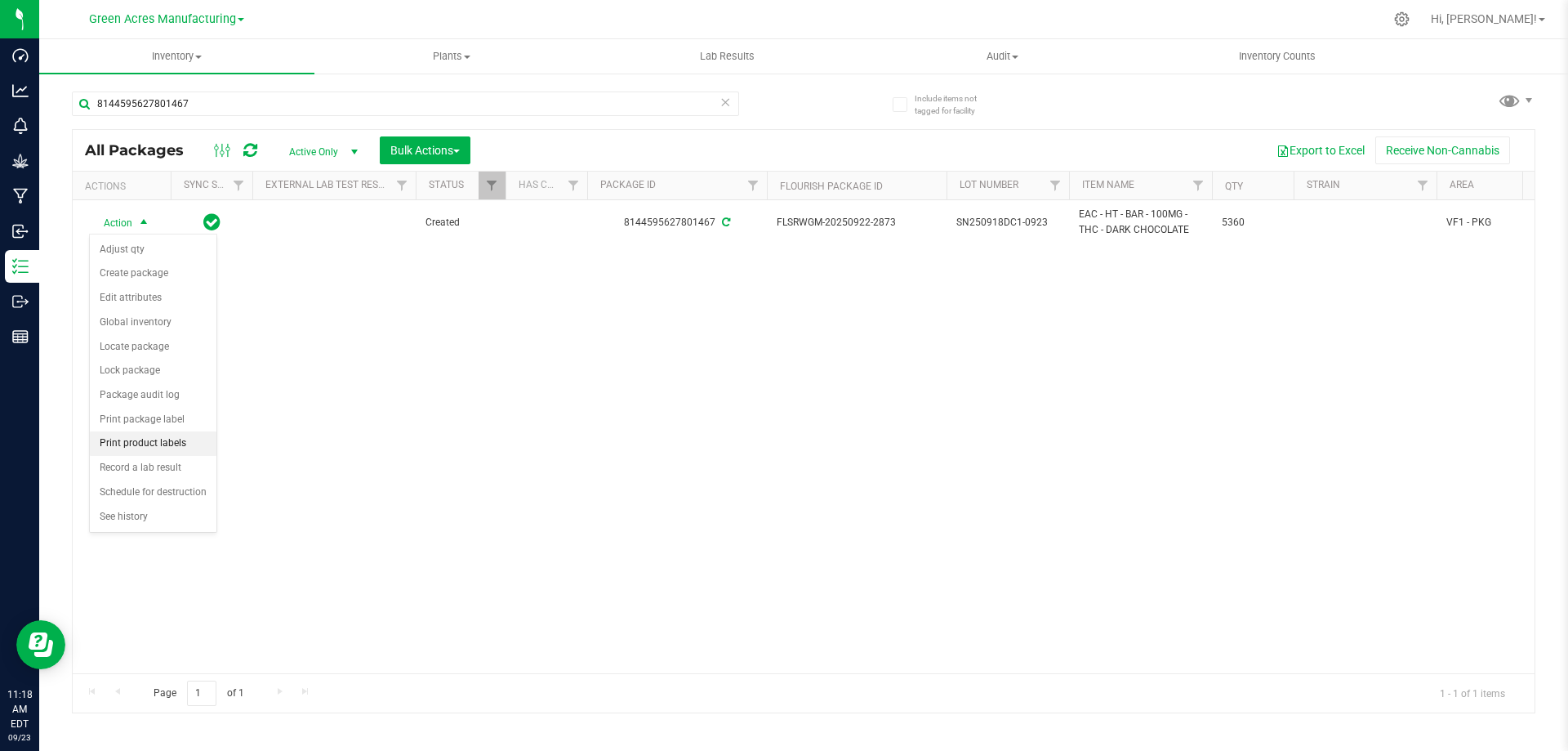
click at [158, 442] on li "Print product labels" at bounding box center [153, 443] width 127 height 24
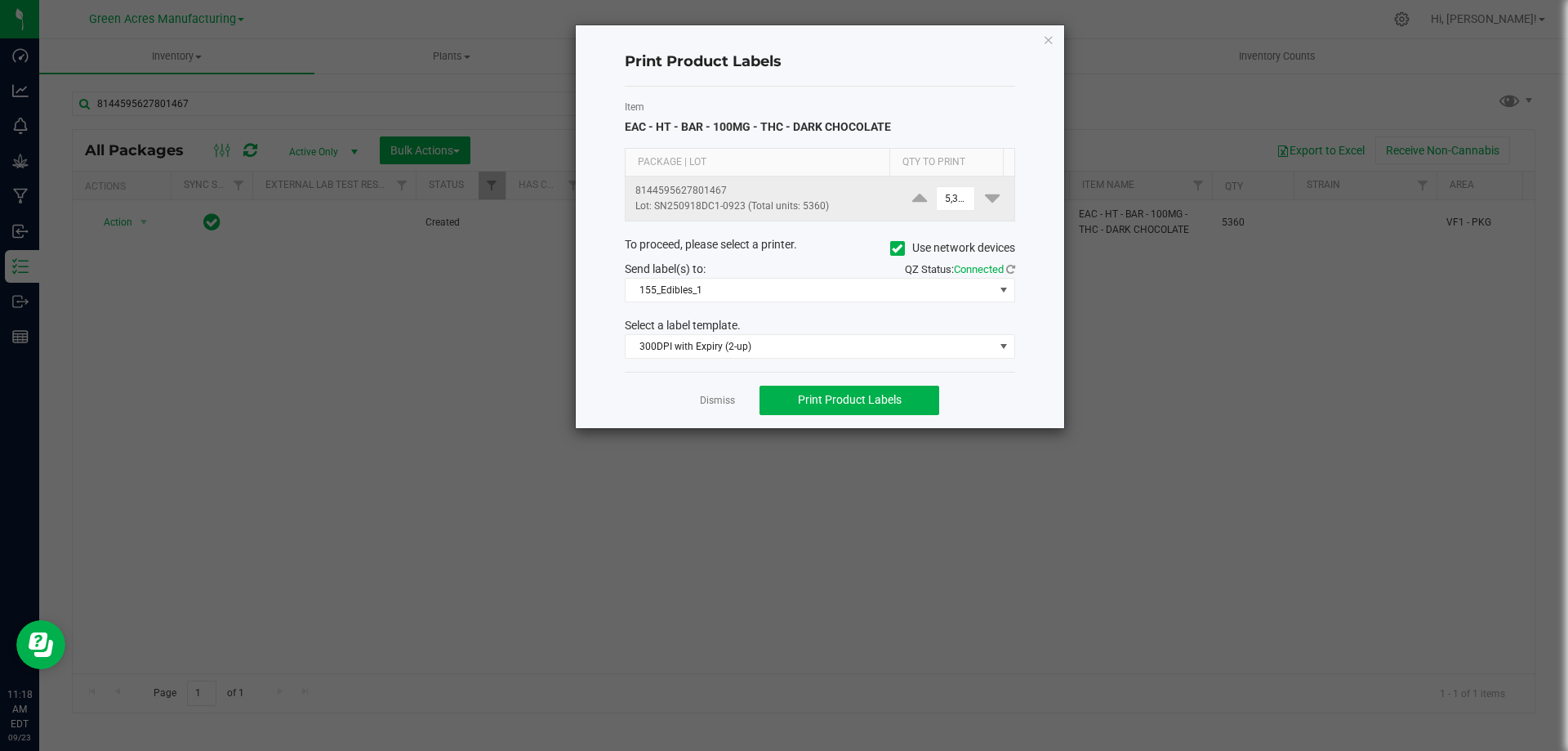
click at [931, 192] on span "5,360" at bounding box center [955, 198] width 49 height 24
click at [958, 200] on input "5360" at bounding box center [956, 198] width 38 height 22
type input "300"
click at [869, 396] on span "Print Product Labels" at bounding box center [849, 399] width 103 height 13
click at [920, 398] on button "Print Product Labels" at bounding box center [850, 400] width 180 height 30
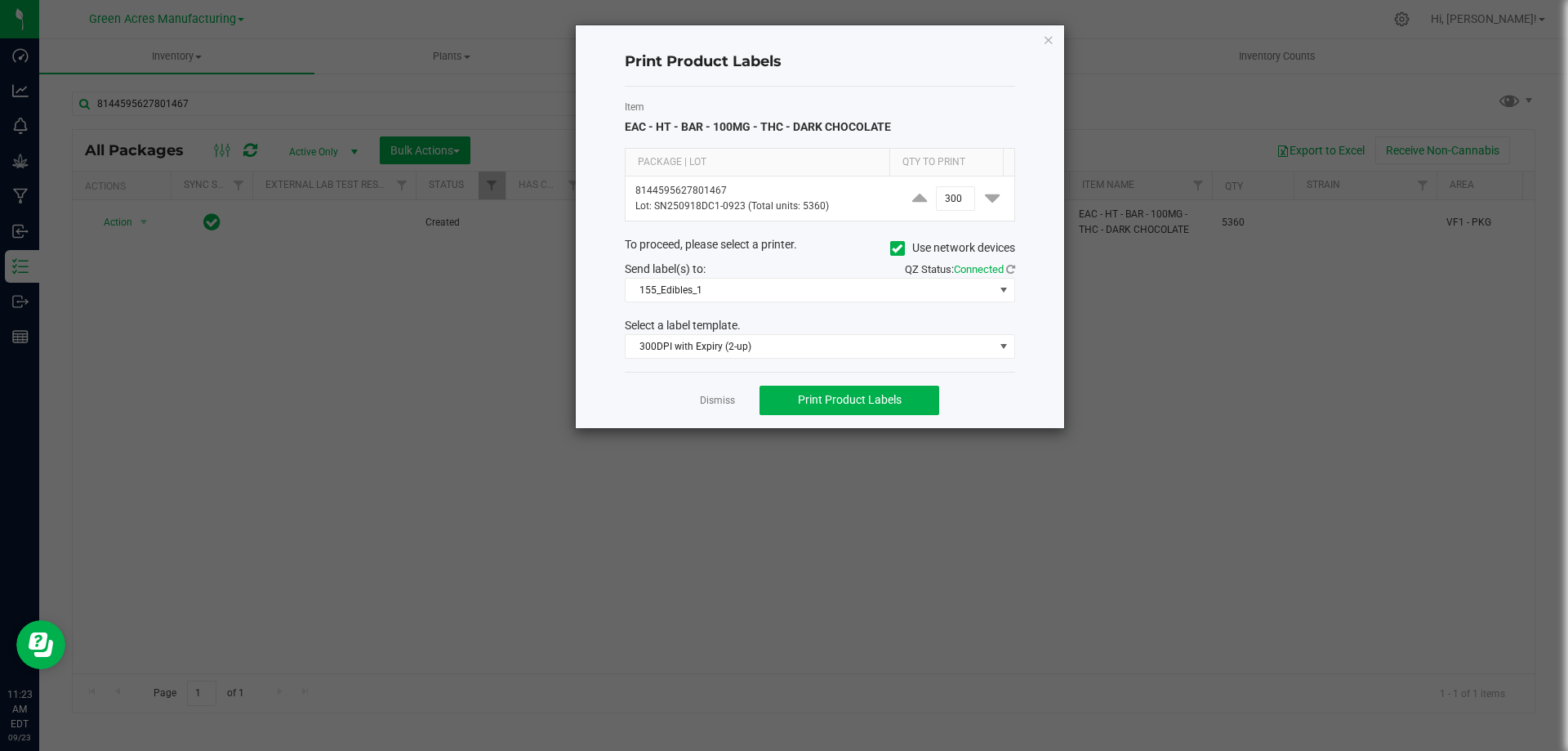
click at [928, 61] on h4 "Print Product Labels" at bounding box center [820, 62] width 390 height 22
click at [958, 196] on input "300" at bounding box center [956, 198] width 38 height 22
type input "106"
click at [839, 407] on button "Print Product Labels" at bounding box center [850, 400] width 180 height 30
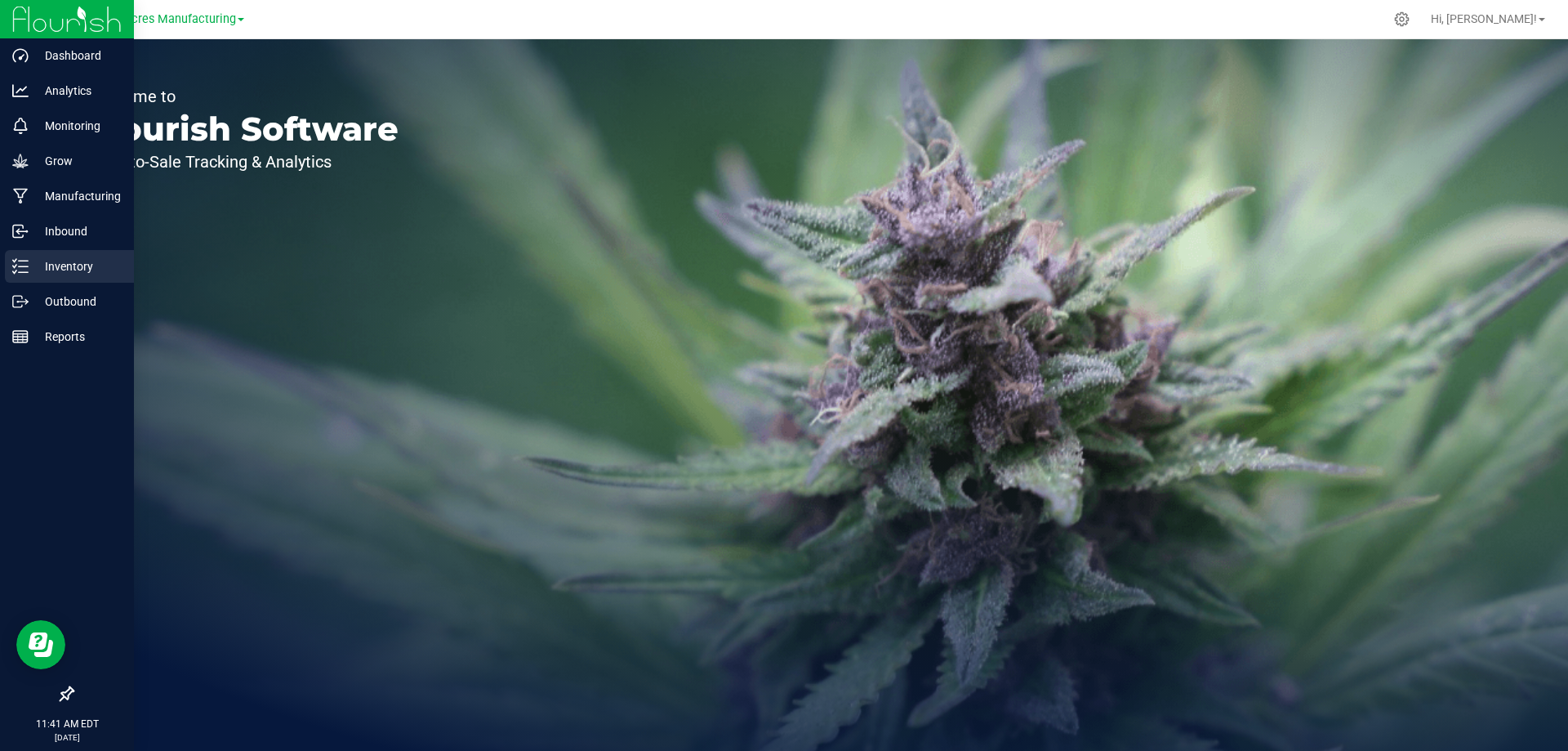
click at [83, 271] on p "Inventory" at bounding box center [77, 266] width 98 height 20
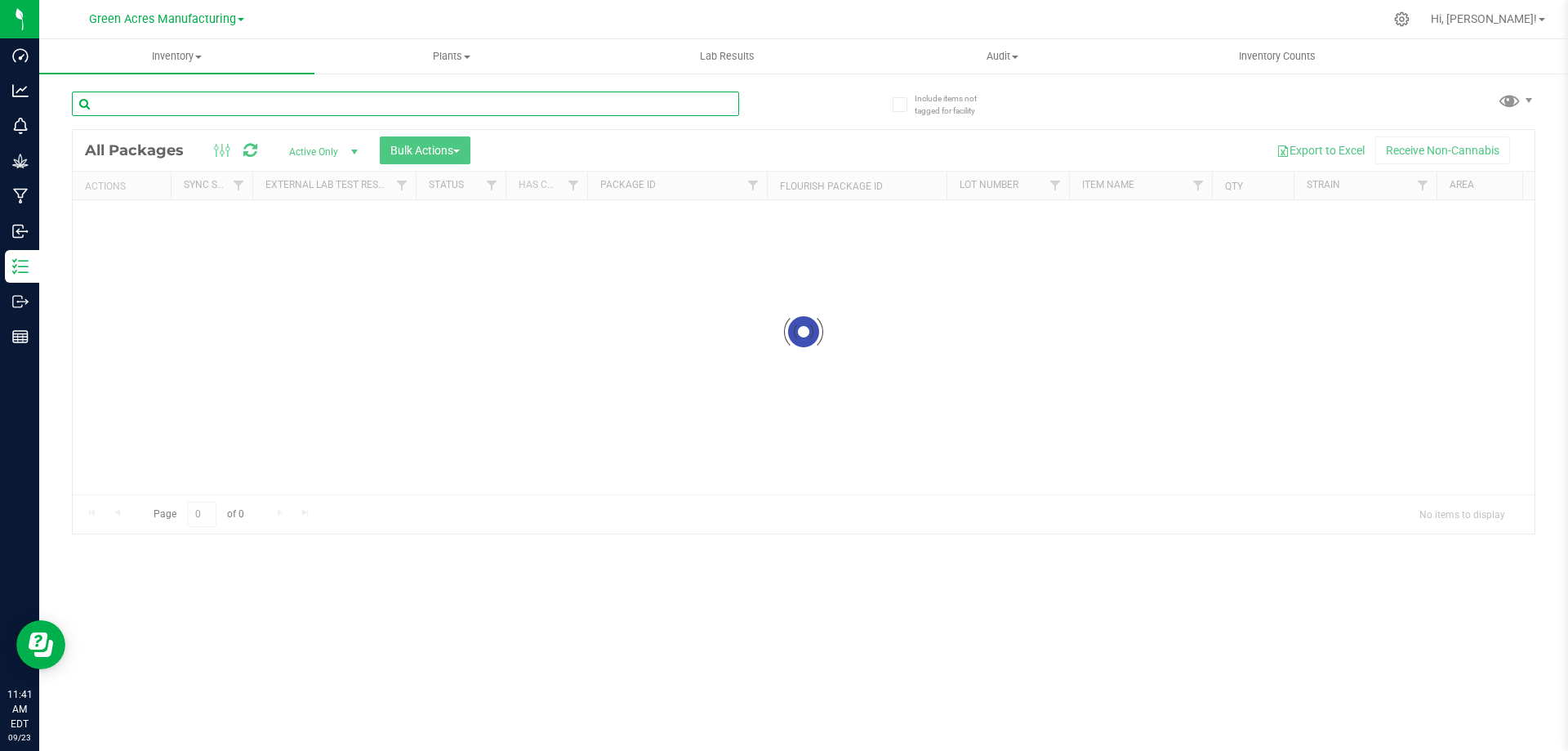
click at [541, 106] on input "text" at bounding box center [405, 103] width 667 height 24
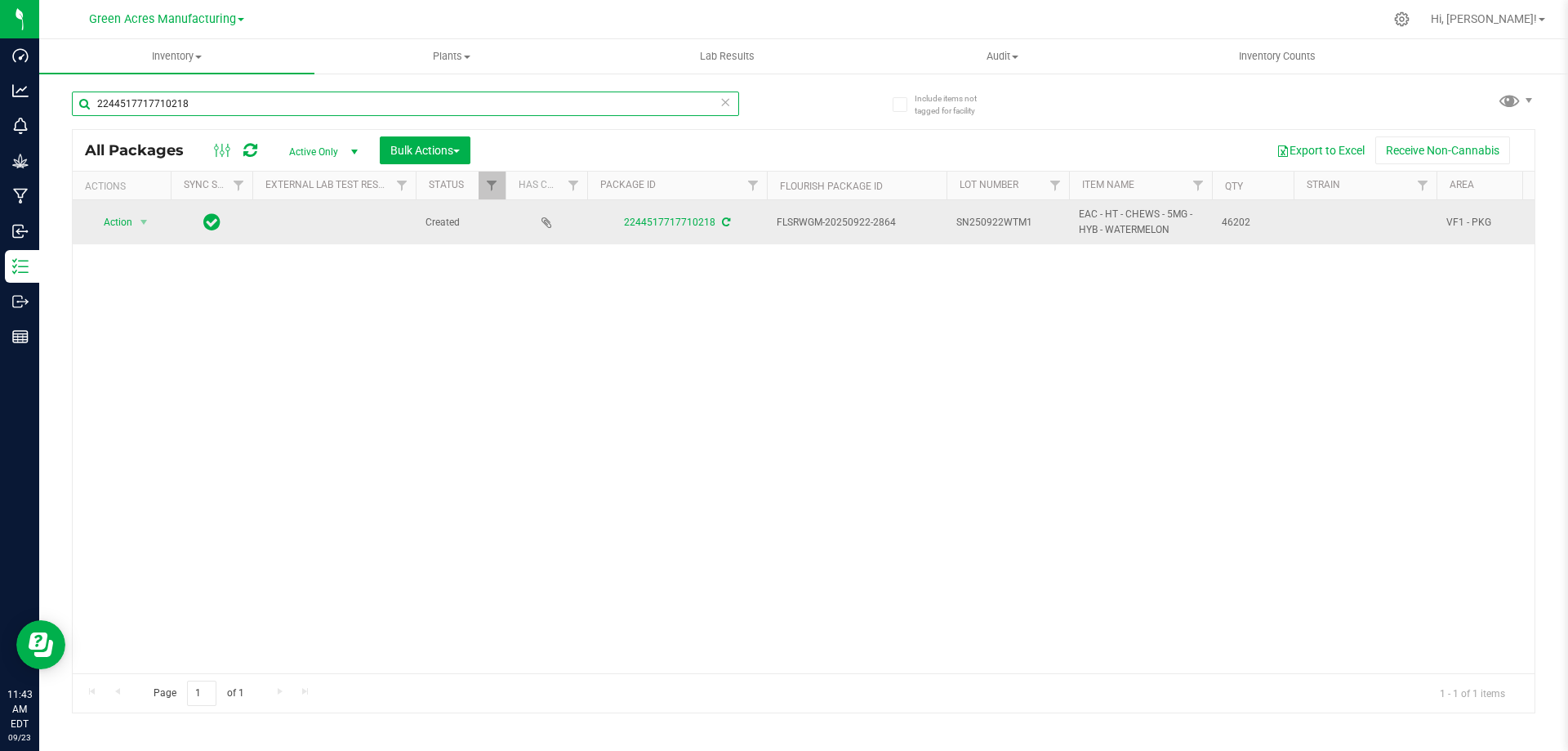
type input "2244517717710218"
click at [1041, 225] on span "SN250922WTM1" at bounding box center [1007, 222] width 102 height 15
type input "SN250922WTM1-0923"
click at [106, 221] on span "Action" at bounding box center [111, 221] width 44 height 22
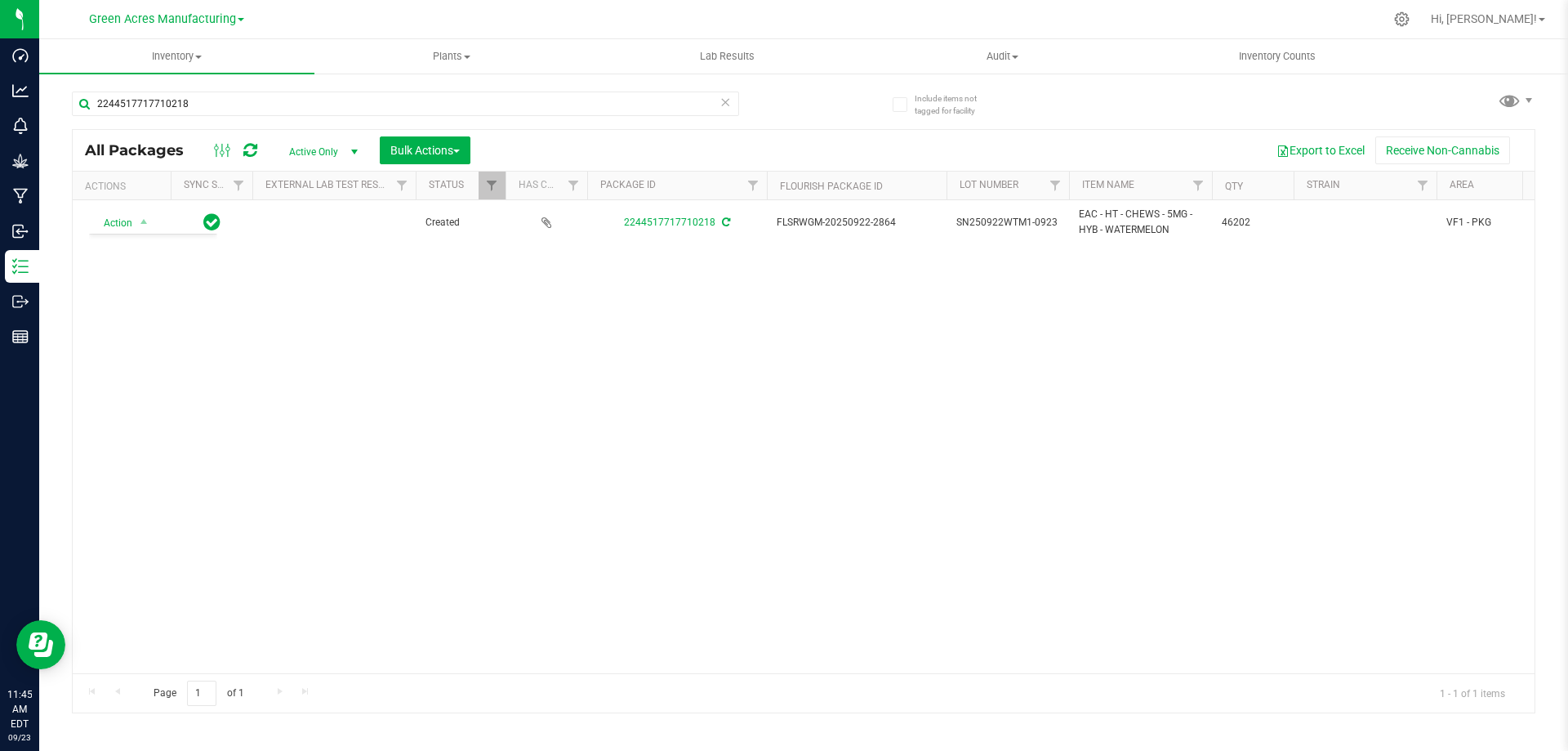
click at [572, 450] on div "Action Action Adjust qty Create package Edit attributes Global inventory Locate…" at bounding box center [804, 436] width 1462 height 473
click at [191, 57] on span "Inventory" at bounding box center [177, 56] width 275 height 14
click at [192, 194] on li "From bill of materials" at bounding box center [177, 197] width 275 height 20
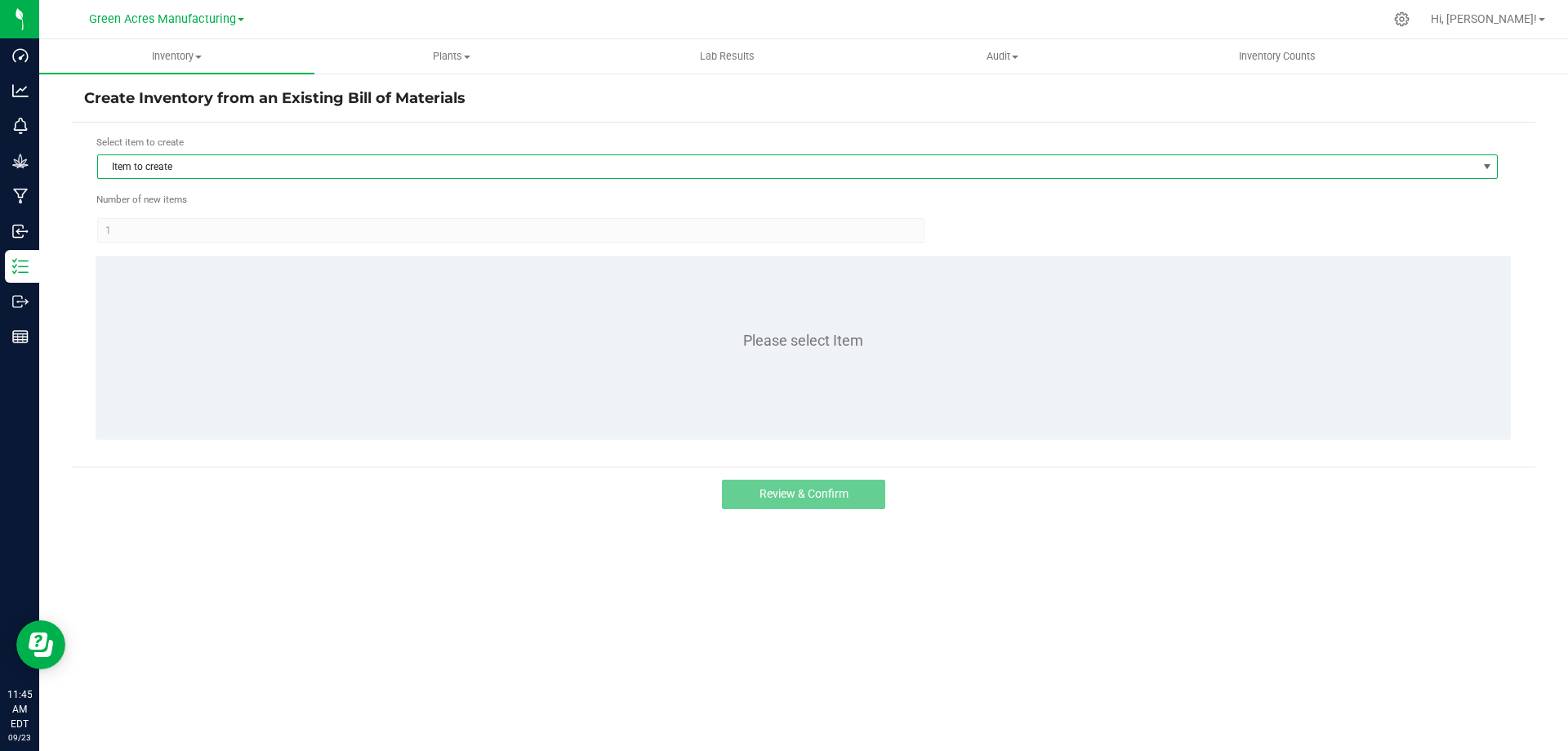
click at [256, 175] on span "Item to create" at bounding box center [787, 166] width 1378 height 22
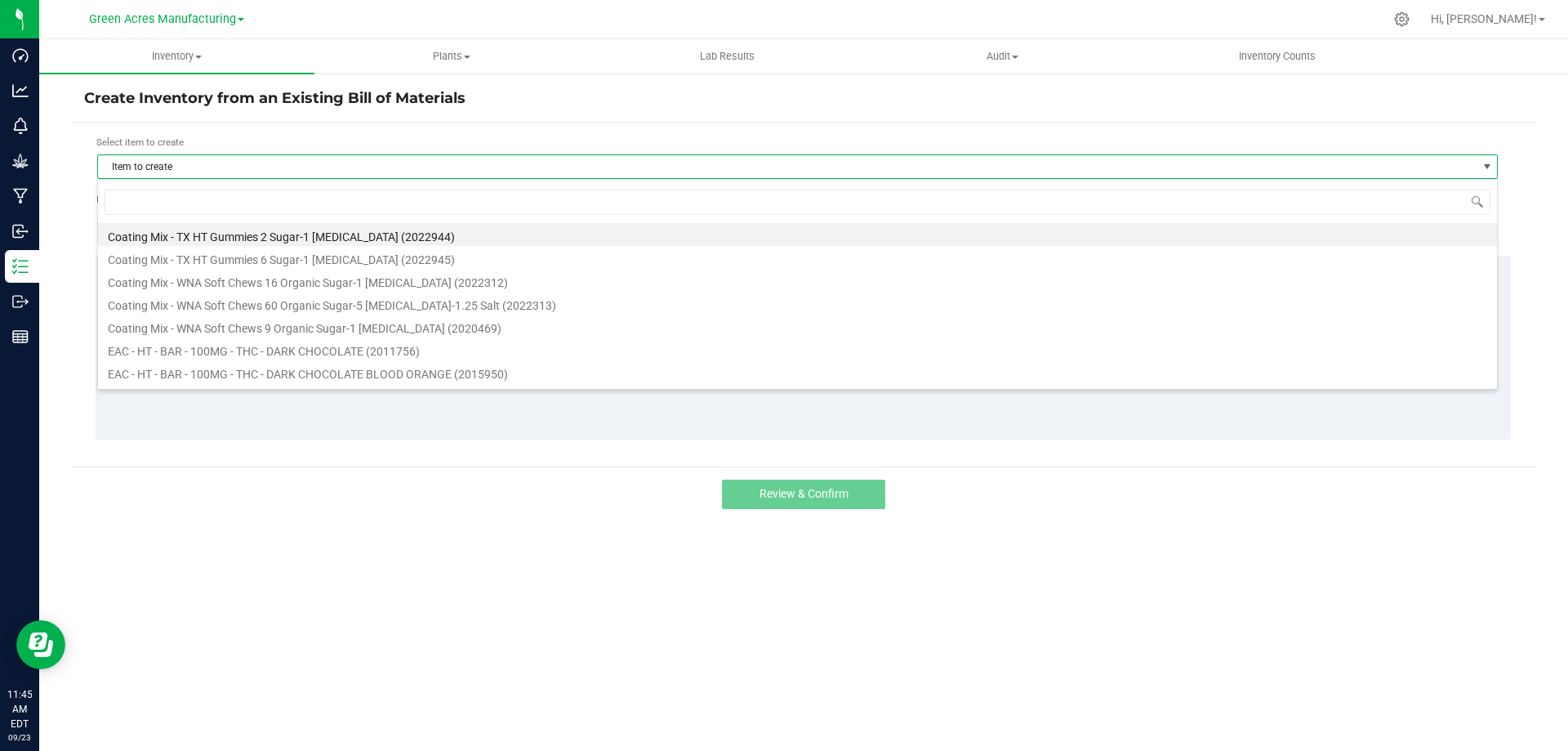
scroll to position [24, 1400]
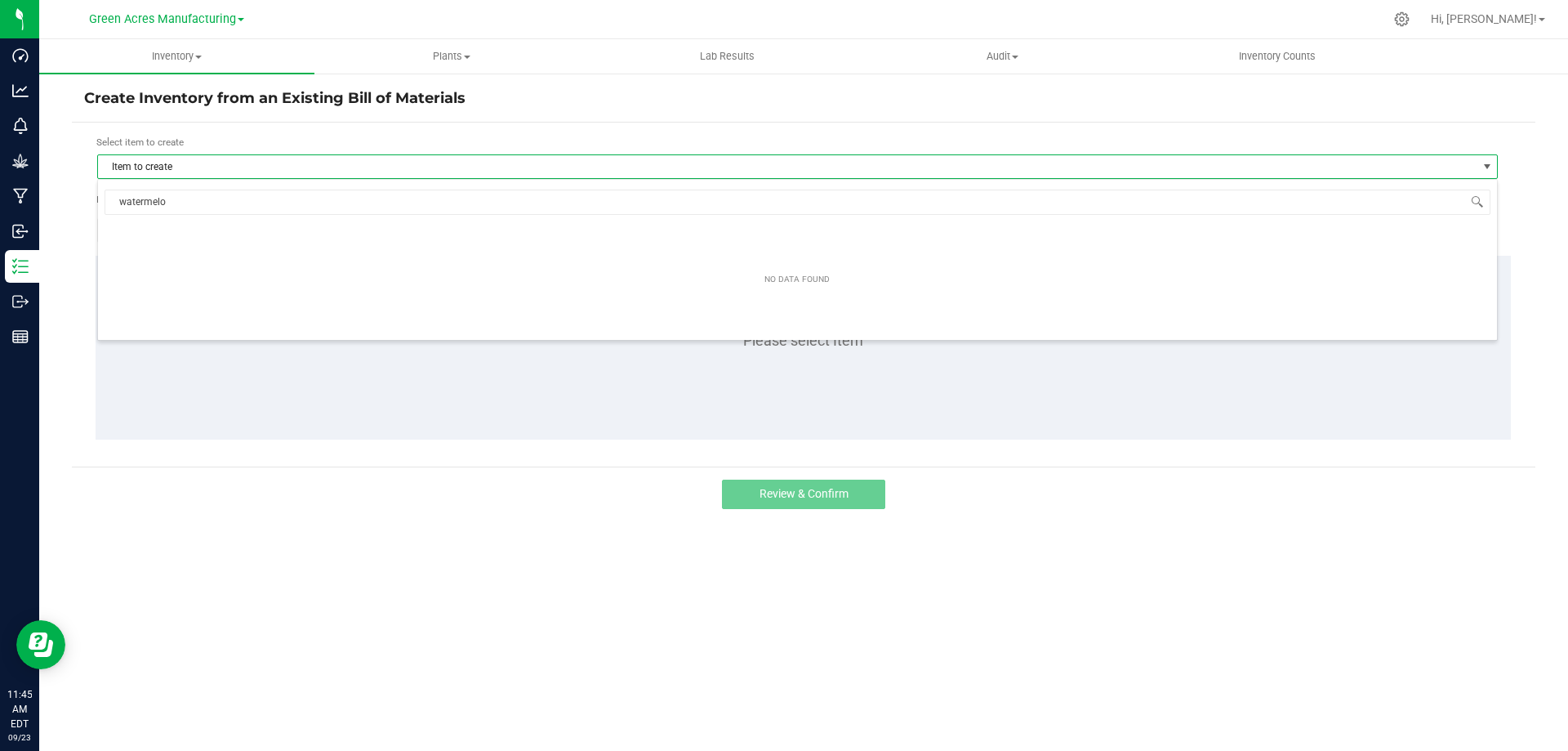
type input "watermelon"
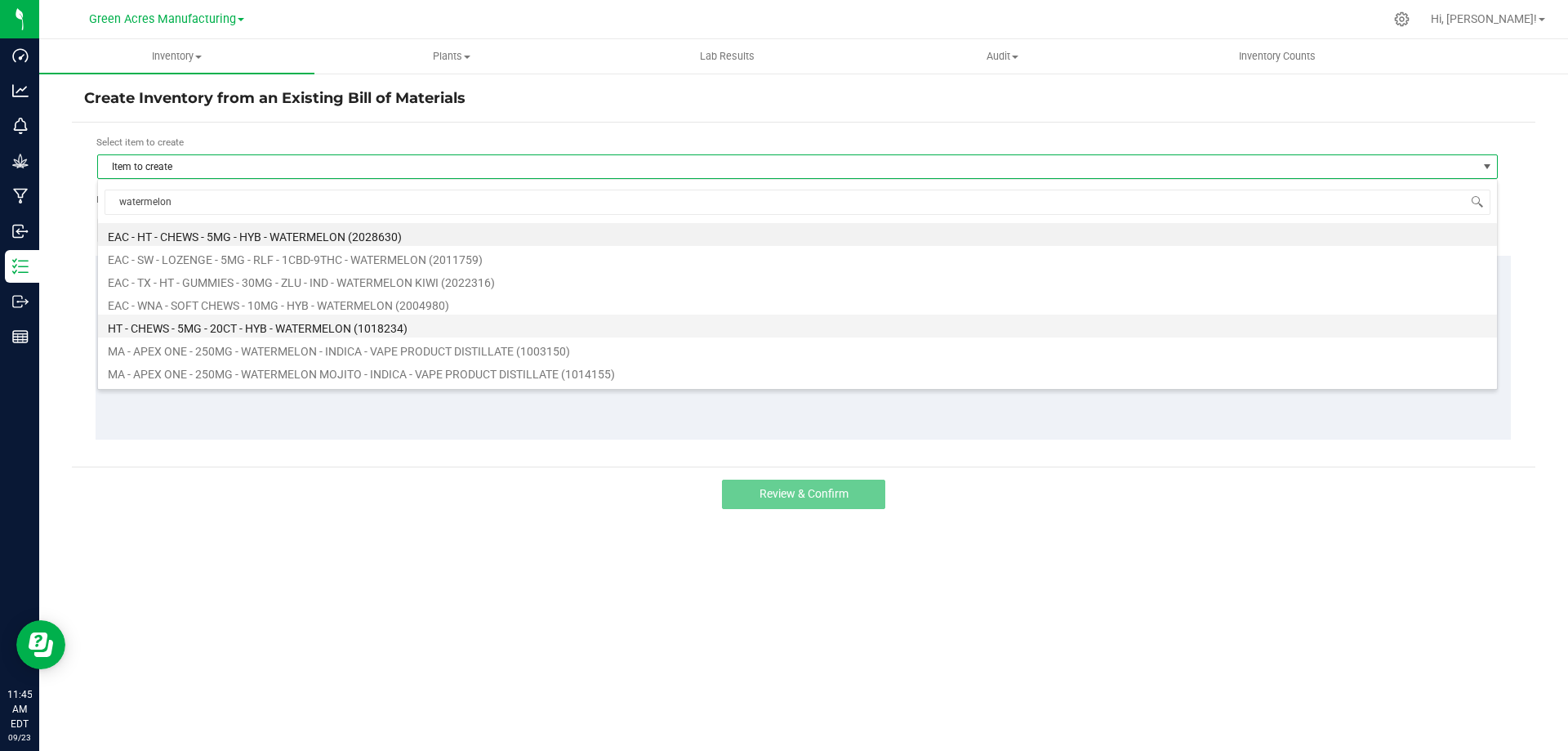
click at [186, 330] on li "HT - CHEWS - 5MG - 20CT - HYB - WATERMELON (1018234)" at bounding box center [797, 326] width 1399 height 22
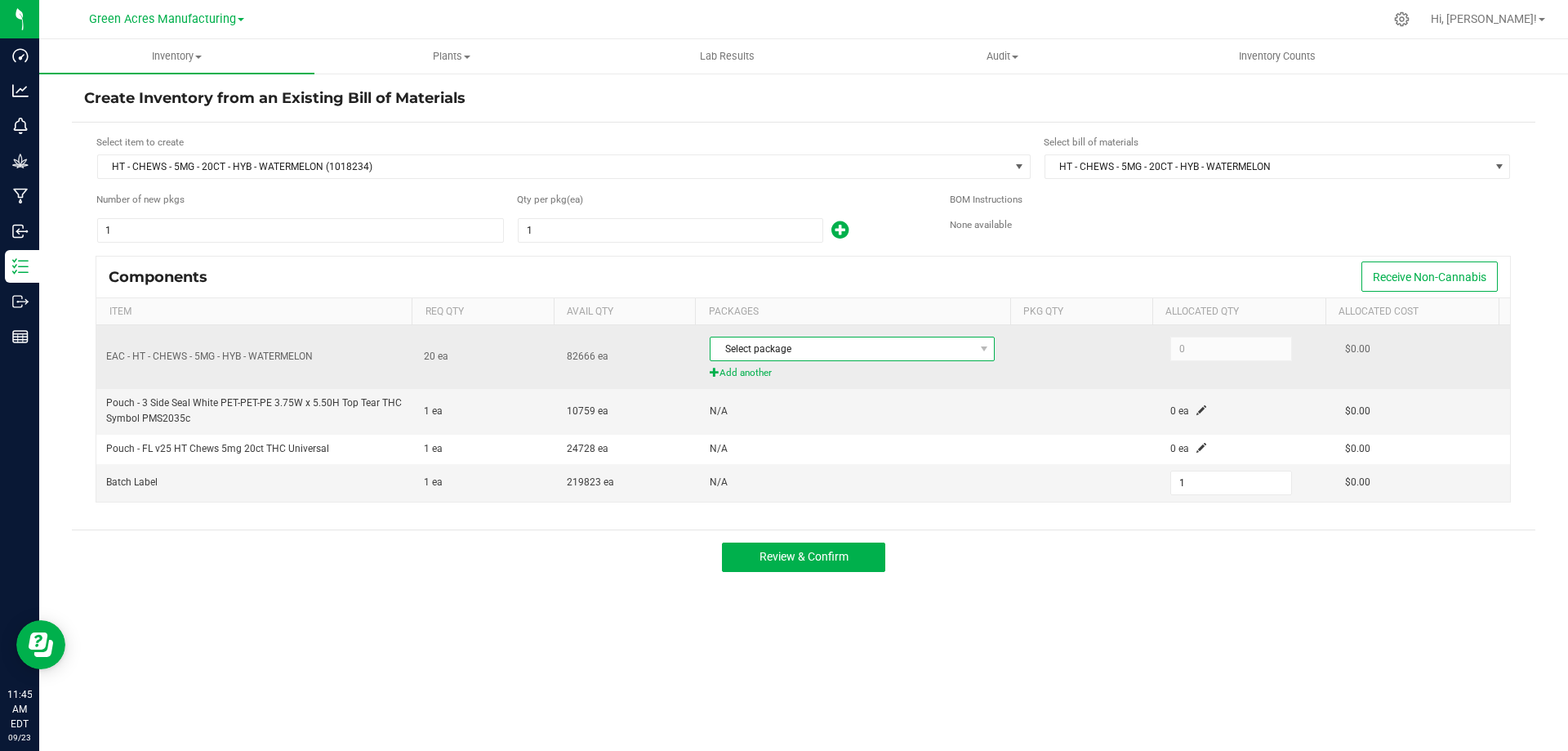
click at [859, 342] on span "Select package" at bounding box center [842, 348] width 263 height 22
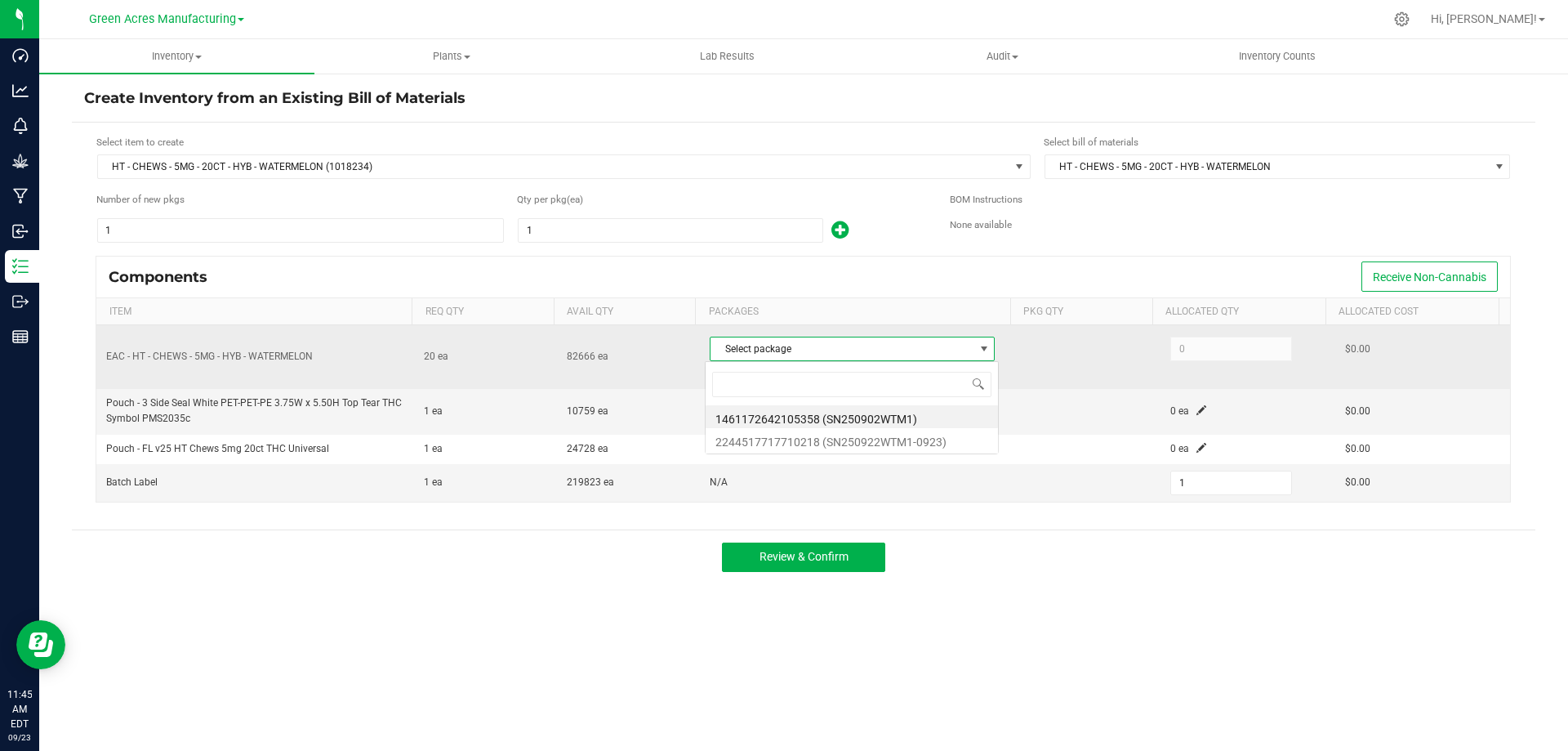
scroll to position [24, 281]
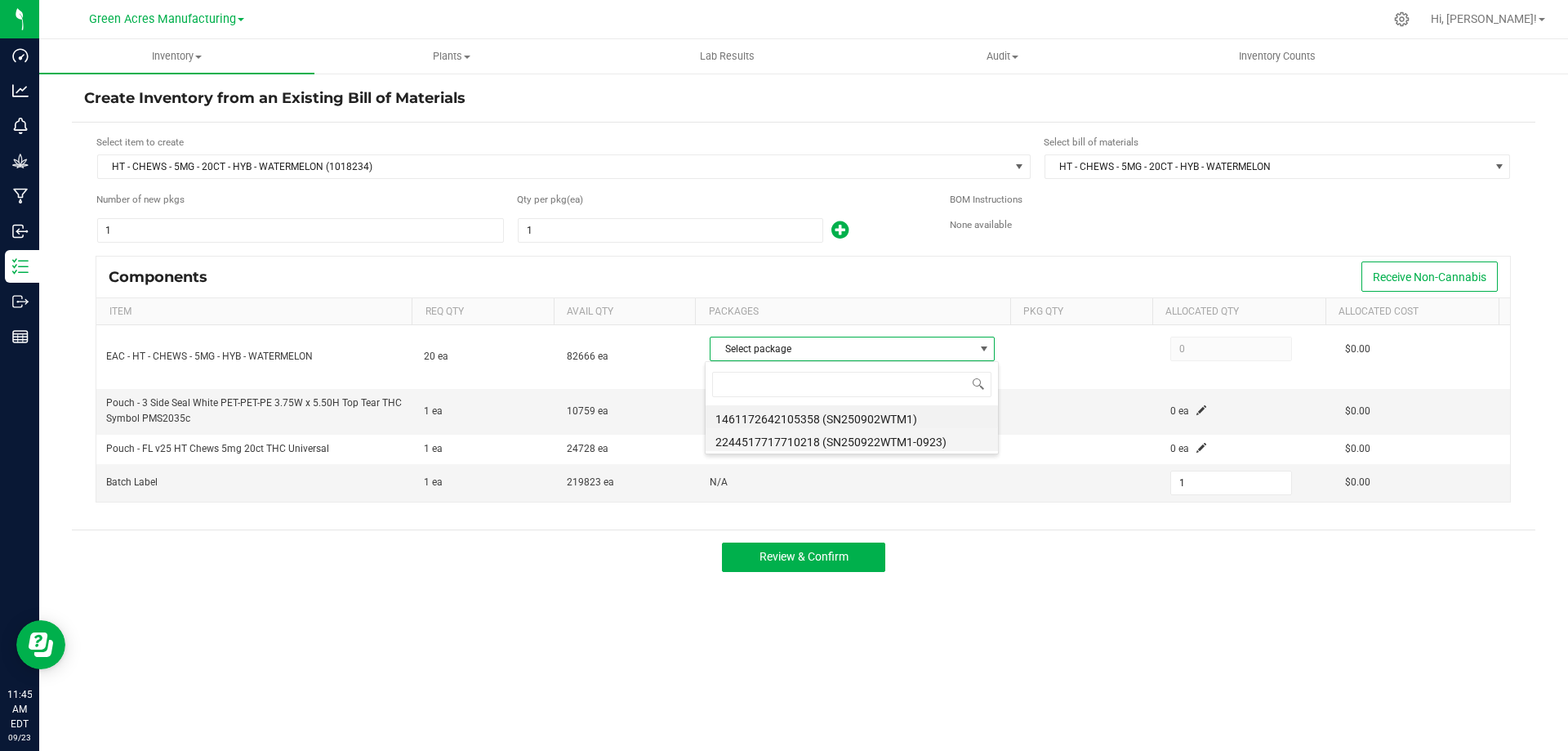
click at [864, 441] on li "2244517717710218 (SN250922WTM1-0923)" at bounding box center [851, 439] width 292 height 22
type input "20"
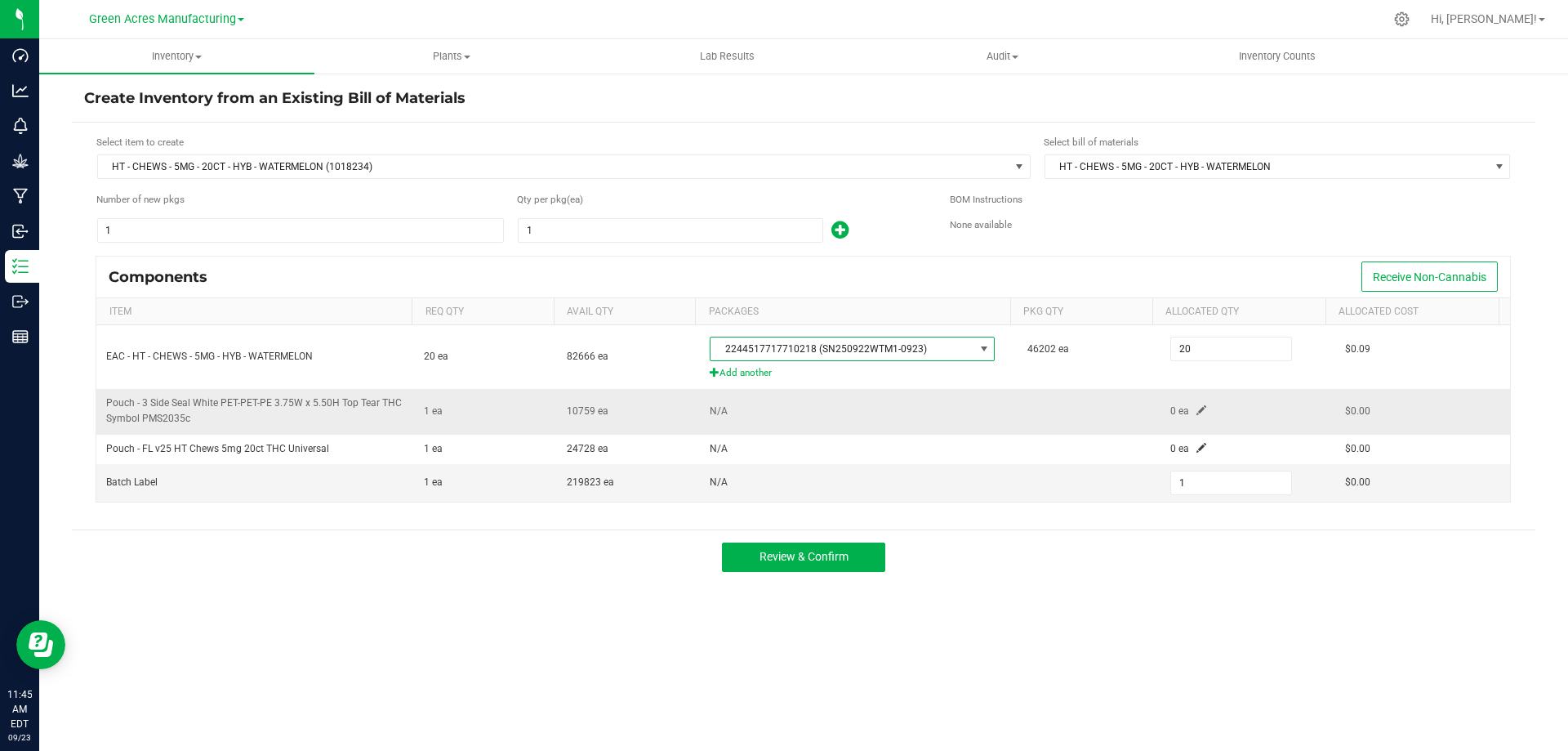
click at [1196, 413] on span at bounding box center [1200, 409] width 10 height 10
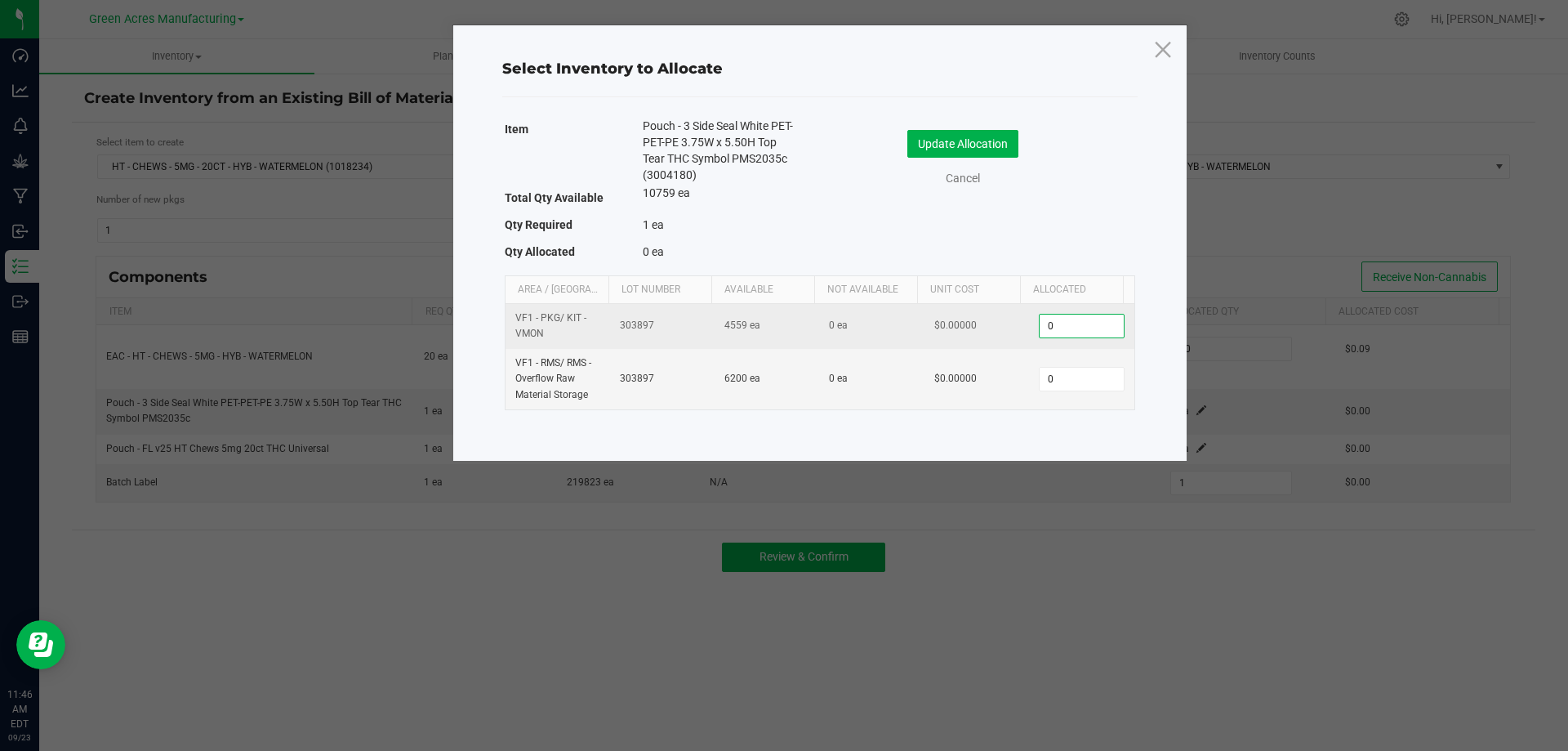
click at [1097, 326] on input "0" at bounding box center [1081, 326] width 84 height 22
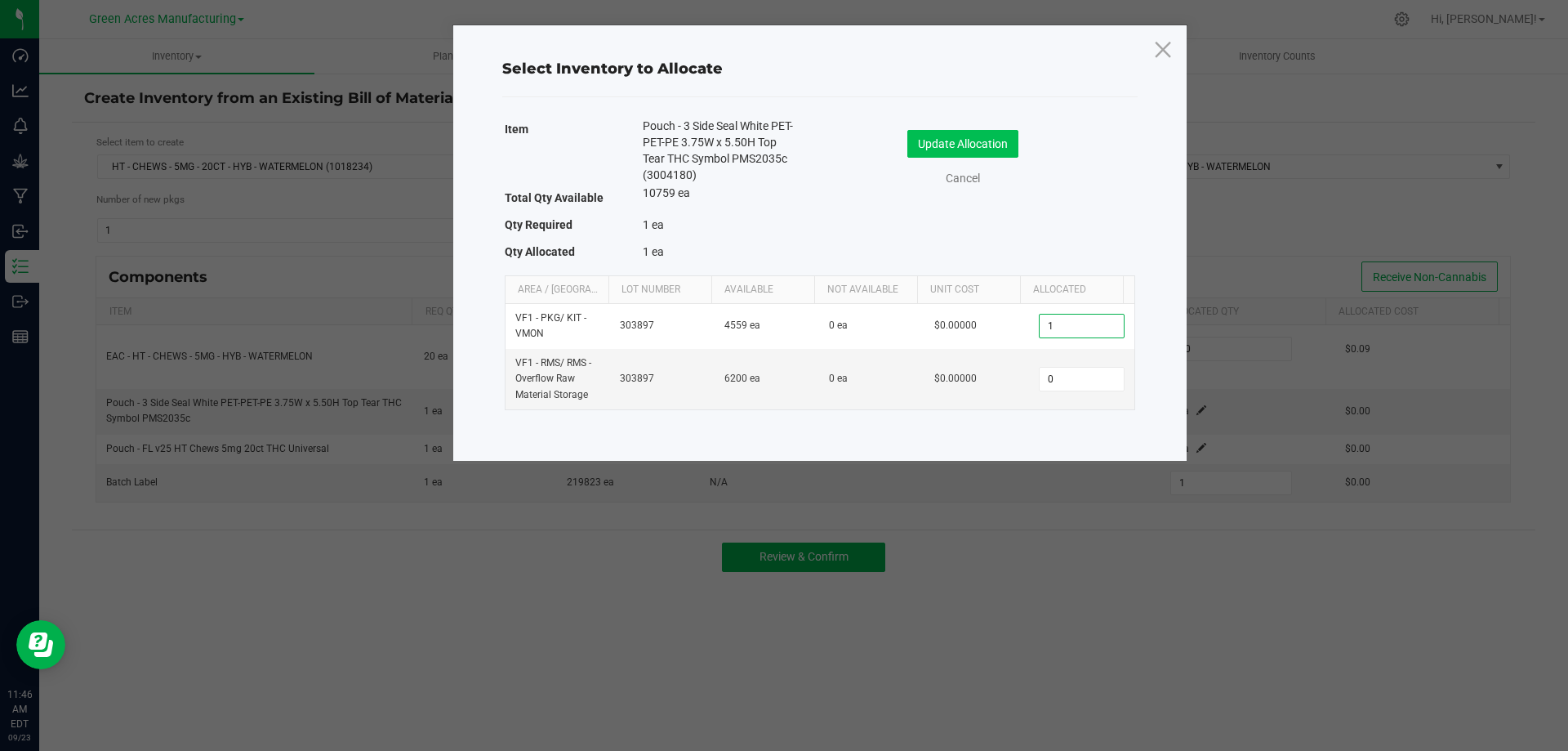
type input "1"
click at [973, 130] on button "Update Allocation" at bounding box center [963, 143] width 111 height 28
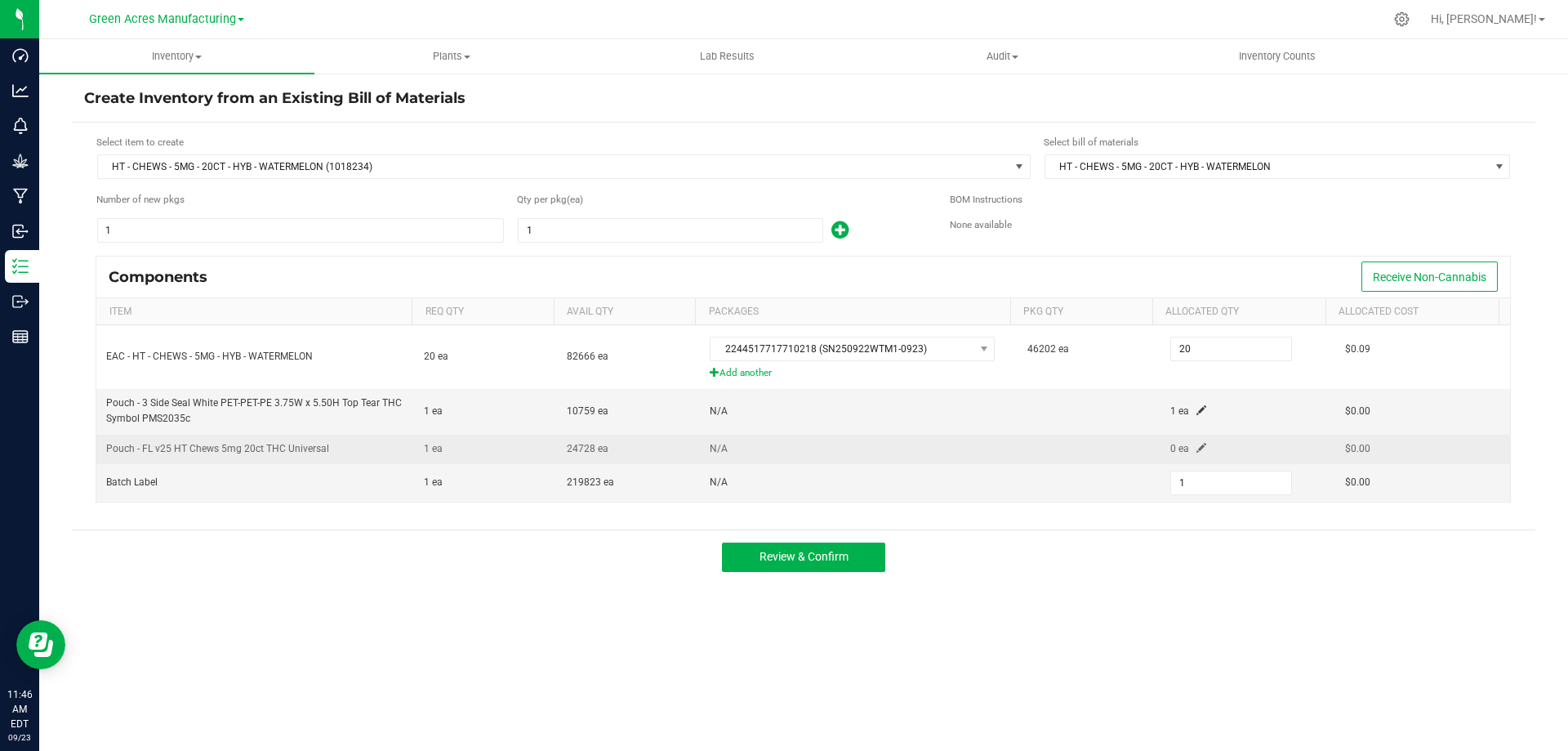
click at [1196, 445] on span at bounding box center [1200, 447] width 10 height 10
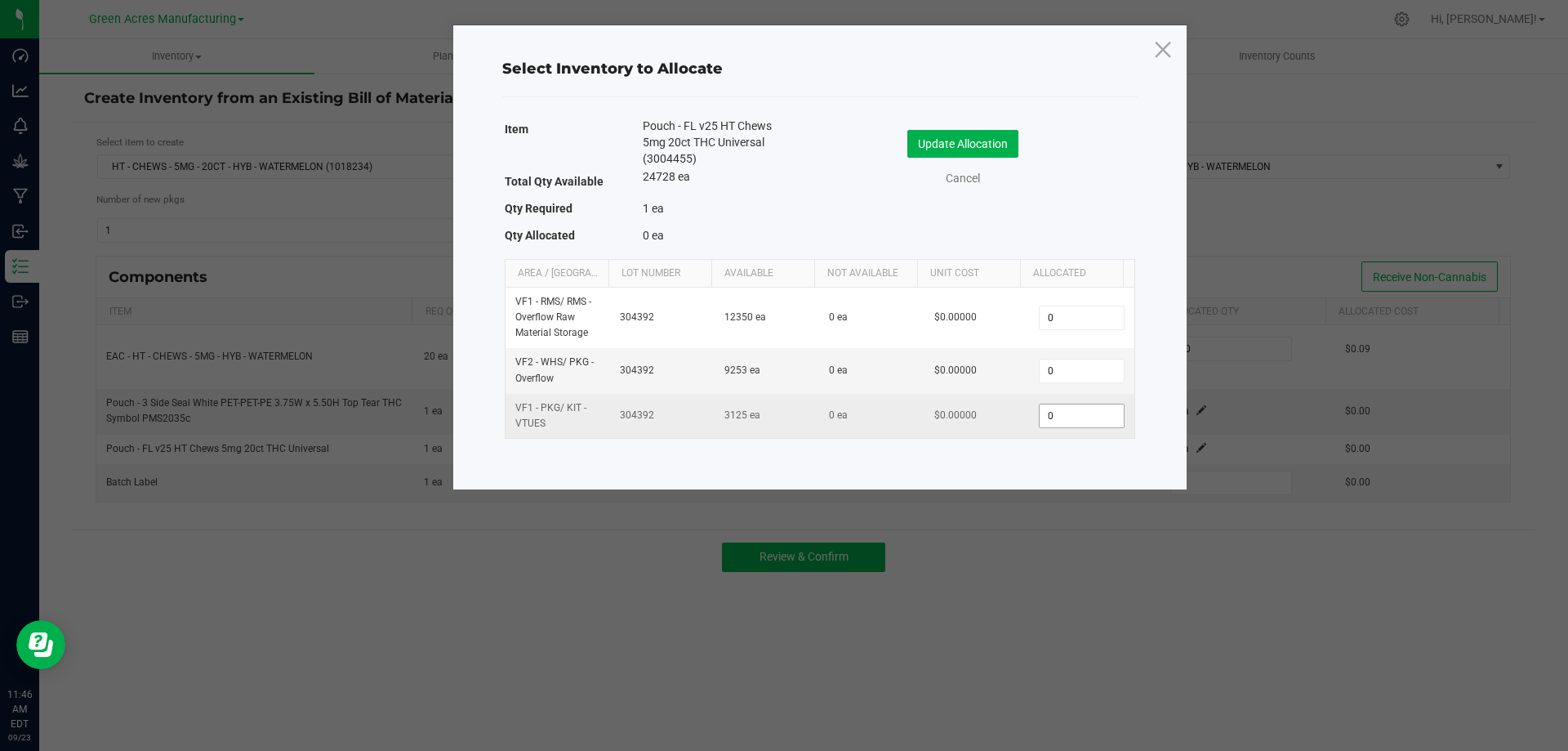
click at [1088, 407] on input "0" at bounding box center [1081, 416] width 84 height 22
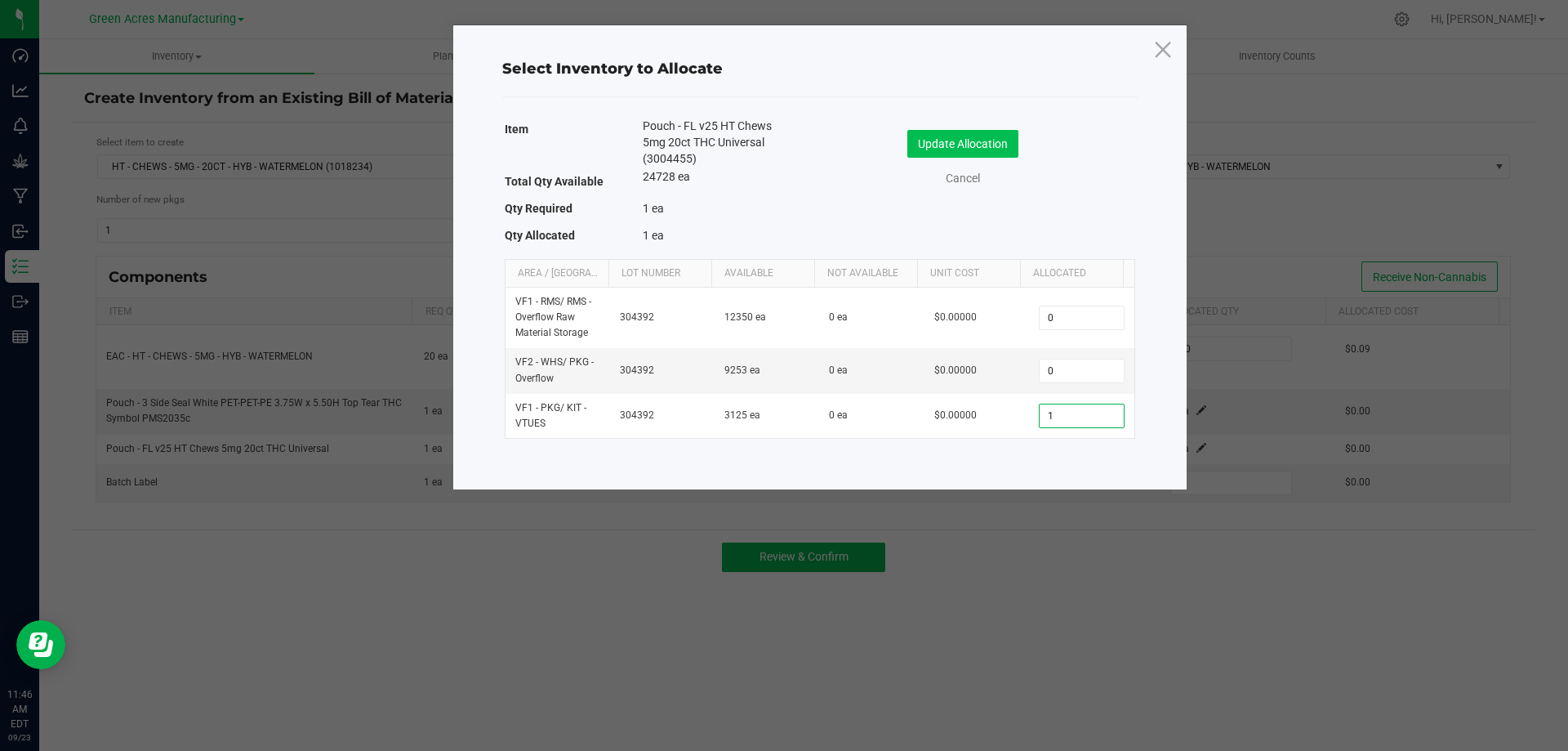
type input "1"
click at [1003, 148] on button "Update Allocation" at bounding box center [963, 143] width 111 height 28
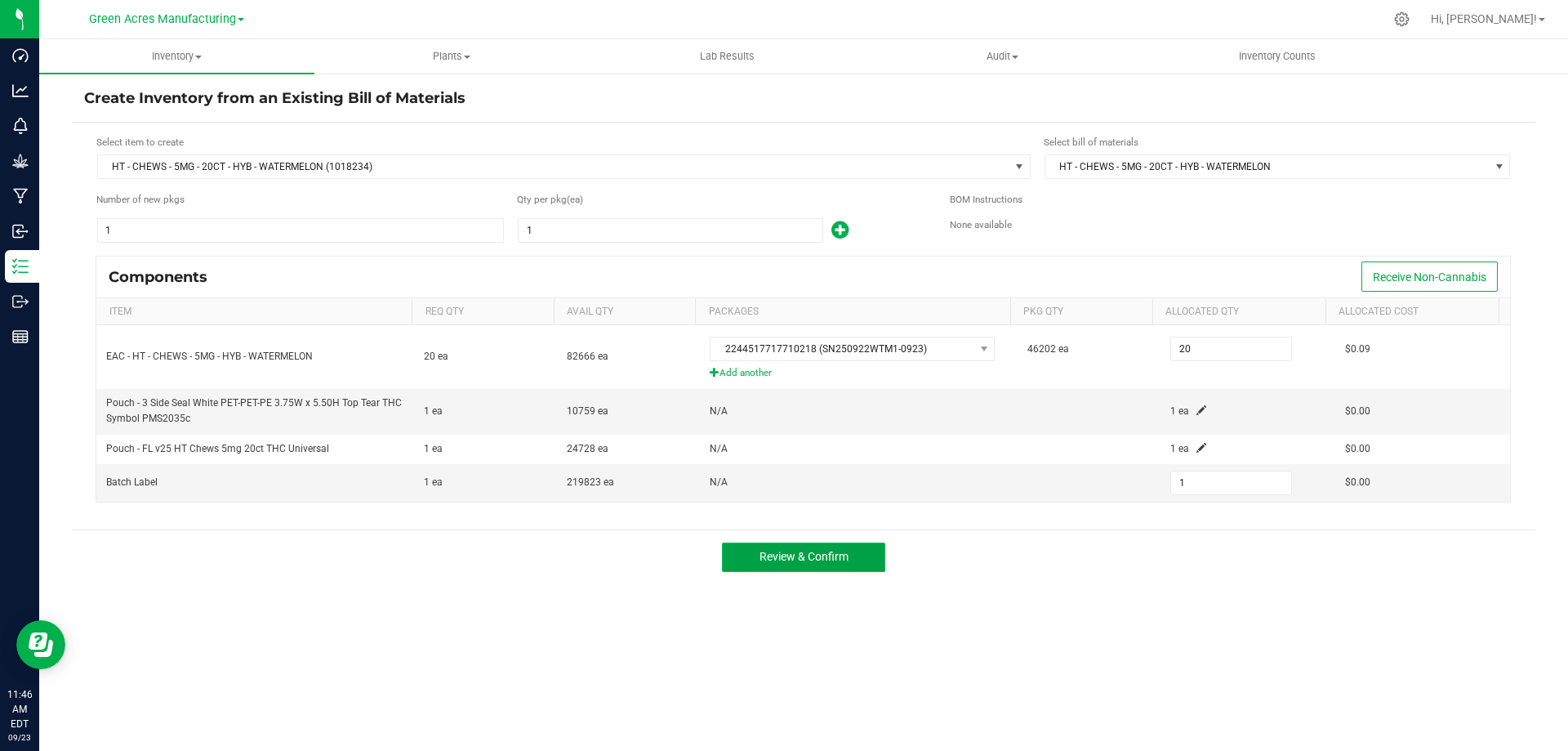
click at [822, 559] on span "Review & Confirm" at bounding box center [804, 556] width 89 height 13
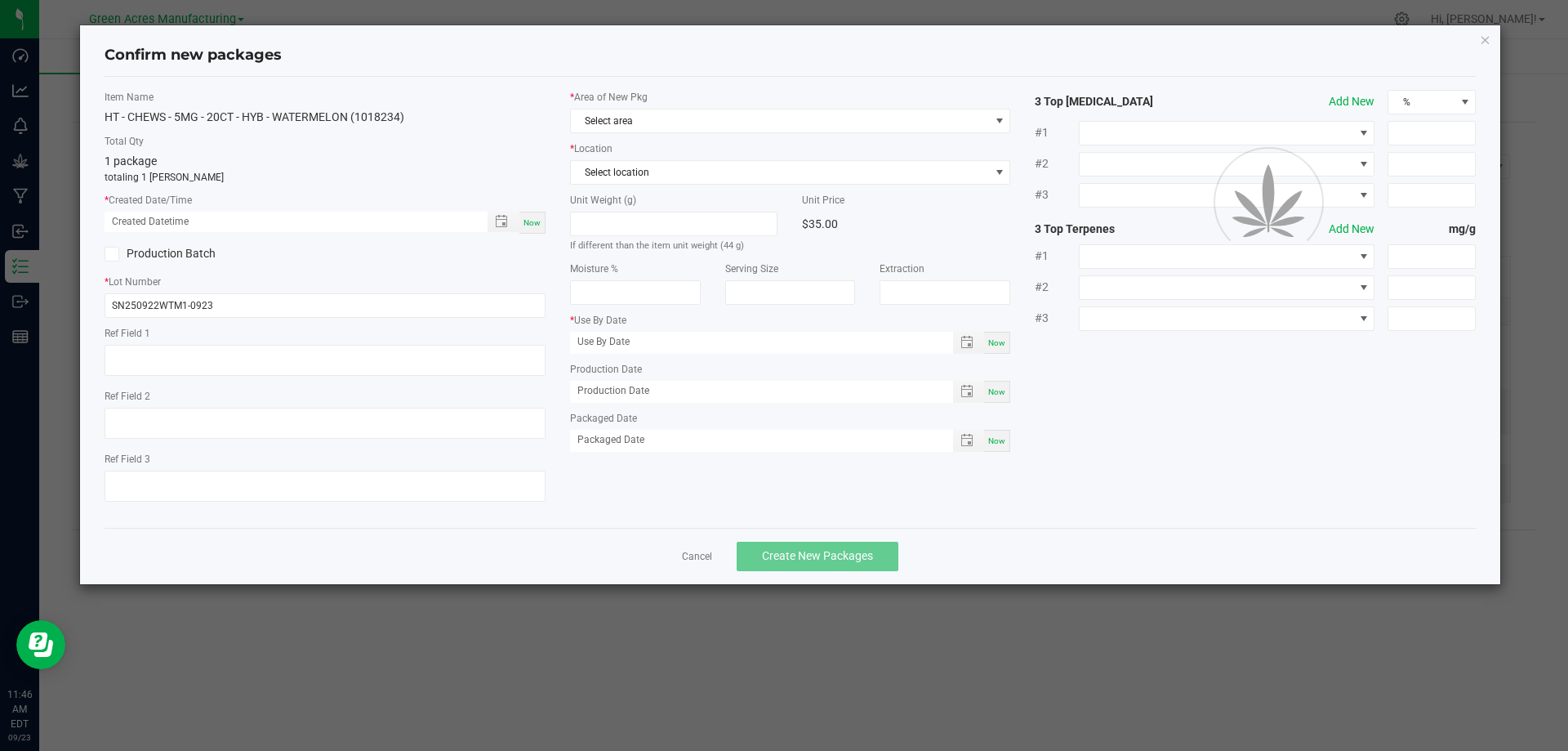
type input "04/04/2026"
type input "09/22/2025"
click at [538, 222] on span "Now" at bounding box center [531, 222] width 17 height 9
type input "09/23/2025 11:46 AM"
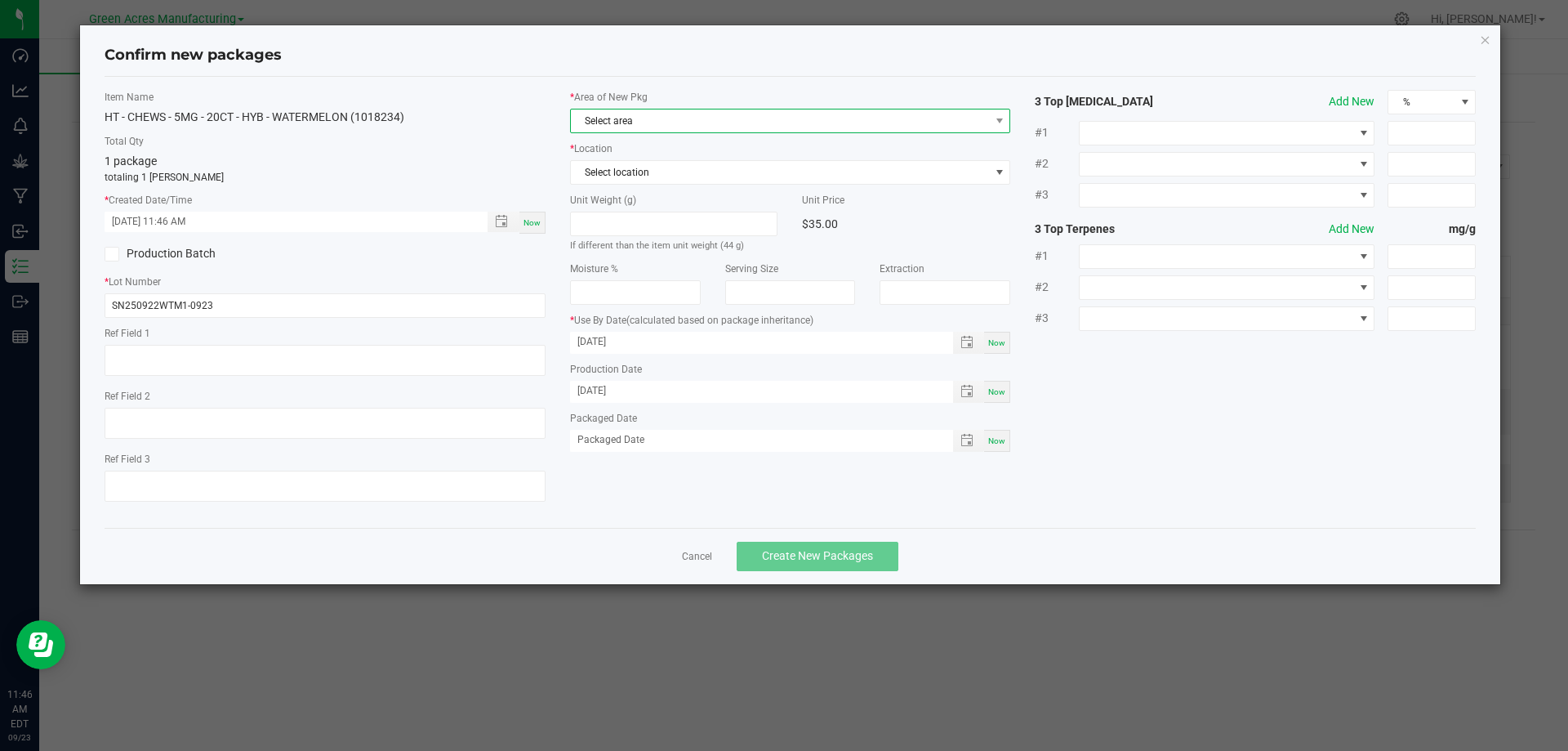
click at [675, 122] on span "Select area" at bounding box center [780, 121] width 419 height 22
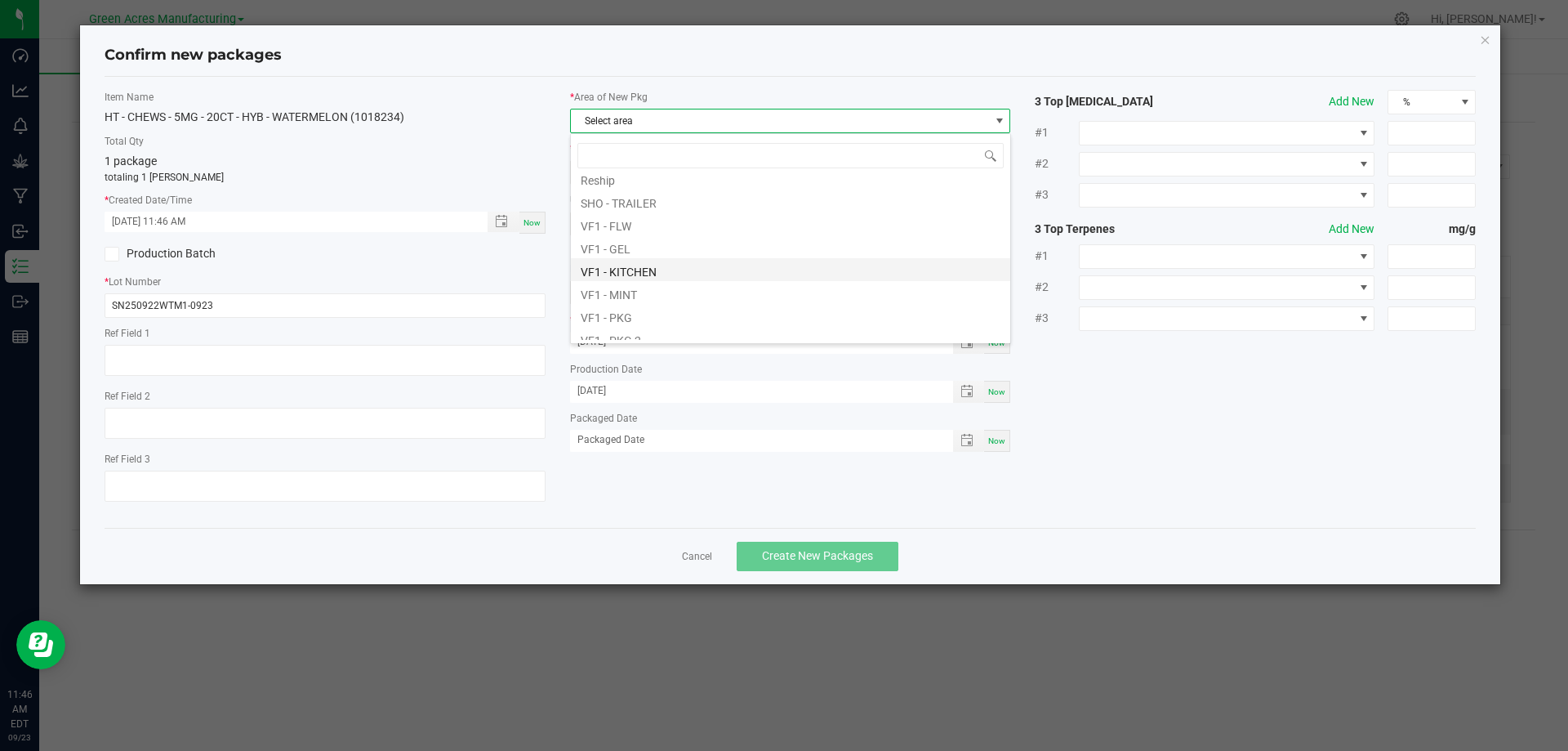
scroll to position [653, 0]
click at [641, 289] on li "VF1 - PKG" at bounding box center [790, 289] width 440 height 22
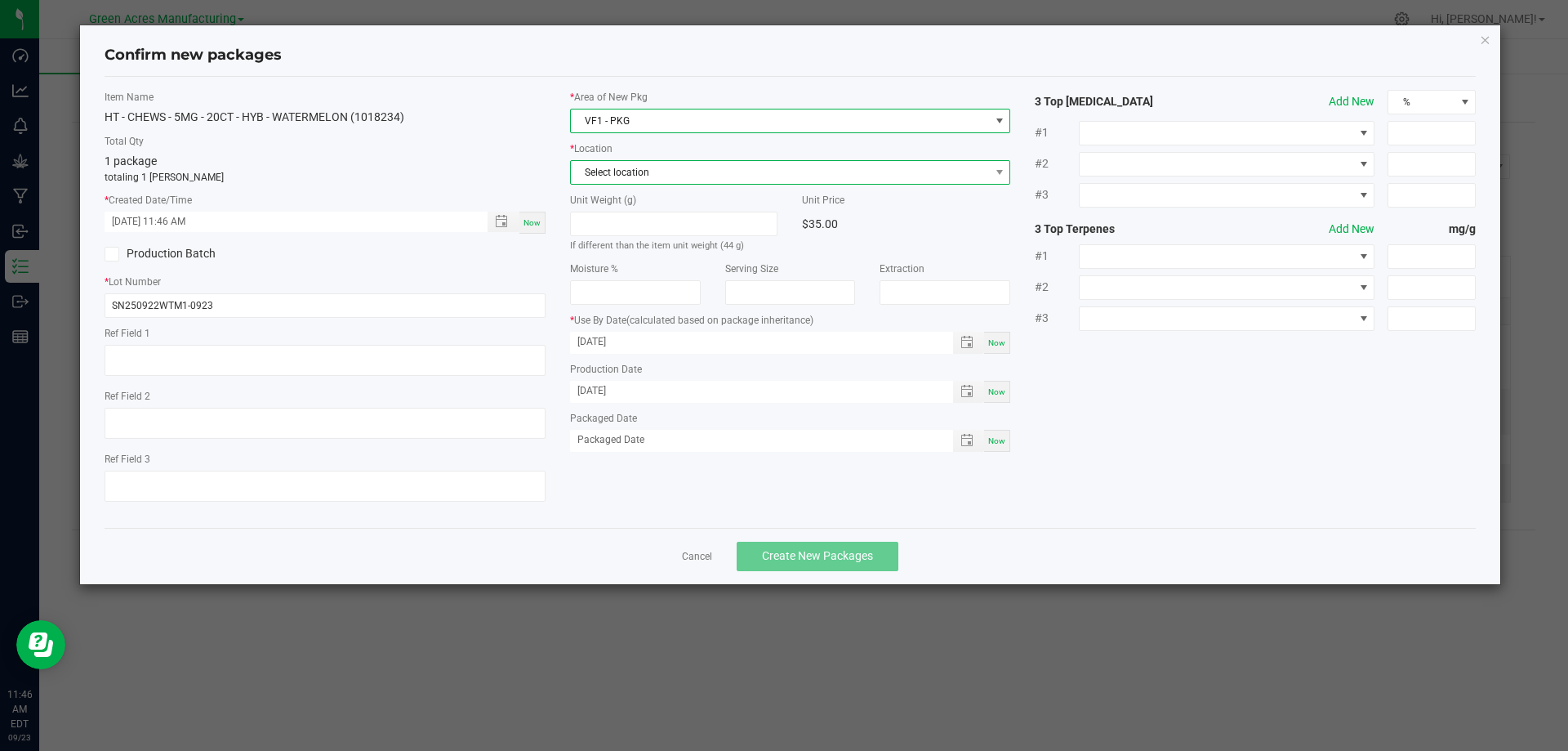
click at [701, 173] on span "Select location" at bounding box center [780, 172] width 419 height 22
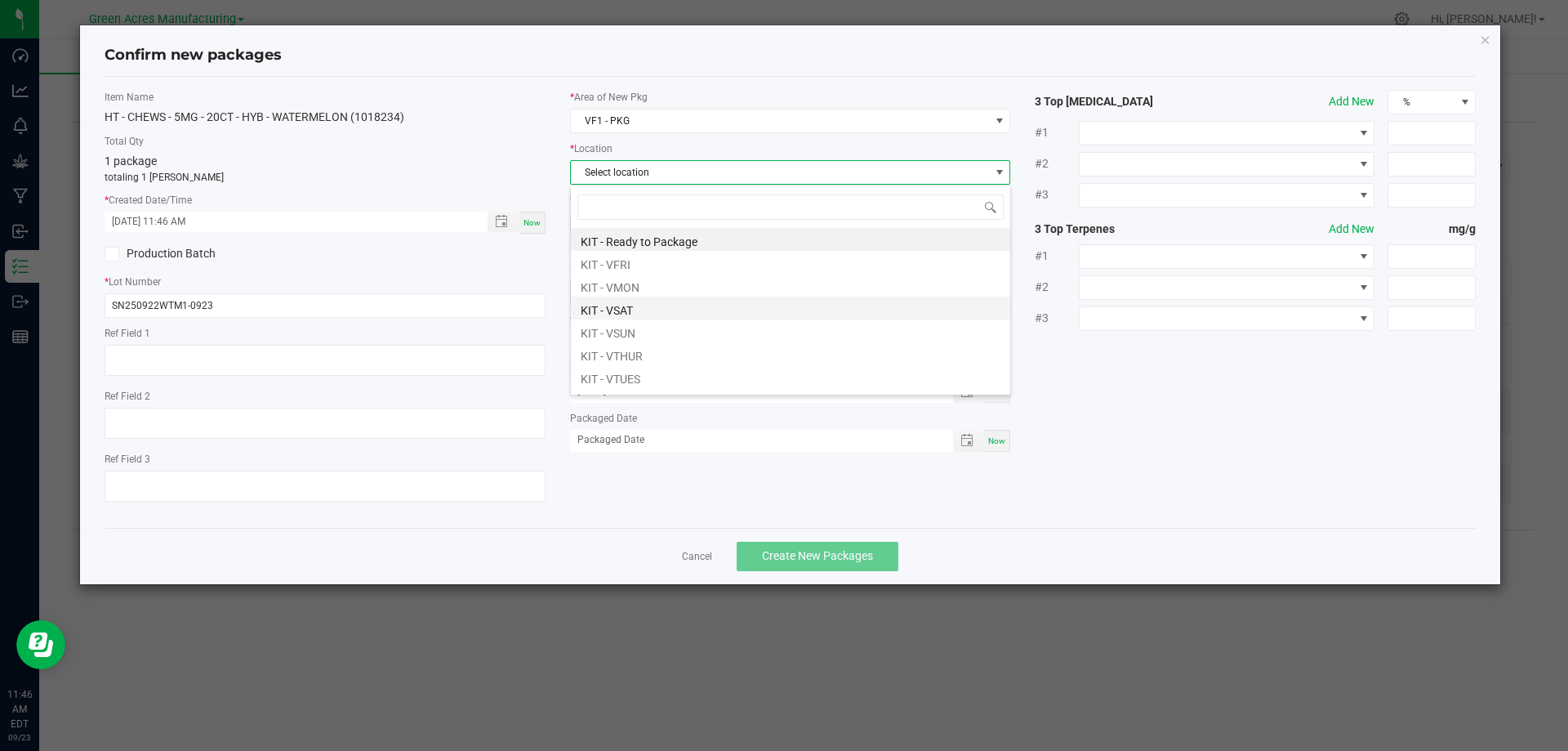
scroll to position [112, 0]
click at [656, 308] on li "PKG - Production" at bounding box center [790, 310] width 440 height 22
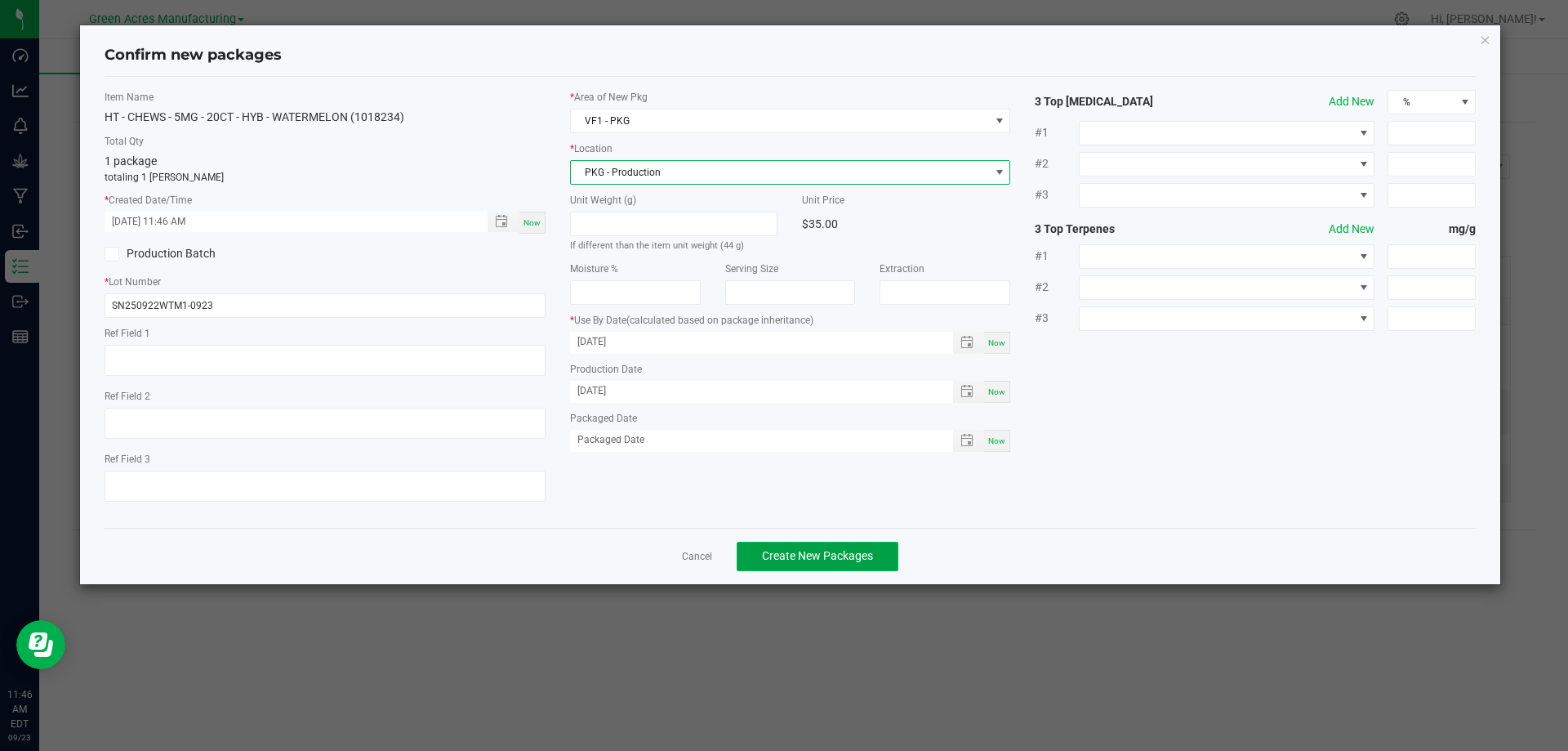
click at [859, 546] on button "Create New Packages" at bounding box center [817, 556] width 162 height 30
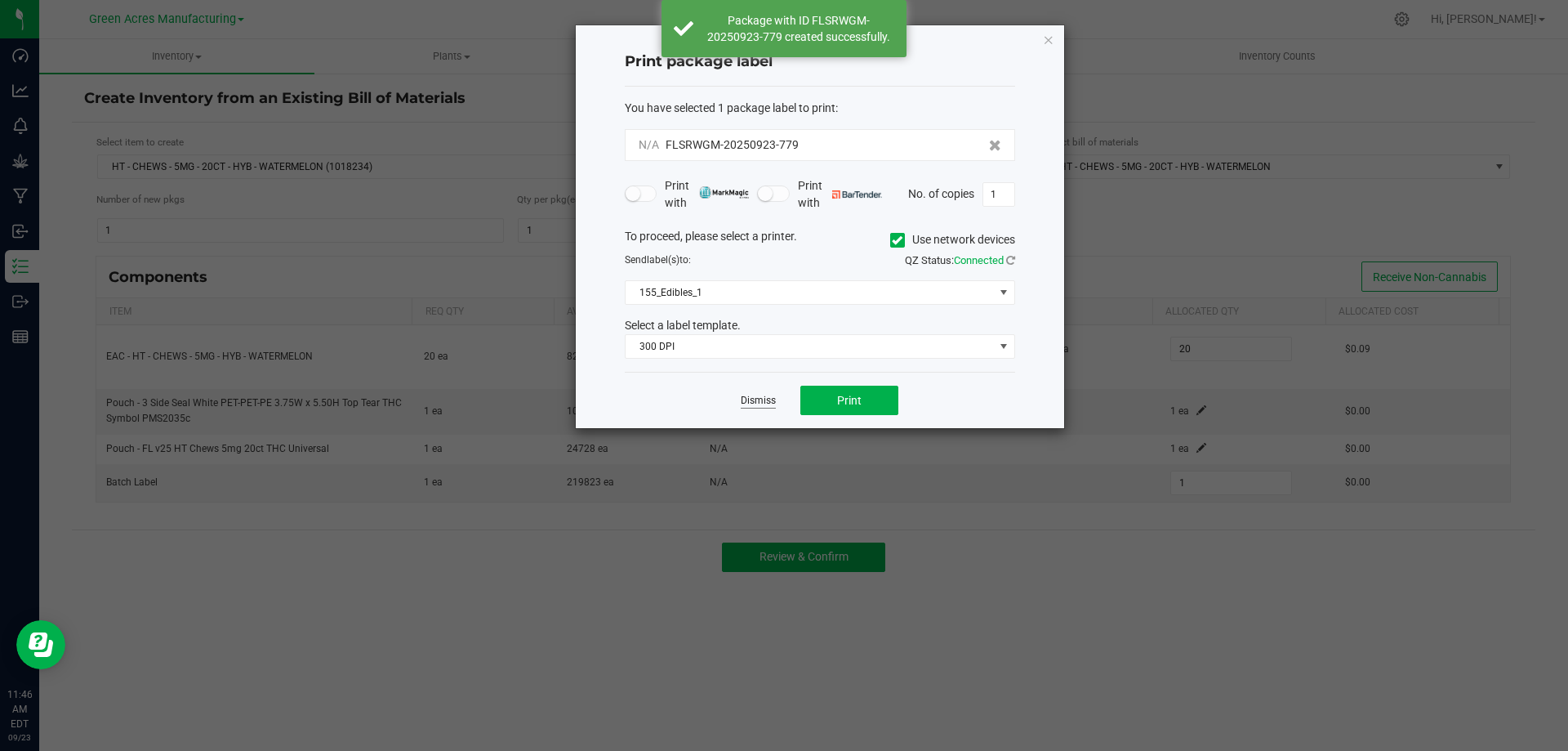
click at [769, 401] on link "Dismiss" at bounding box center [758, 400] width 35 height 13
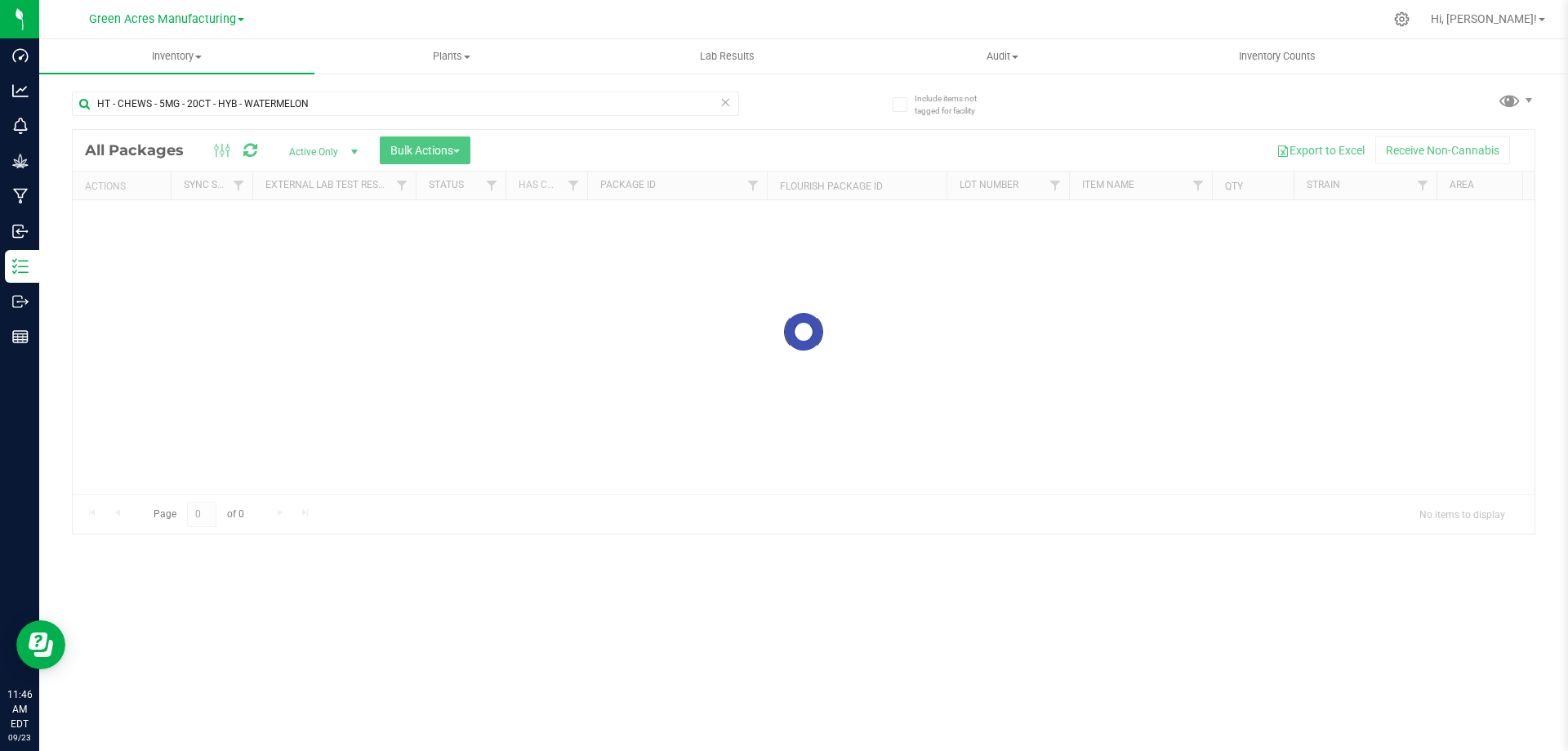
click at [724, 108] on icon at bounding box center [725, 102] width 12 height 20
click at [709, 108] on input "text" at bounding box center [405, 103] width 667 height 24
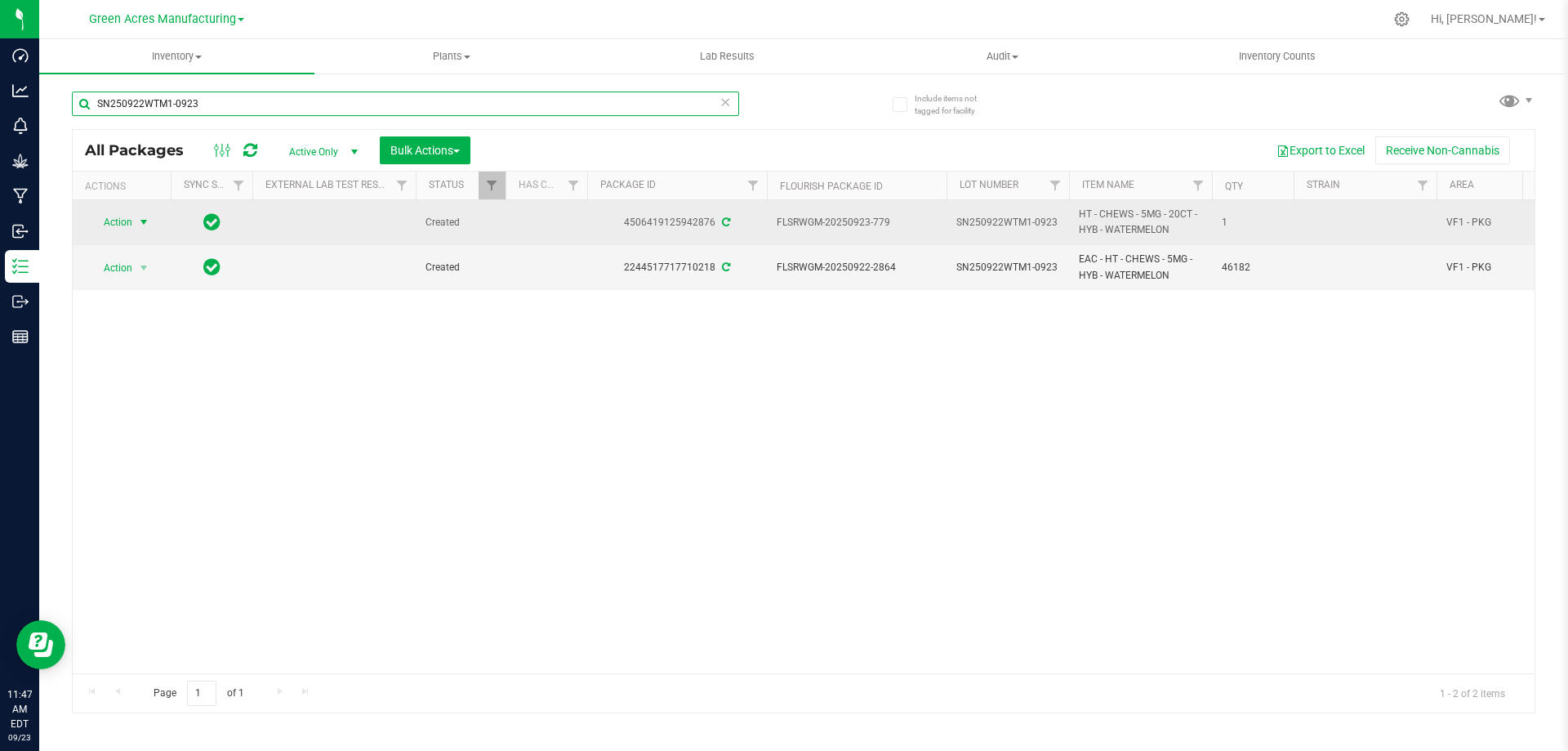
type input "SN250922WTM1-0923"
click at [147, 222] on span "select" at bounding box center [144, 222] width 13 height 13
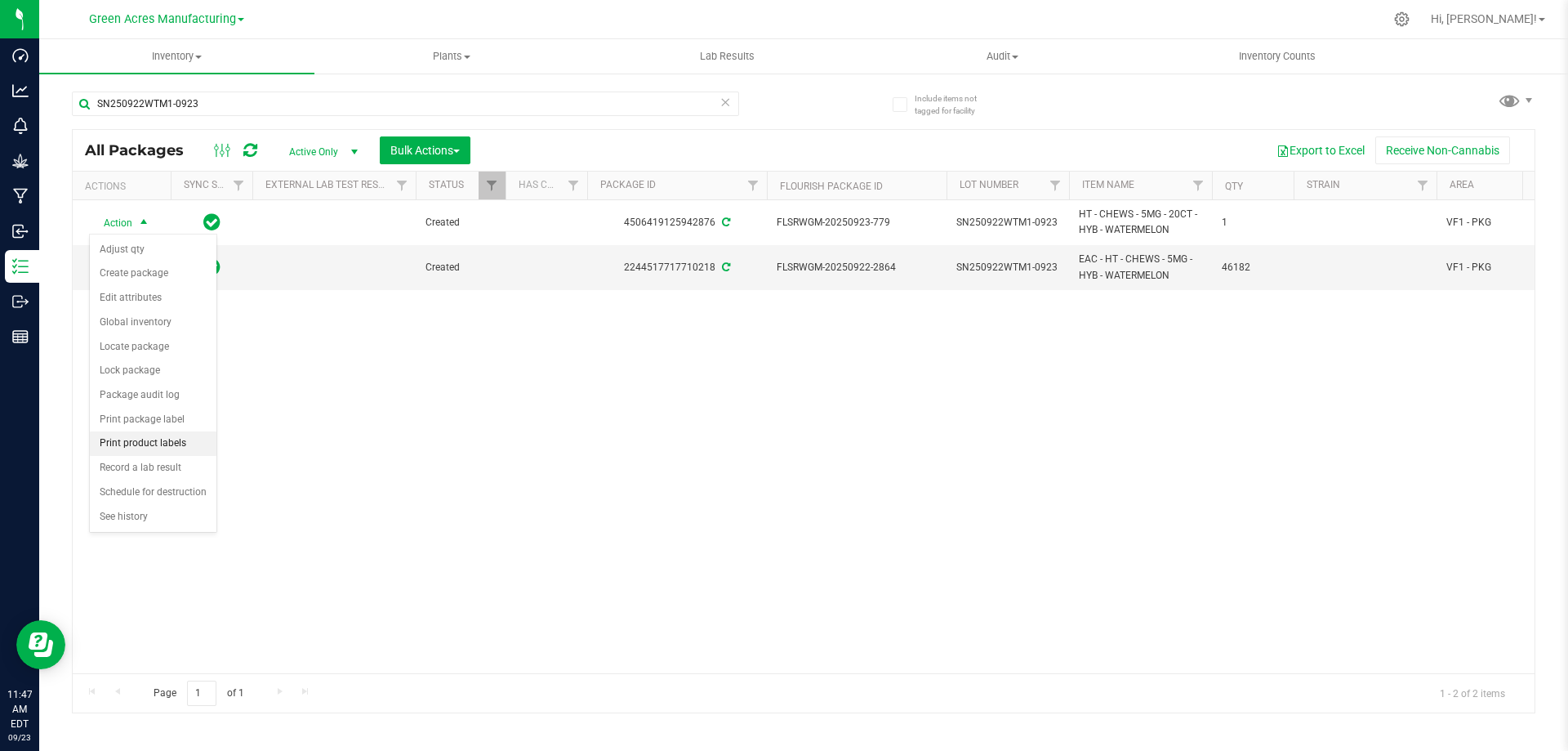
click at [147, 435] on li "Print product labels" at bounding box center [153, 443] width 127 height 24
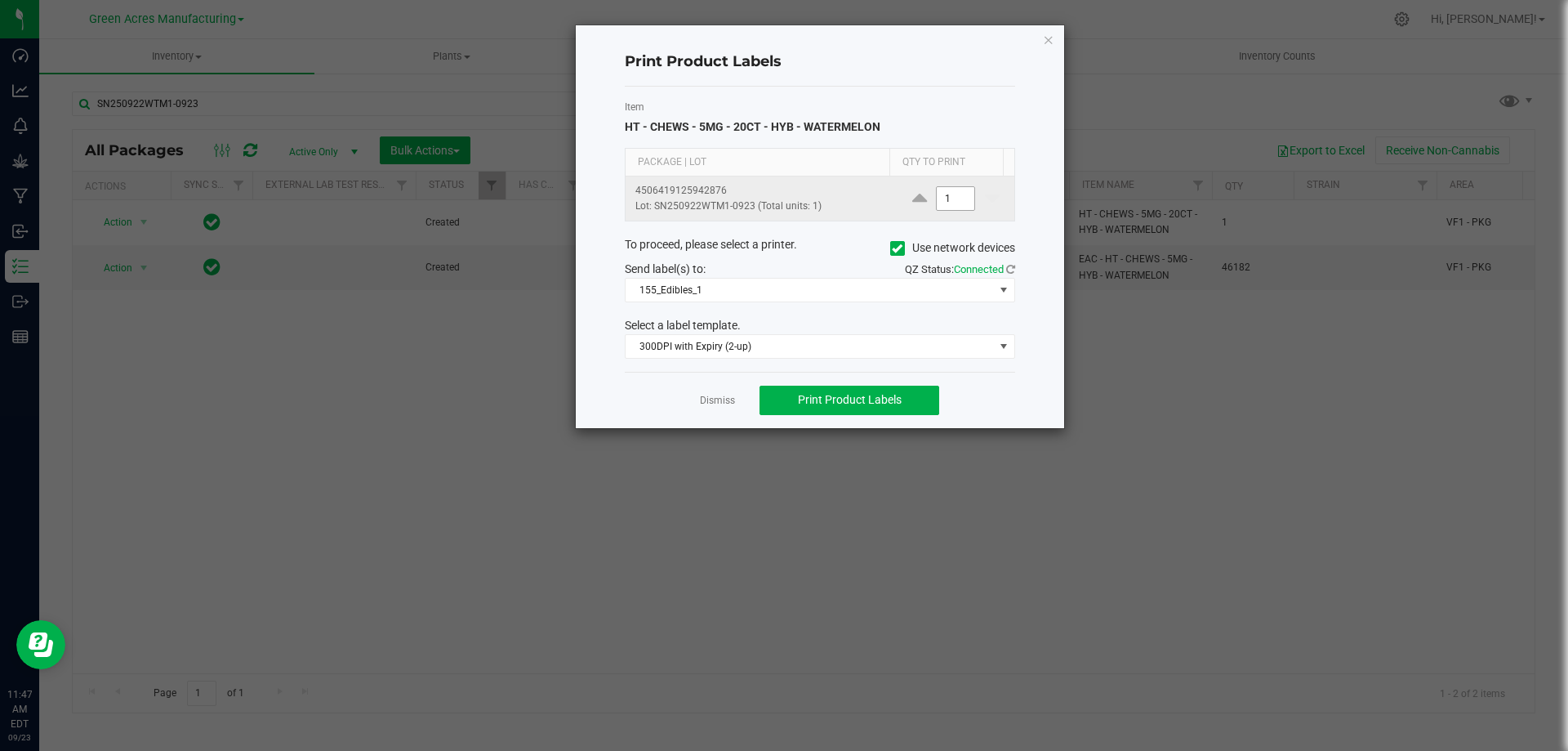
click at [955, 200] on input "1" at bounding box center [956, 198] width 38 height 22
type input "6"
click at [996, 387] on div "Dismiss Print Product Labels" at bounding box center [820, 399] width 390 height 57
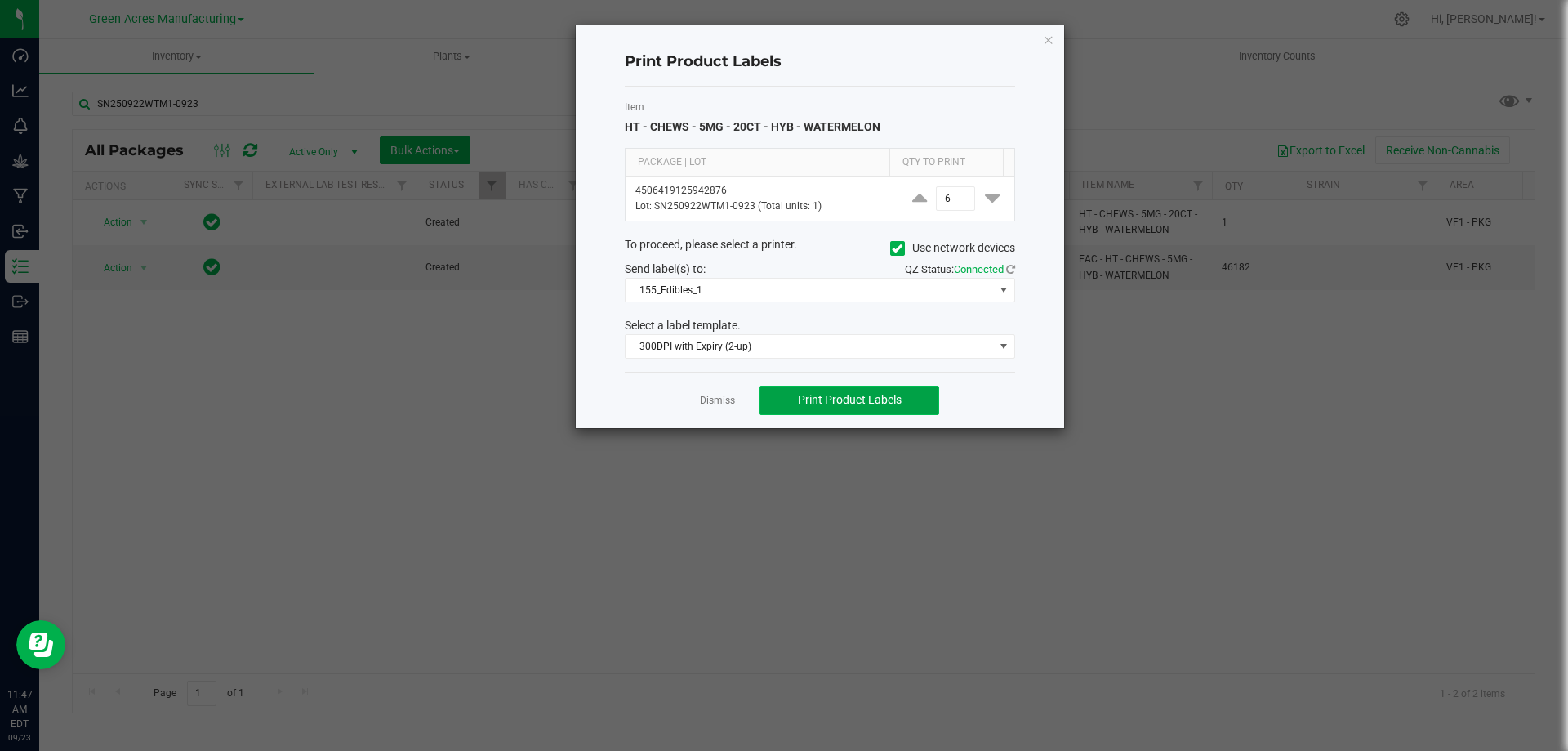
click at [914, 391] on button "Print Product Labels" at bounding box center [850, 400] width 180 height 30
click at [707, 401] on link "Dismiss" at bounding box center [717, 400] width 35 height 13
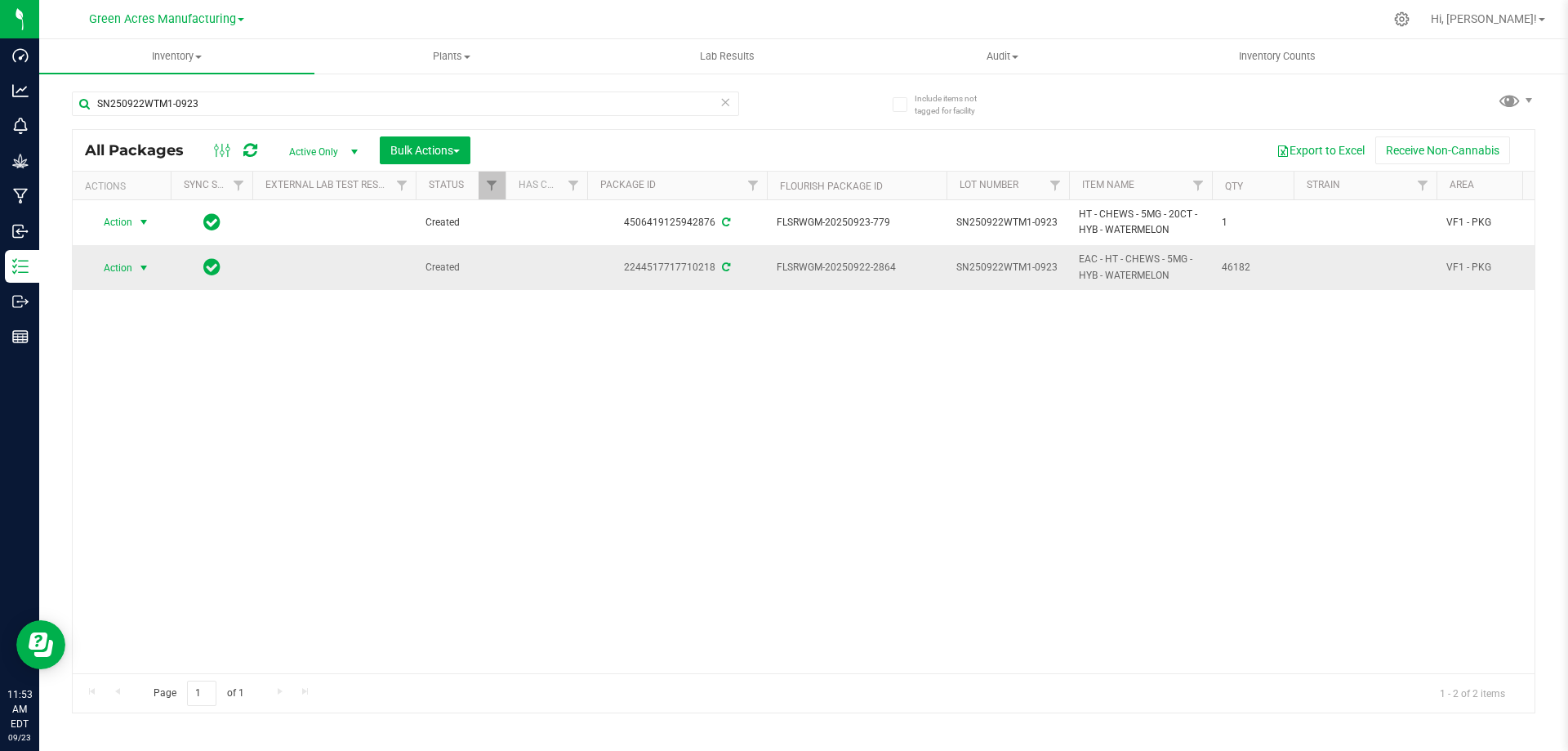
click at [152, 264] on span "select" at bounding box center [144, 267] width 21 height 22
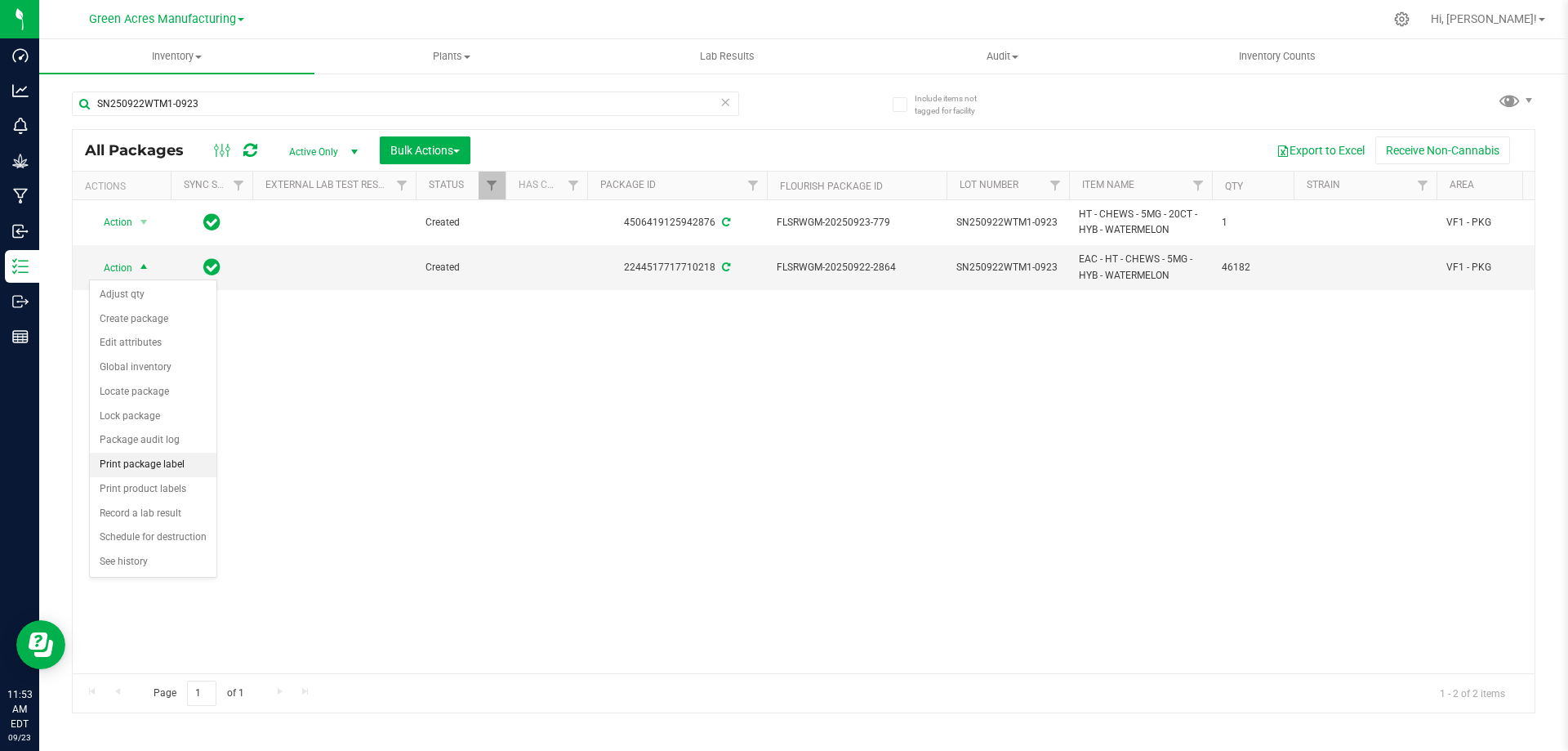
click at [138, 464] on li "Print package label" at bounding box center [153, 464] width 127 height 24
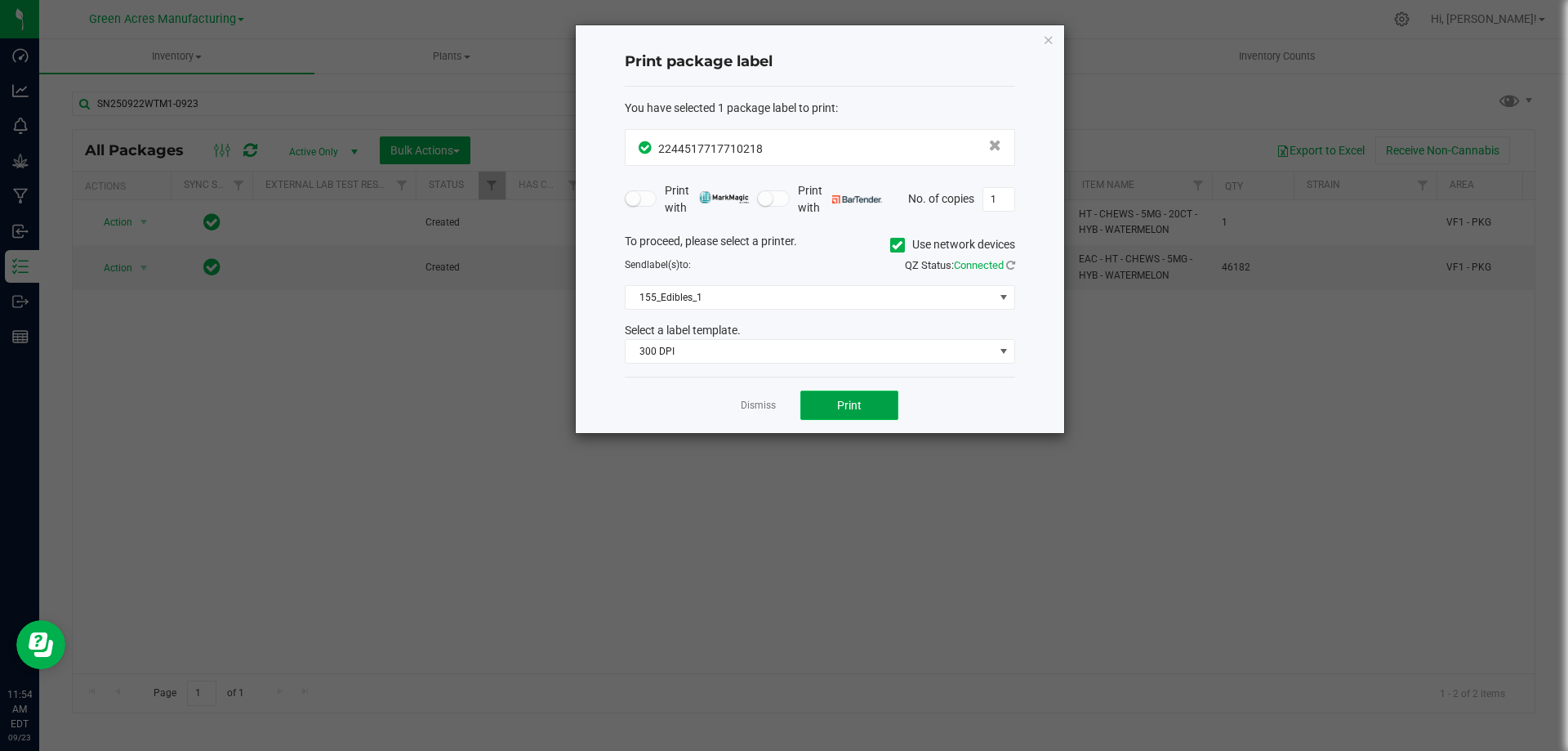
click at [829, 397] on button "Print" at bounding box center [849, 405] width 98 height 30
click at [749, 406] on link "Dismiss" at bounding box center [758, 405] width 35 height 13
